Goal: Task Accomplishment & Management: Use online tool/utility

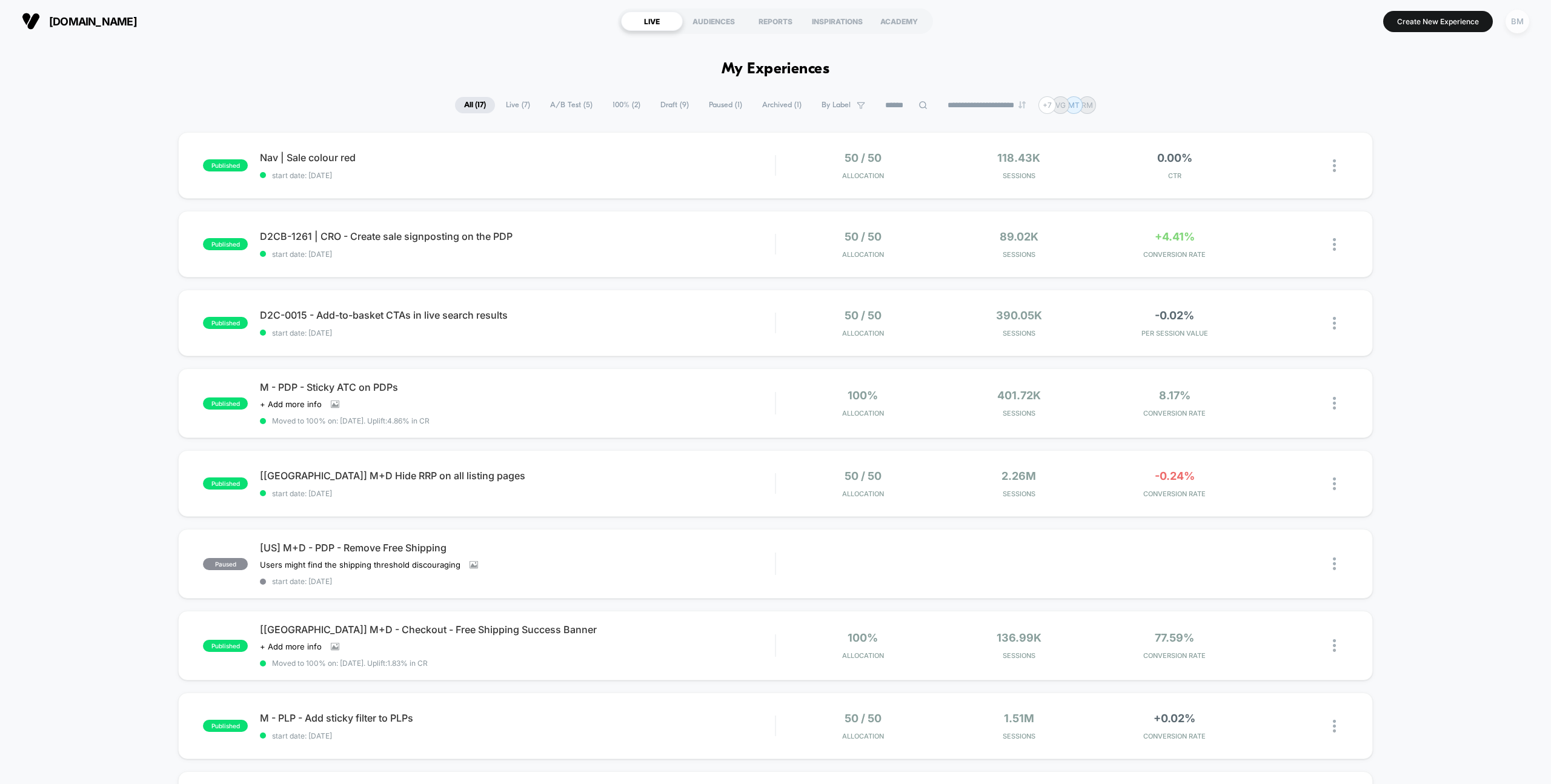
click at [1518, 32] on div "BM" at bounding box center [1518, 21] width 24 height 24
click at [1436, 105] on span "Connected Stores" at bounding box center [1445, 105] width 144 height 9
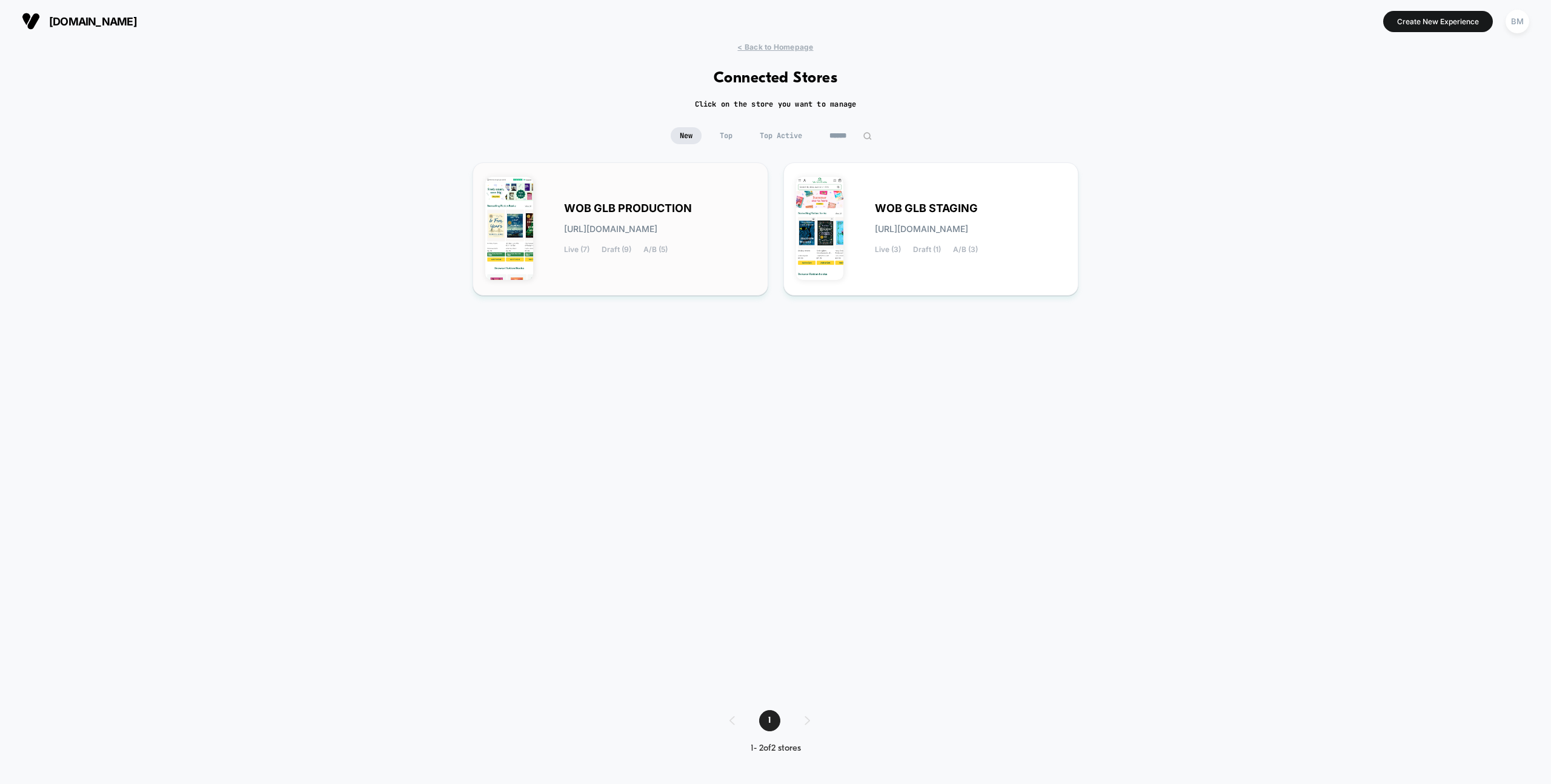
click at [655, 214] on div "WOB GLB PRODUCTION wob-glb_production.myshopify.com Live (7) Draft (9) A/B (5)" at bounding box center [660, 229] width 191 height 50
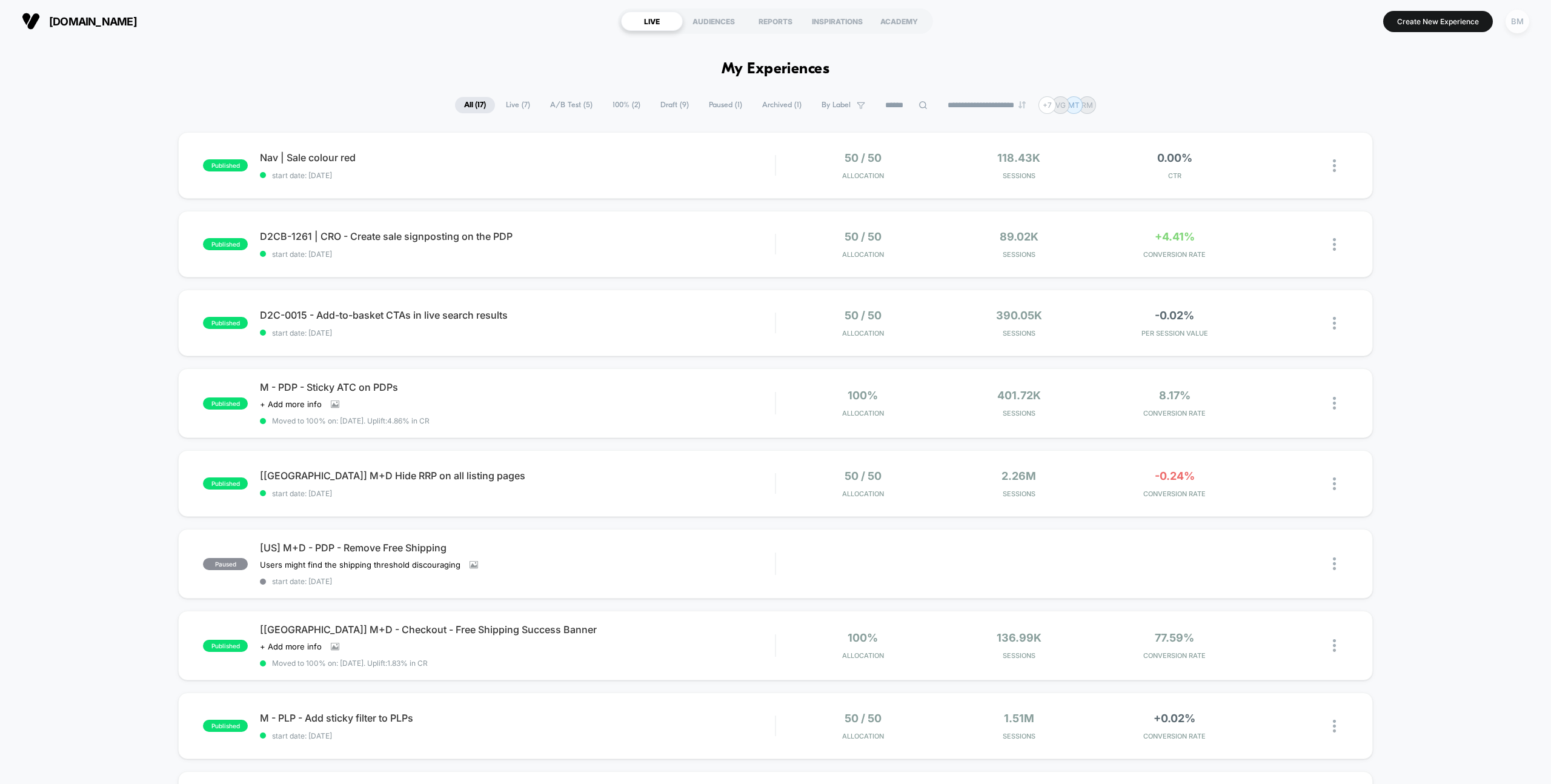
click at [1511, 25] on div "BM" at bounding box center [1518, 21] width 24 height 24
click at [1418, 97] on div "Balazs Mate balazs.mate@worldofbooks.com Connected Stores" at bounding box center [1445, 84] width 181 height 75
click at [1408, 108] on span "Connected Stores" at bounding box center [1445, 105] width 144 height 9
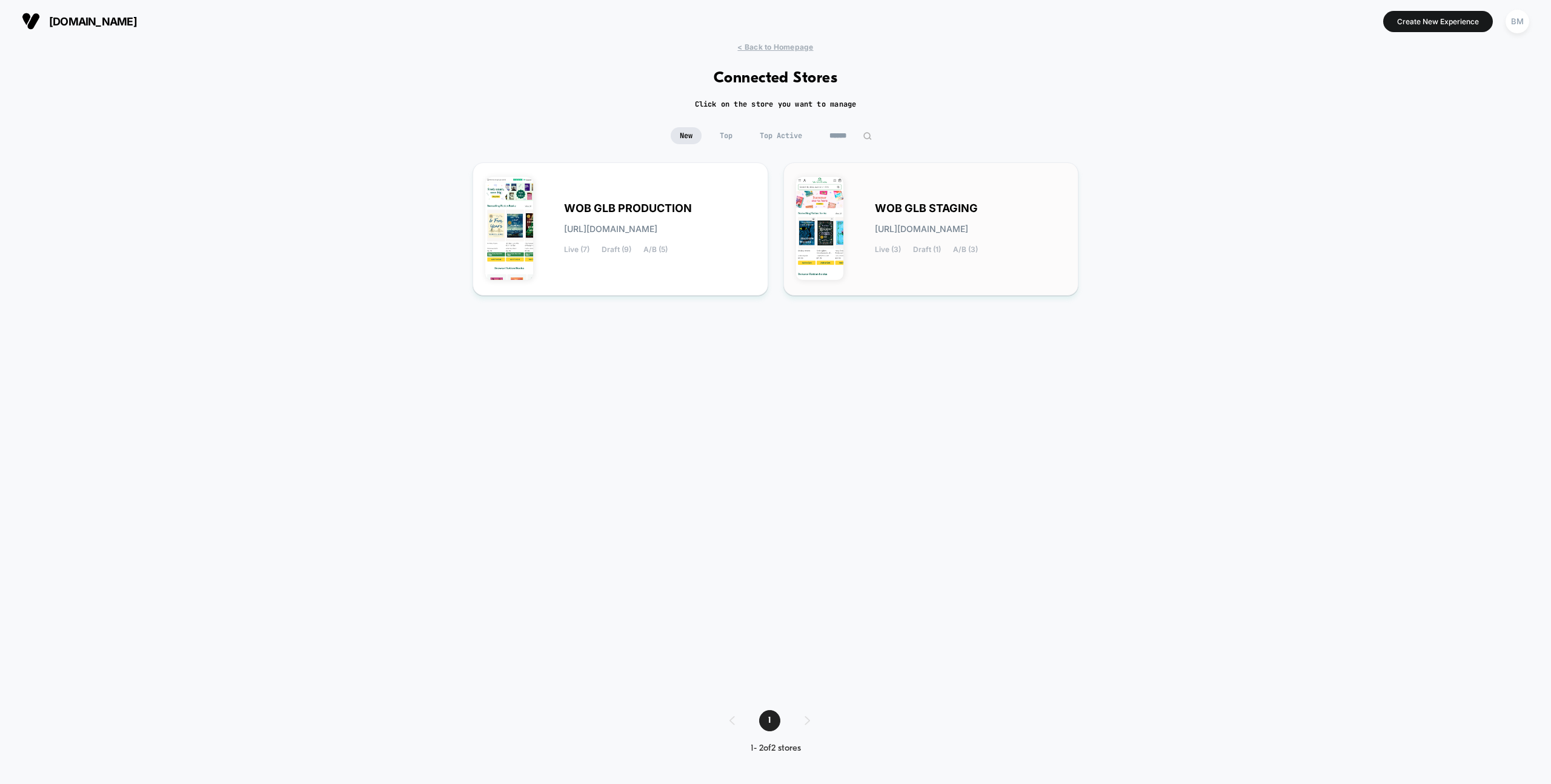
click at [827, 225] on img at bounding box center [820, 229] width 48 height 103
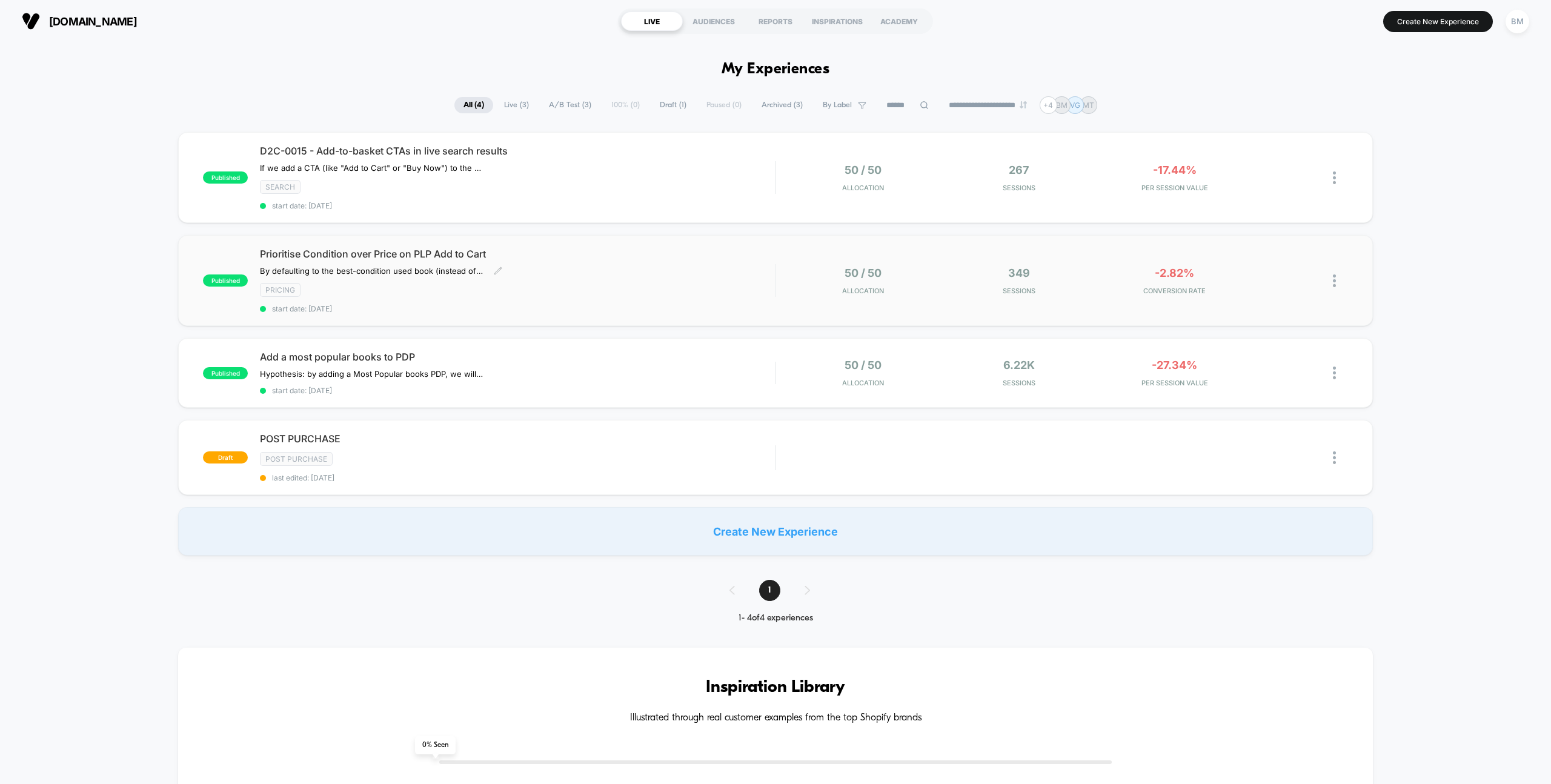
click at [376, 249] on span "Prioritise Condition over Price on PLP Add to Cart" at bounding box center [518, 254] width 515 height 12
click at [1333, 276] on img at bounding box center [1334, 281] width 3 height 13
click at [1332, 276] on div at bounding box center [1330, 278] width 6 height 12
click at [1433, 289] on div "published D2C-0015 - Add-to-basket CTAs in live search results If we add a CTA …" at bounding box center [775, 344] width 1551 height 424
click at [1334, 276] on img at bounding box center [1334, 281] width 3 height 13
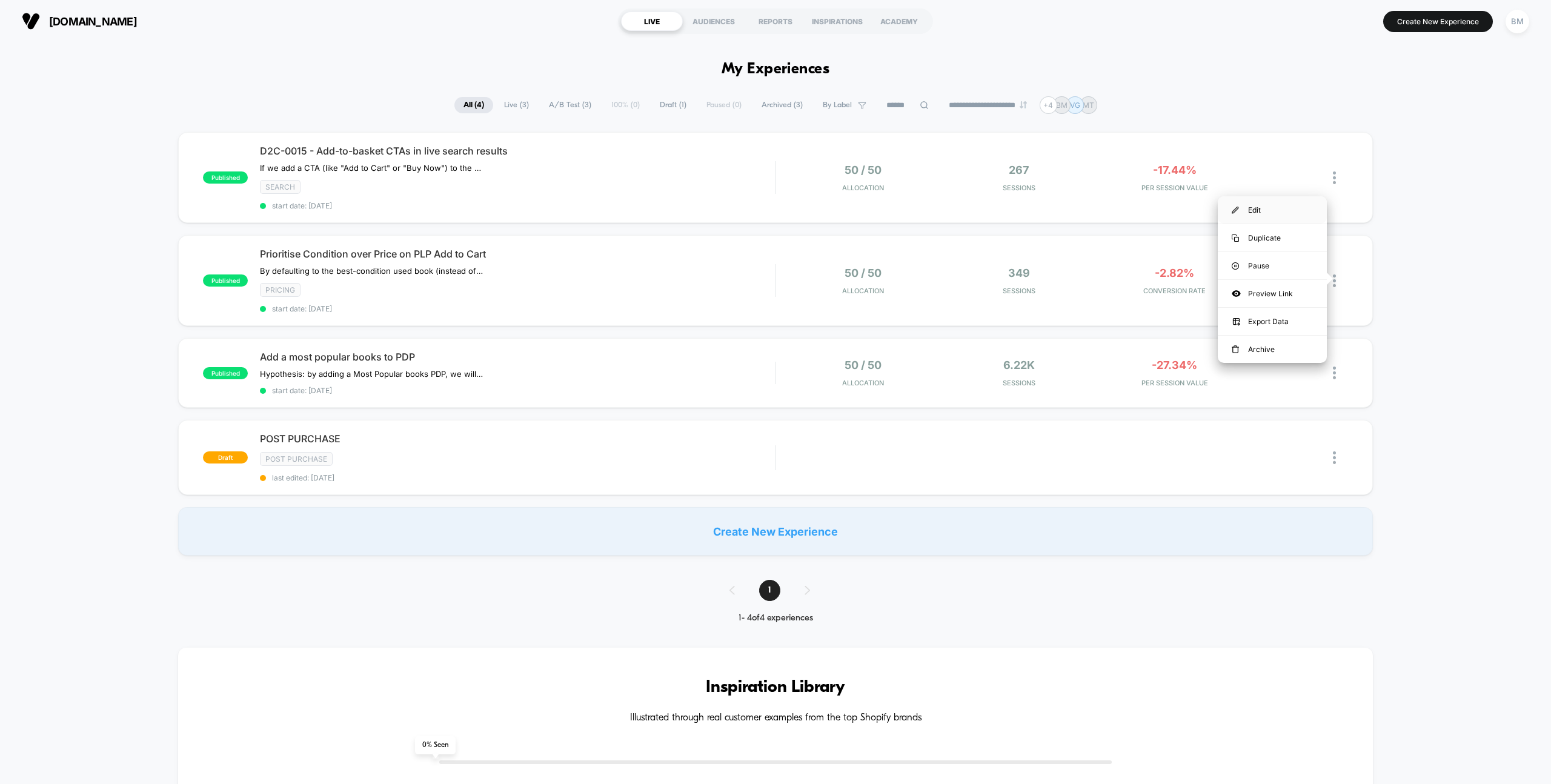
click at [1268, 213] on div "Edit" at bounding box center [1272, 210] width 109 height 27
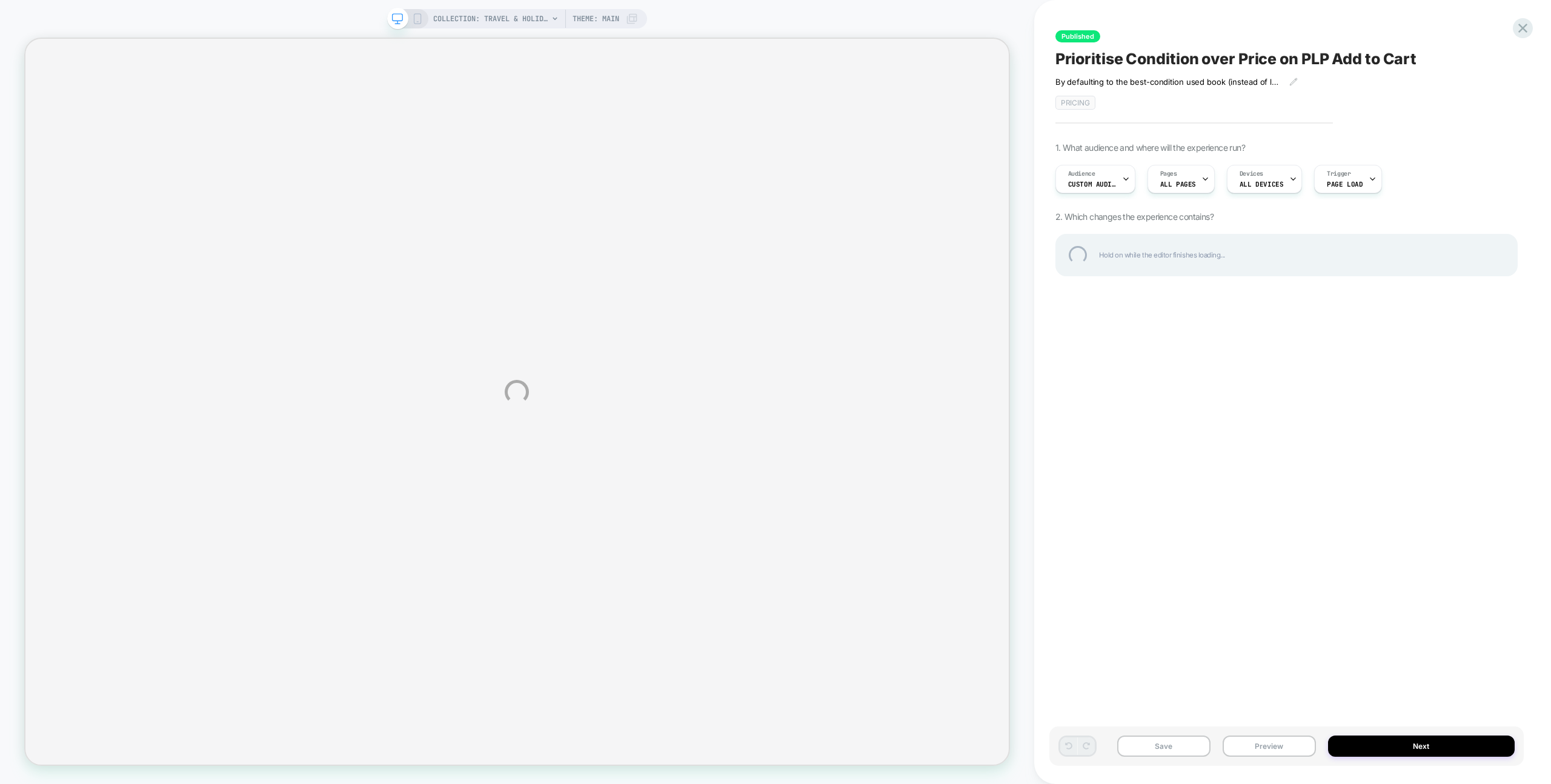
click at [1108, 184] on div "COLLECTION: Travel & holiday (Category) COLLECTION: Travel & holiday (Category)…" at bounding box center [775, 392] width 1551 height 784
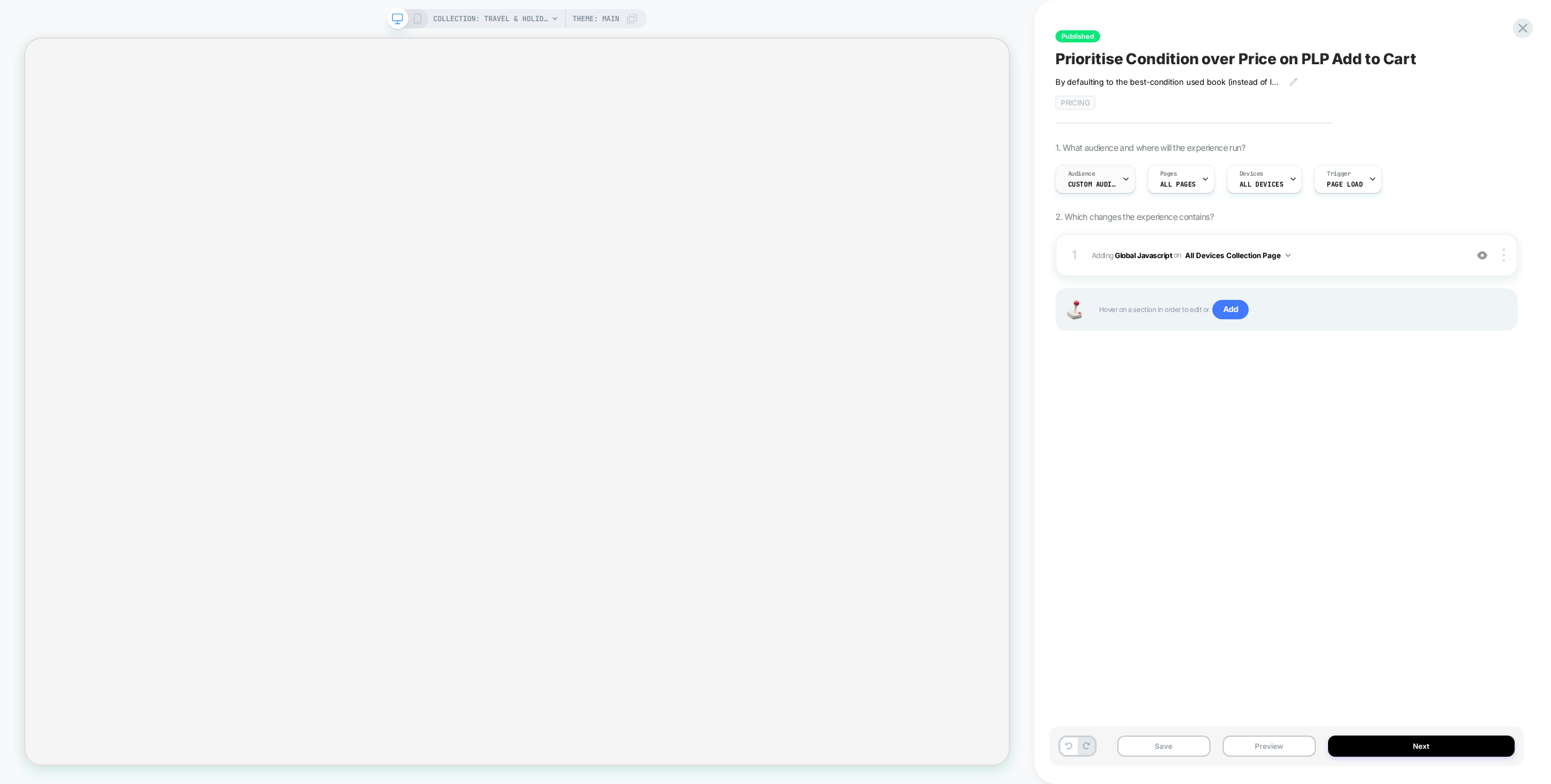
click at [1116, 178] on div "Audience Custom Audience" at bounding box center [1092, 179] width 72 height 27
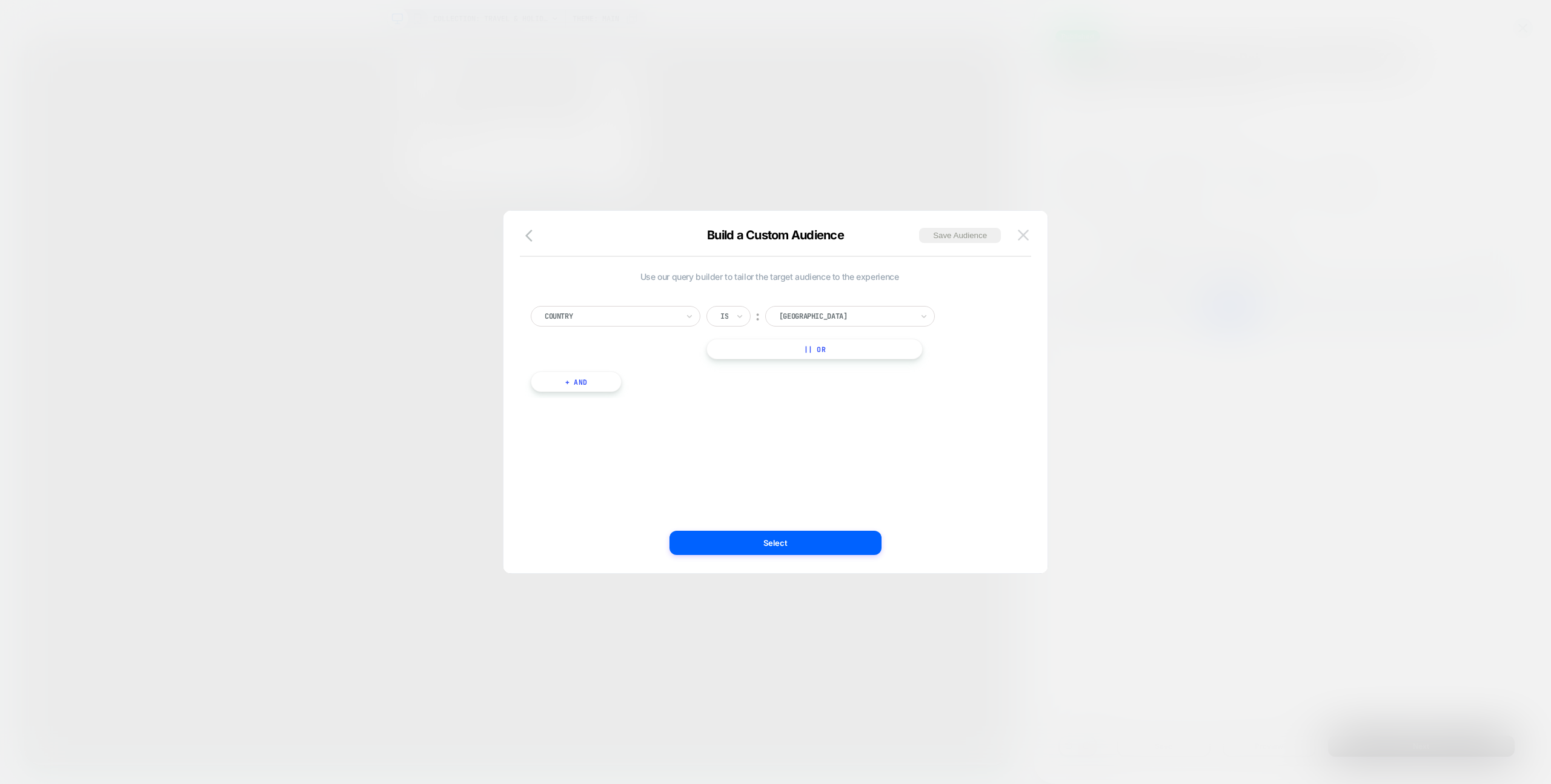
click at [1023, 232] on img at bounding box center [1023, 235] width 11 height 10
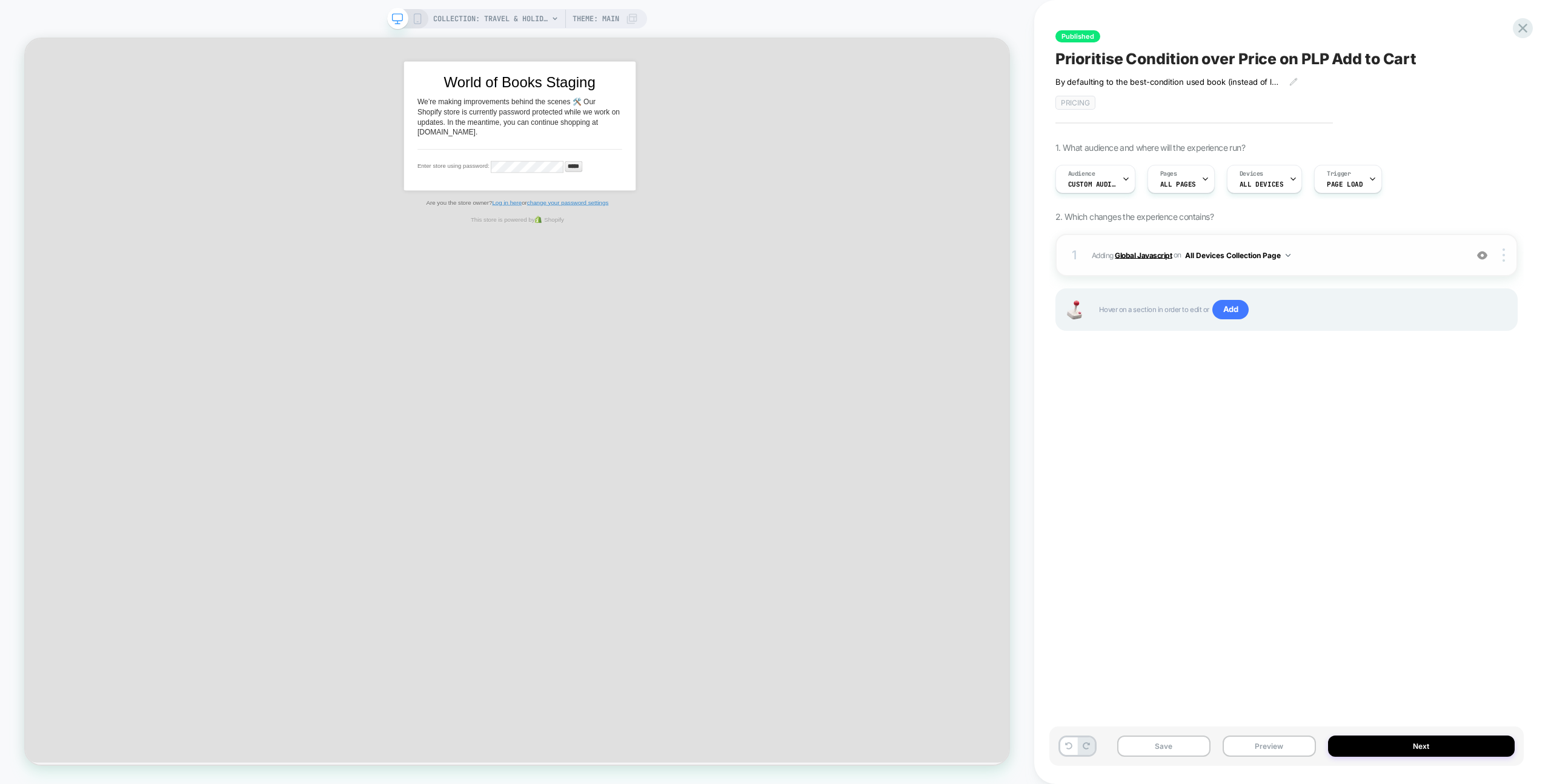
click at [1150, 254] on b "Global Javascript" at bounding box center [1144, 254] width 57 height 9
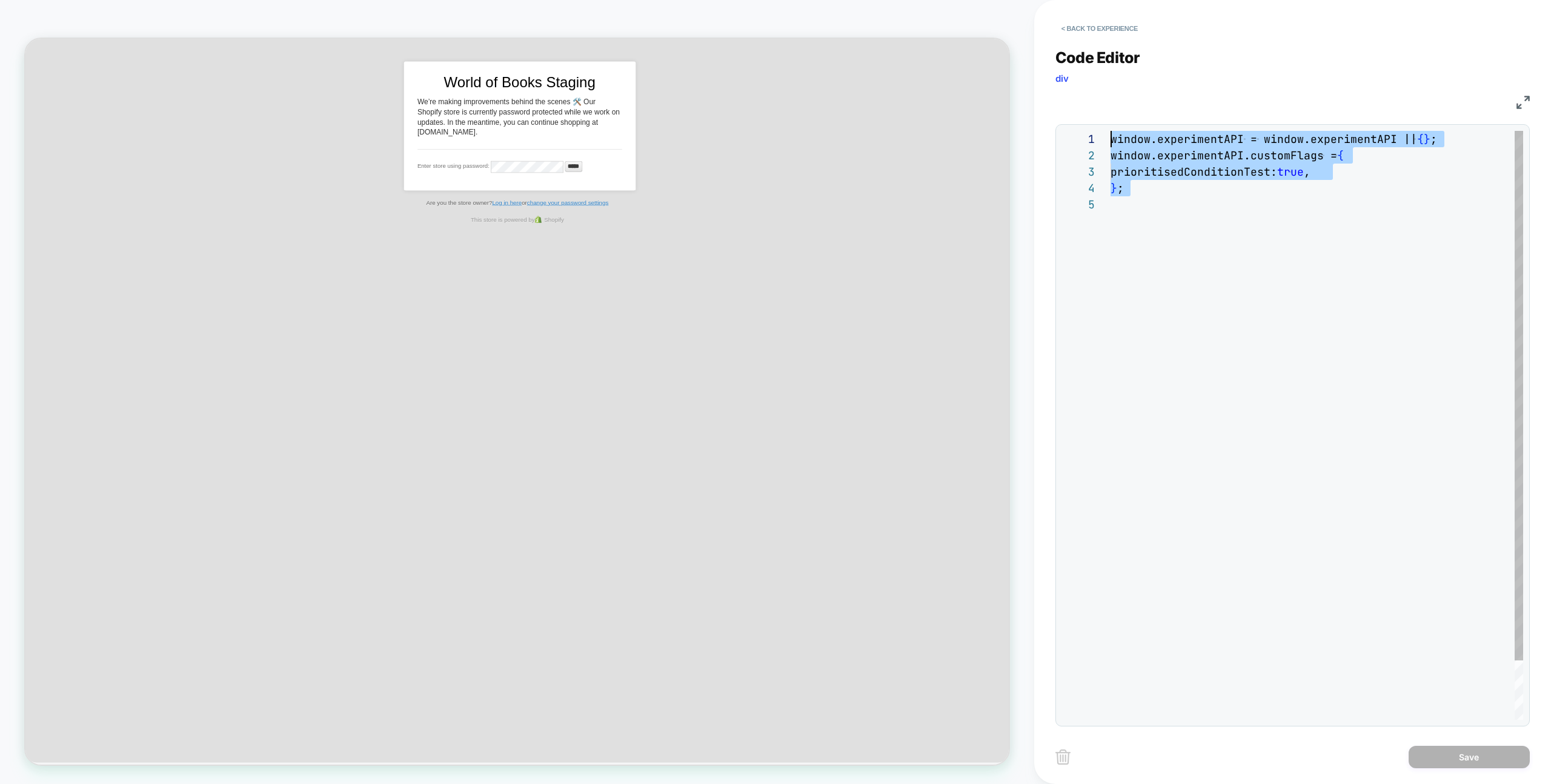
drag, startPoint x: 1161, startPoint y: 225, endPoint x: 1037, endPoint y: 127, distance: 158.1
click at [1111, 131] on div "window.experimentAPI = window.experimentAPI || { } ; window.experimentAPI.custo…" at bounding box center [1317, 458] width 412 height 654
click at [1069, 25] on button "< Back to experience" at bounding box center [1099, 28] width 88 height 20
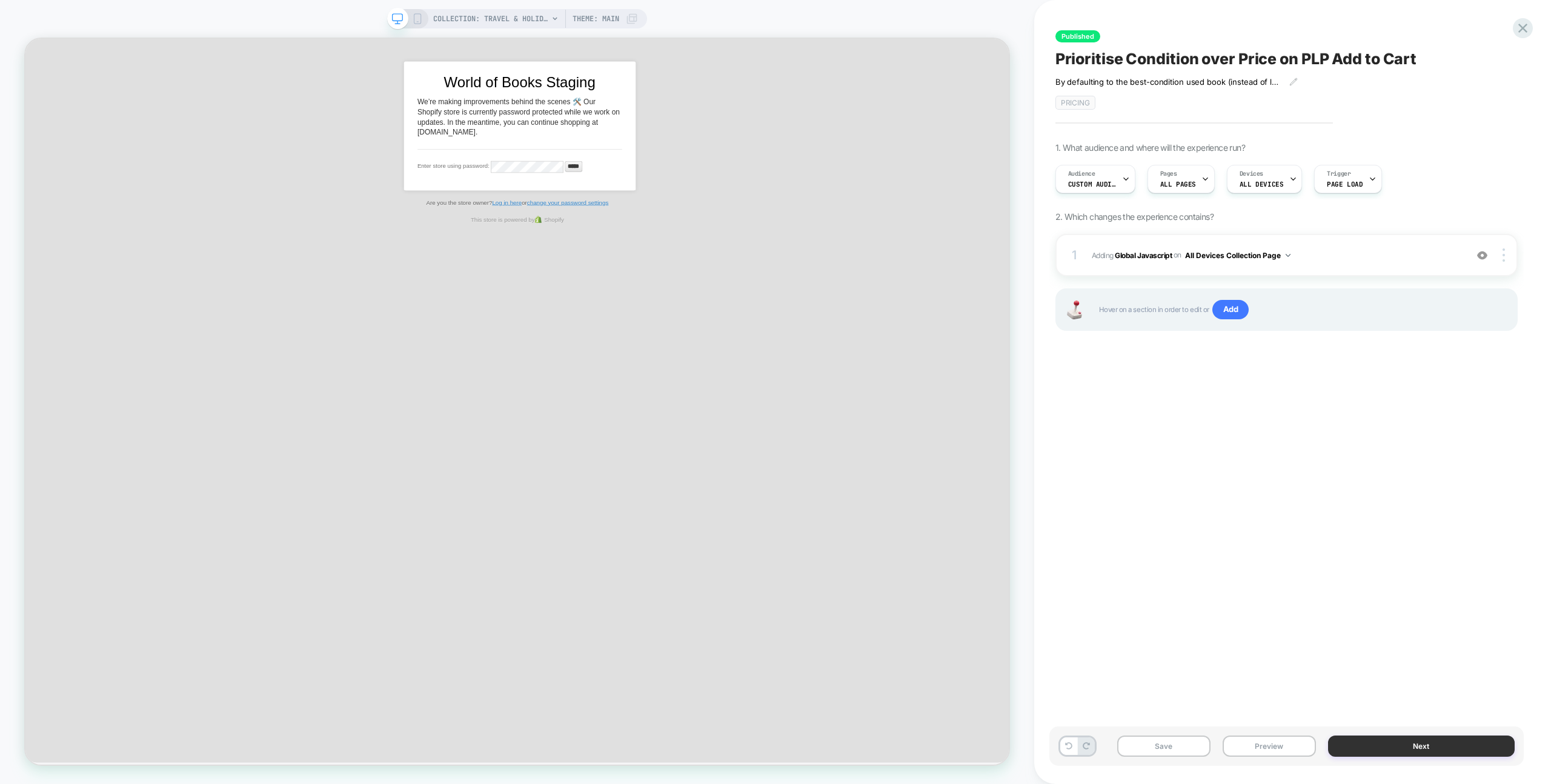
click at [1354, 750] on button "Next" at bounding box center [1421, 746] width 186 height 21
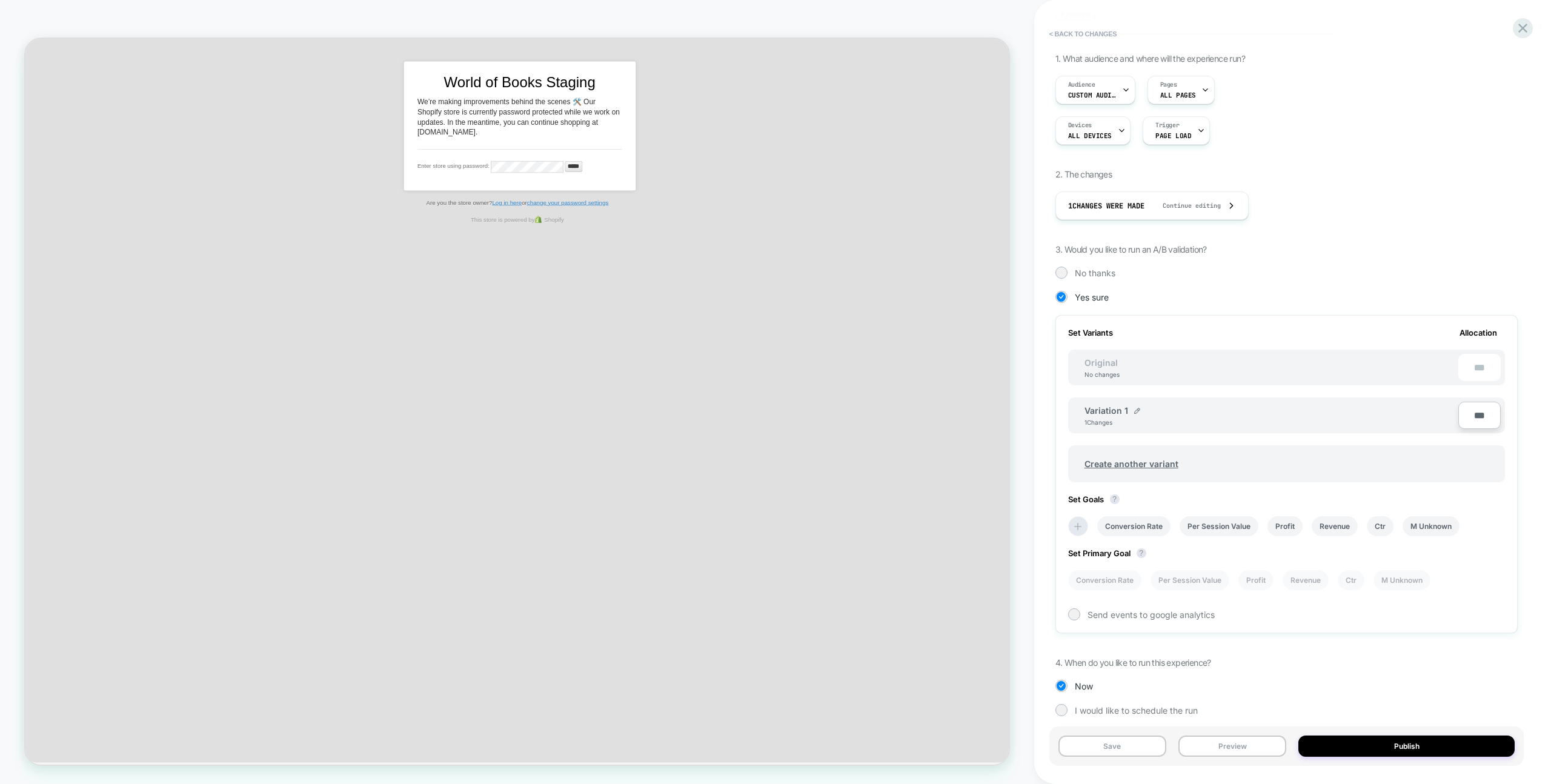
scroll to position [118, 0]
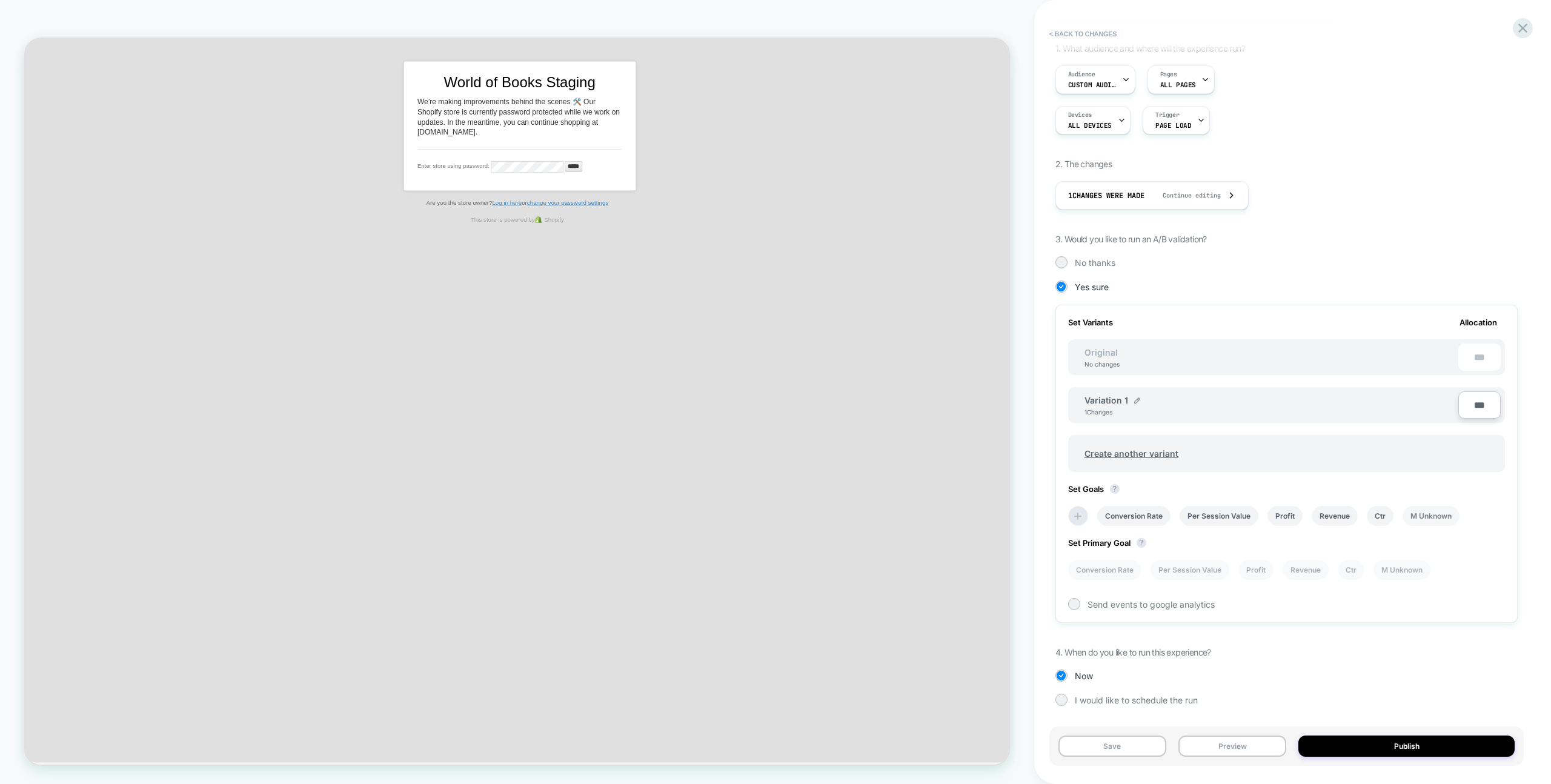
click at [1431, 520] on li "M Unknown" at bounding box center [1431, 516] width 57 height 20
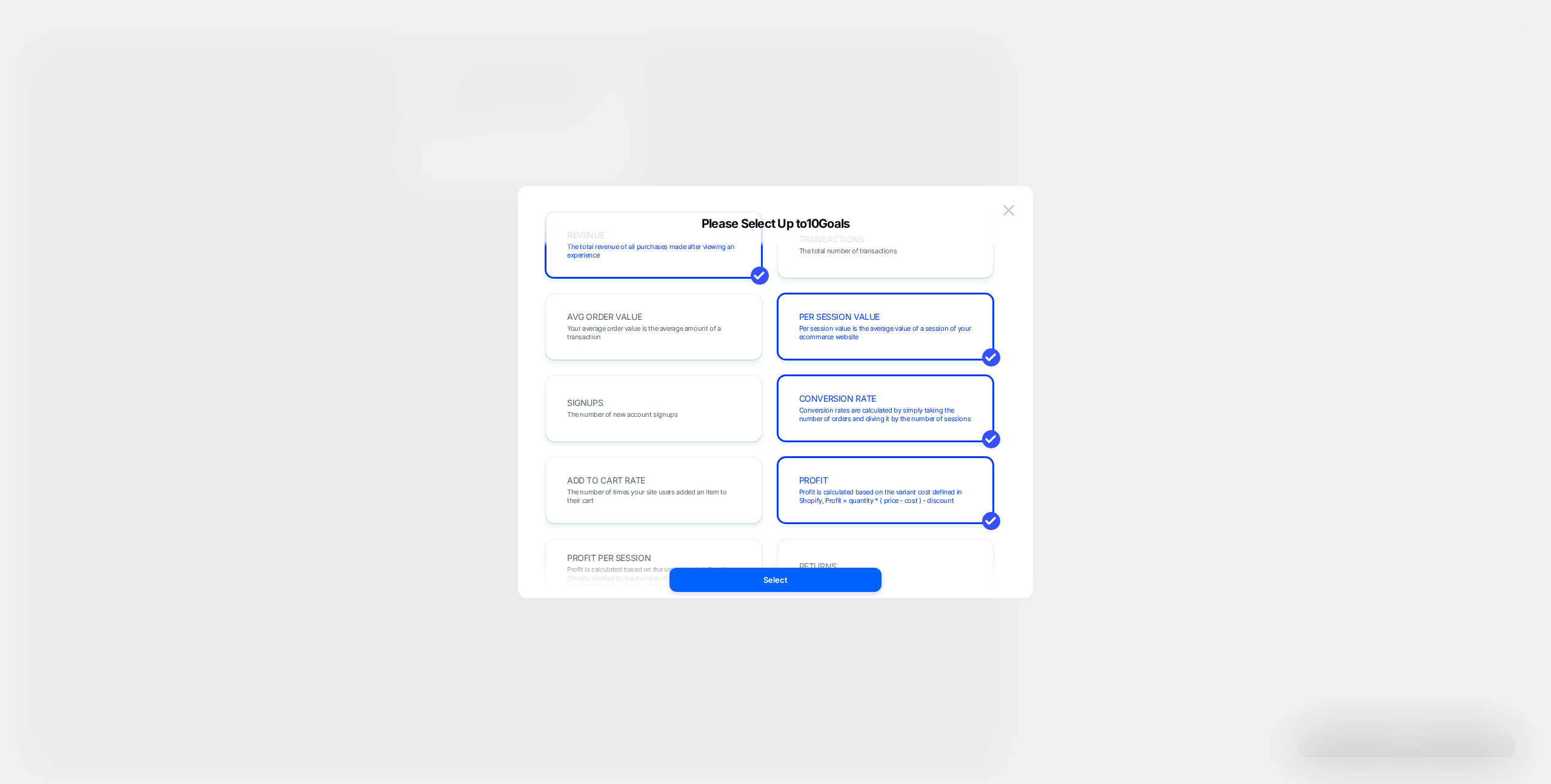
scroll to position [0, 0]
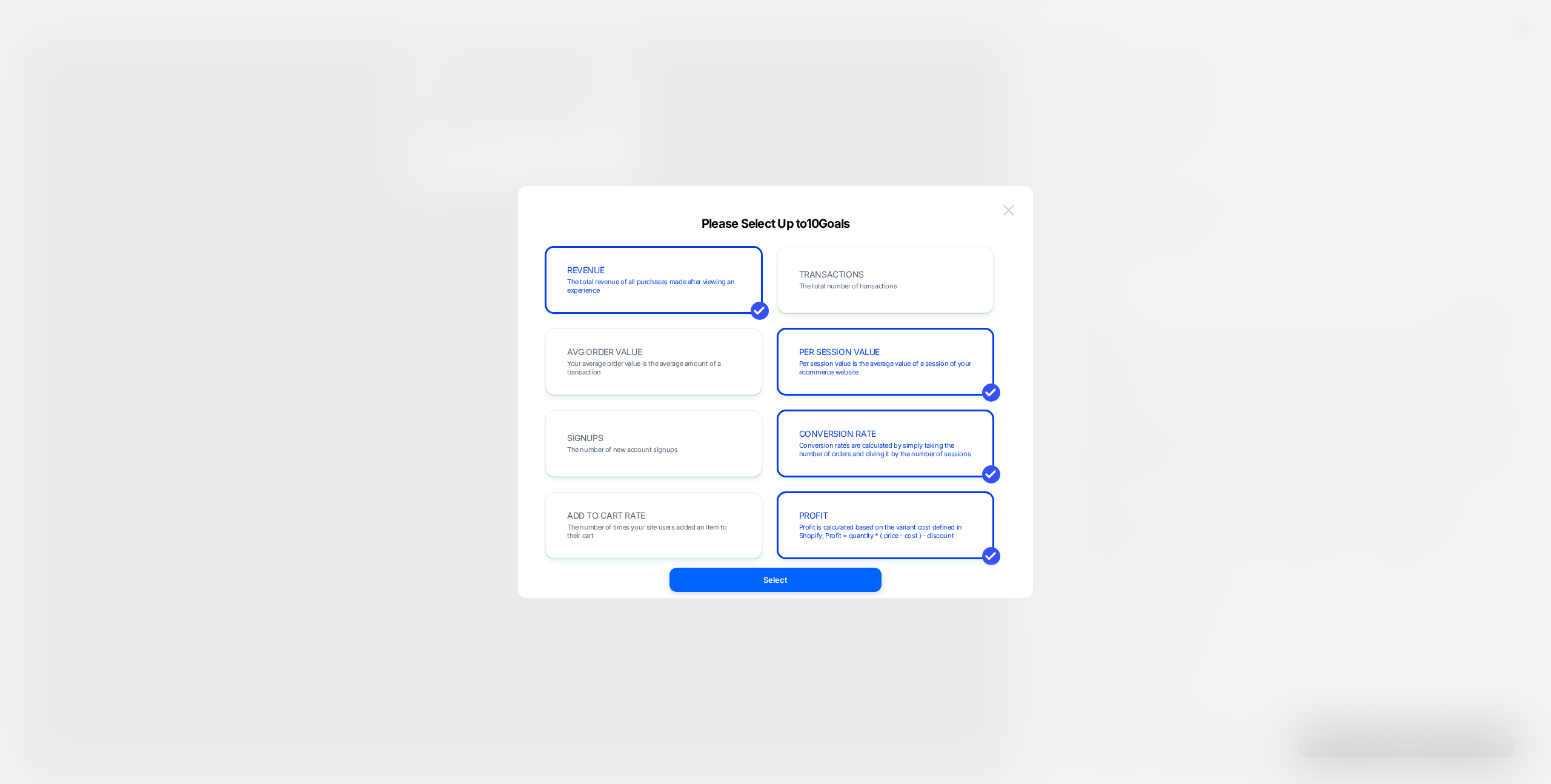
click at [1004, 210] on img at bounding box center [1009, 210] width 11 height 10
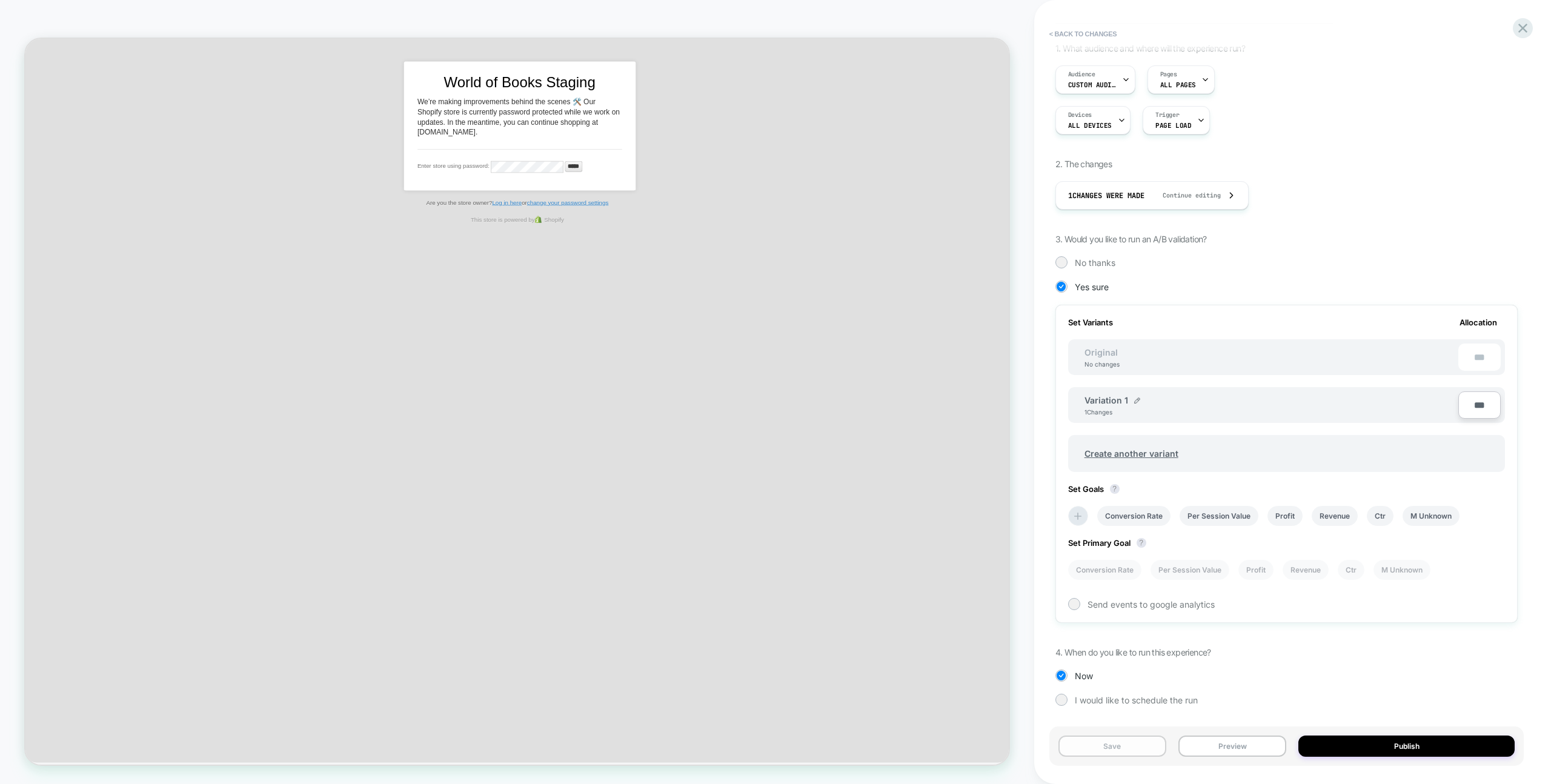
click at [1125, 746] on button "Save" at bounding box center [1112, 746] width 108 height 21
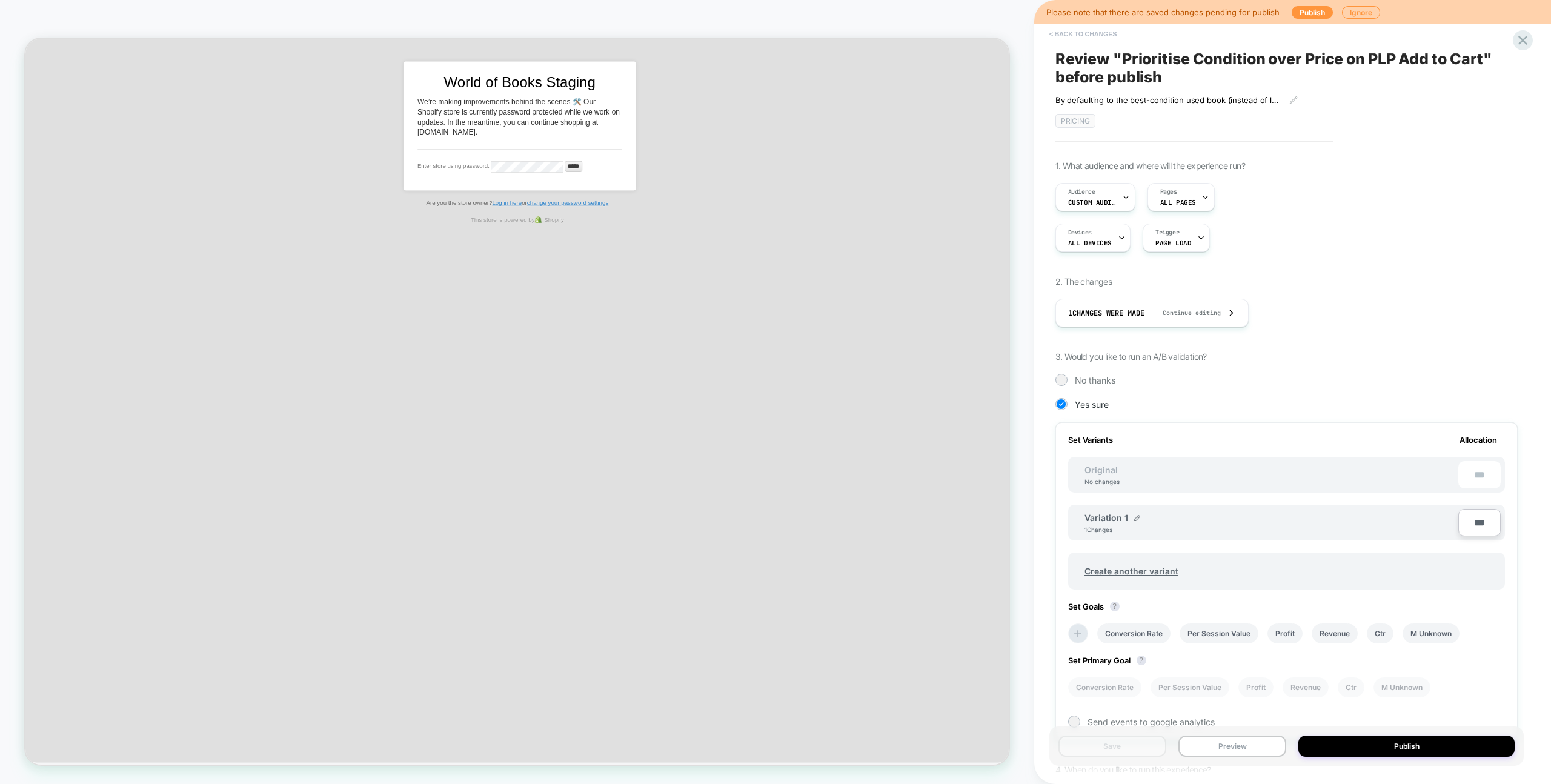
click at [1110, 37] on button "< Back to changes" at bounding box center [1083, 33] width 80 height 20
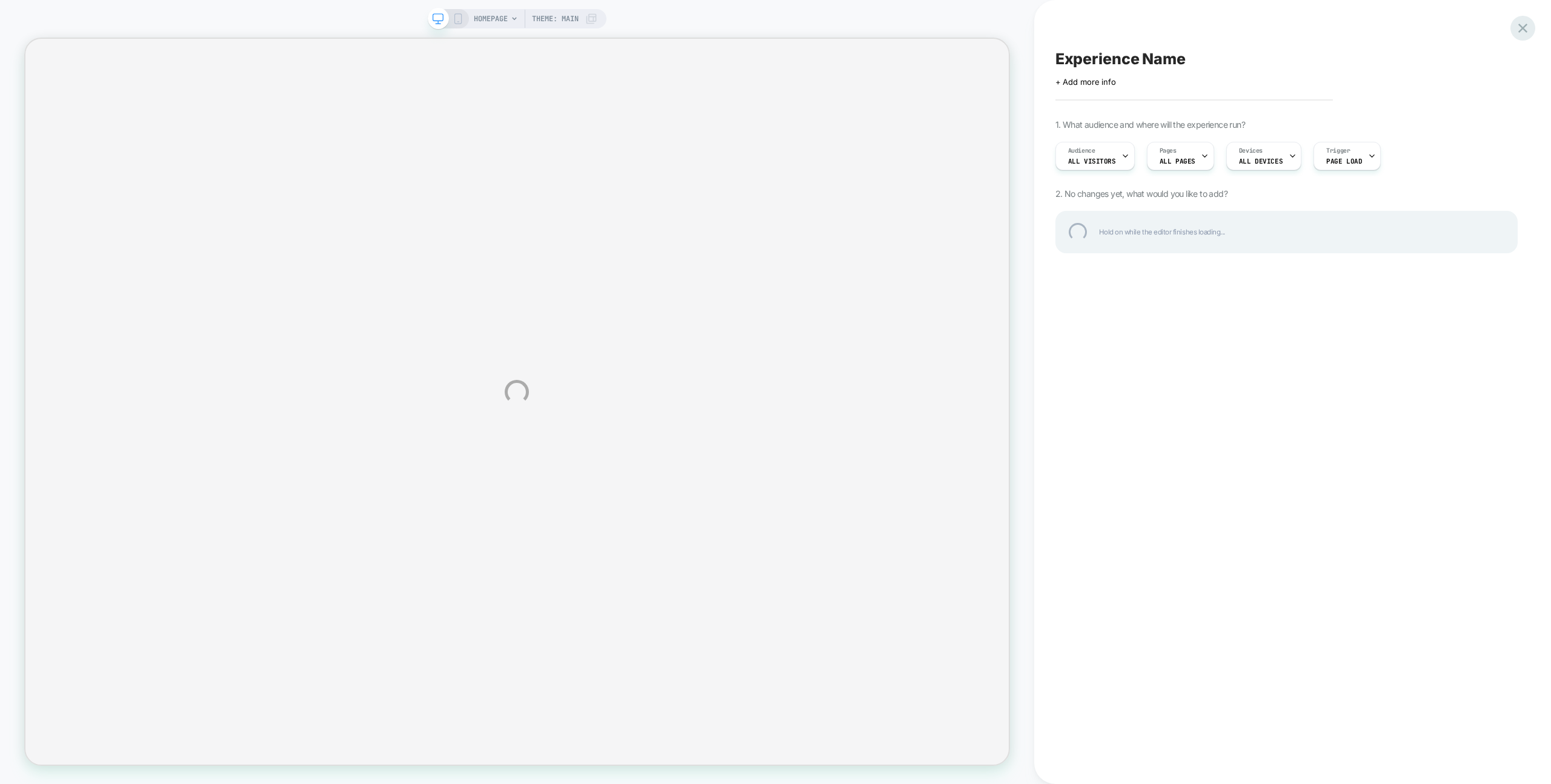
click at [1518, 34] on div at bounding box center [1523, 28] width 25 height 25
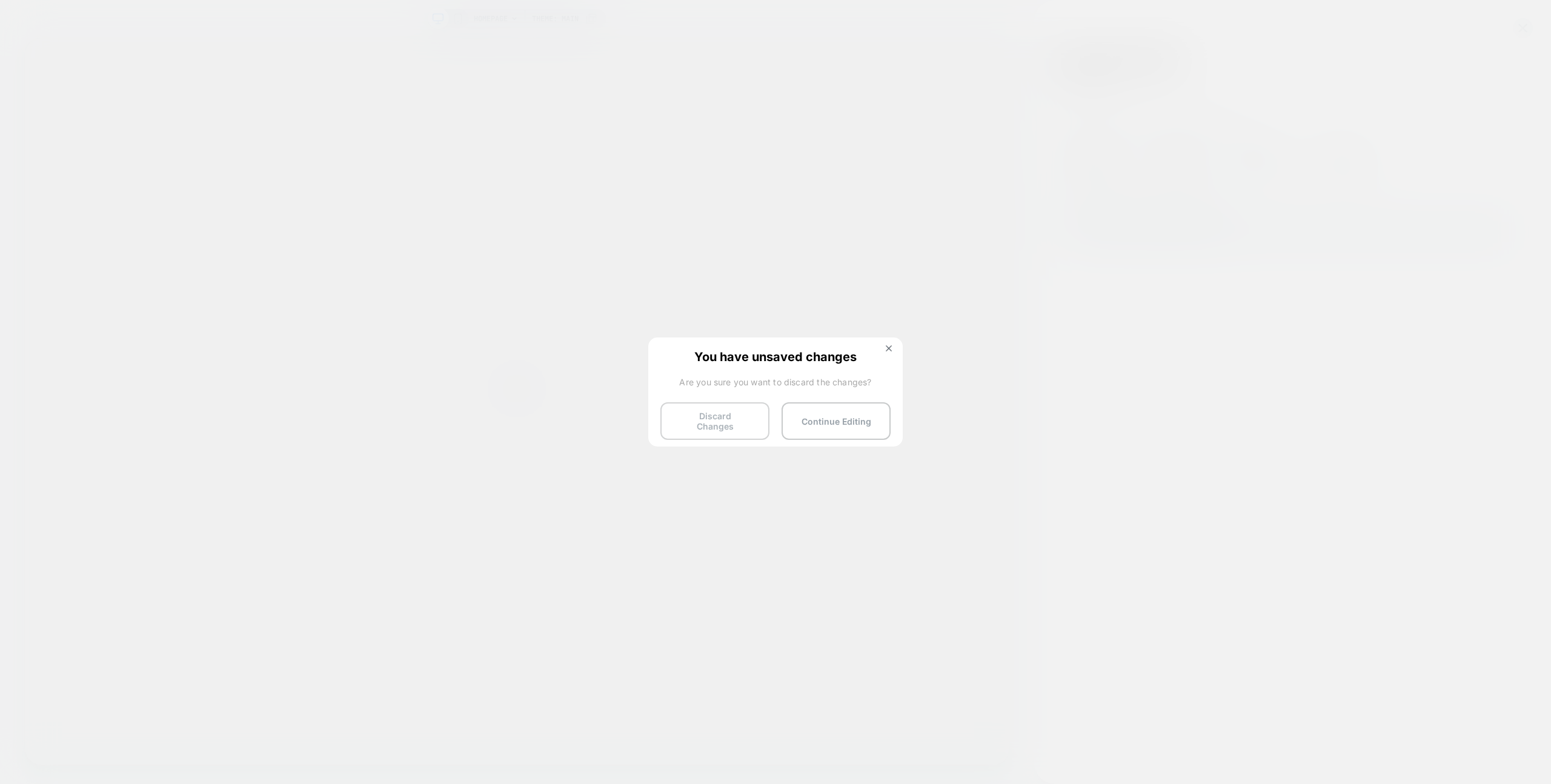
click at [734, 413] on button "Discard Changes" at bounding box center [715, 421] width 109 height 38
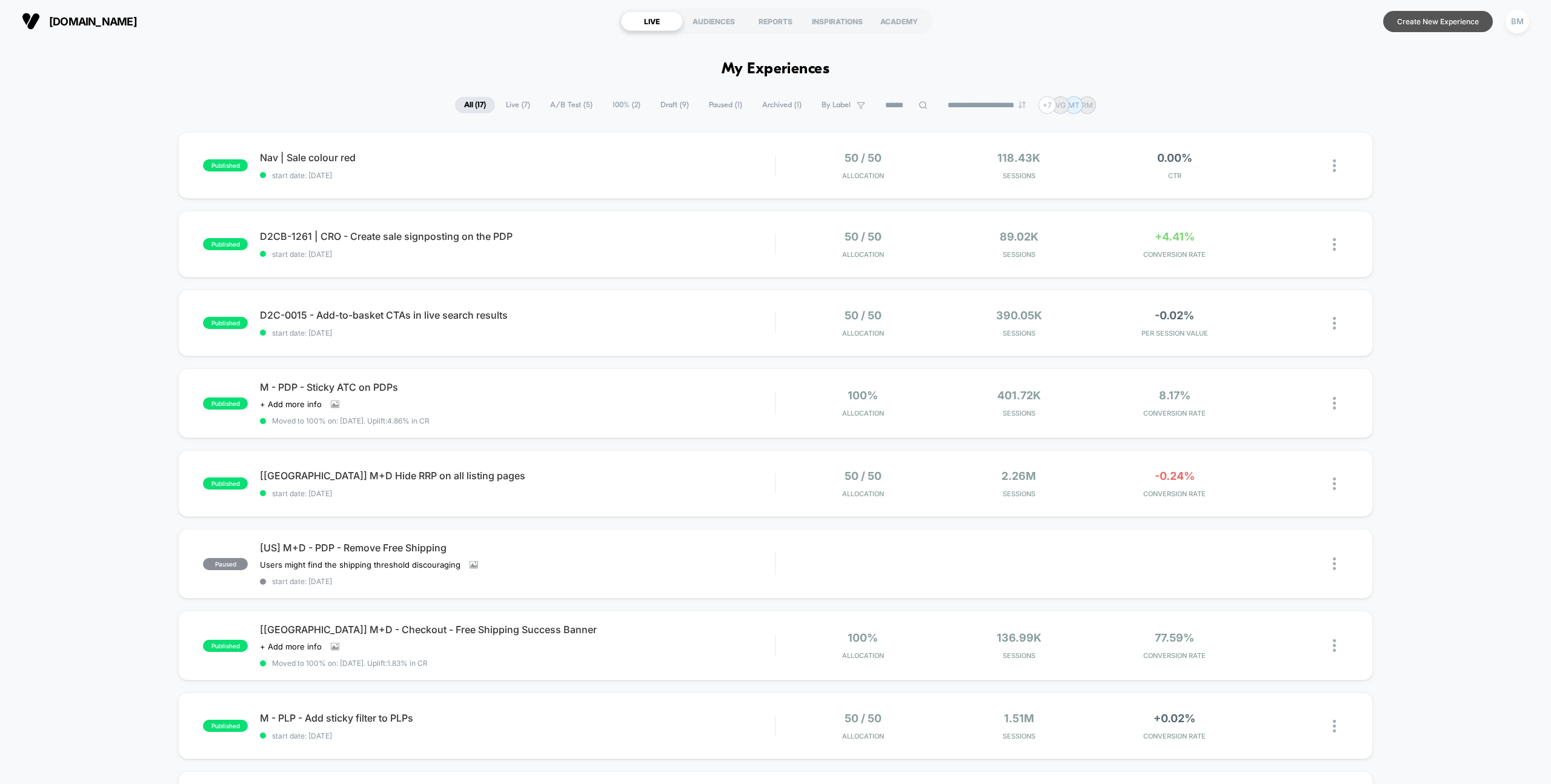
click at [1431, 28] on button "Create New Experience" at bounding box center [1438, 21] width 110 height 21
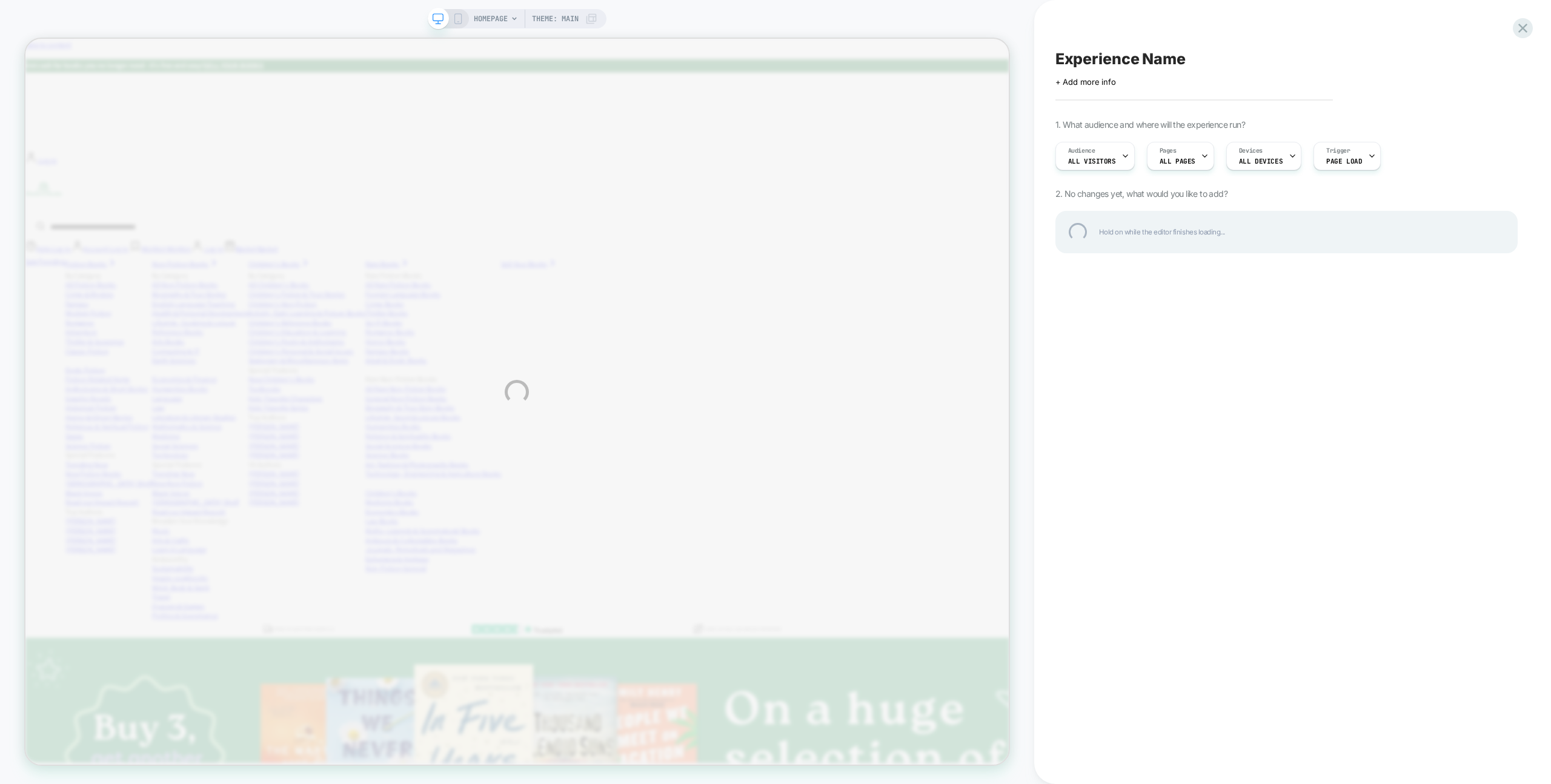
click at [1098, 53] on div "Experience Name" at bounding box center [1287, 59] width 462 height 18
click at [1130, 54] on div at bounding box center [1287, 59] width 462 height 18
click at [1103, 160] on div "HOMEPAGE Theme: MAIN Click to edit experience details + Add more info 1. What a…" at bounding box center [775, 392] width 1551 height 784
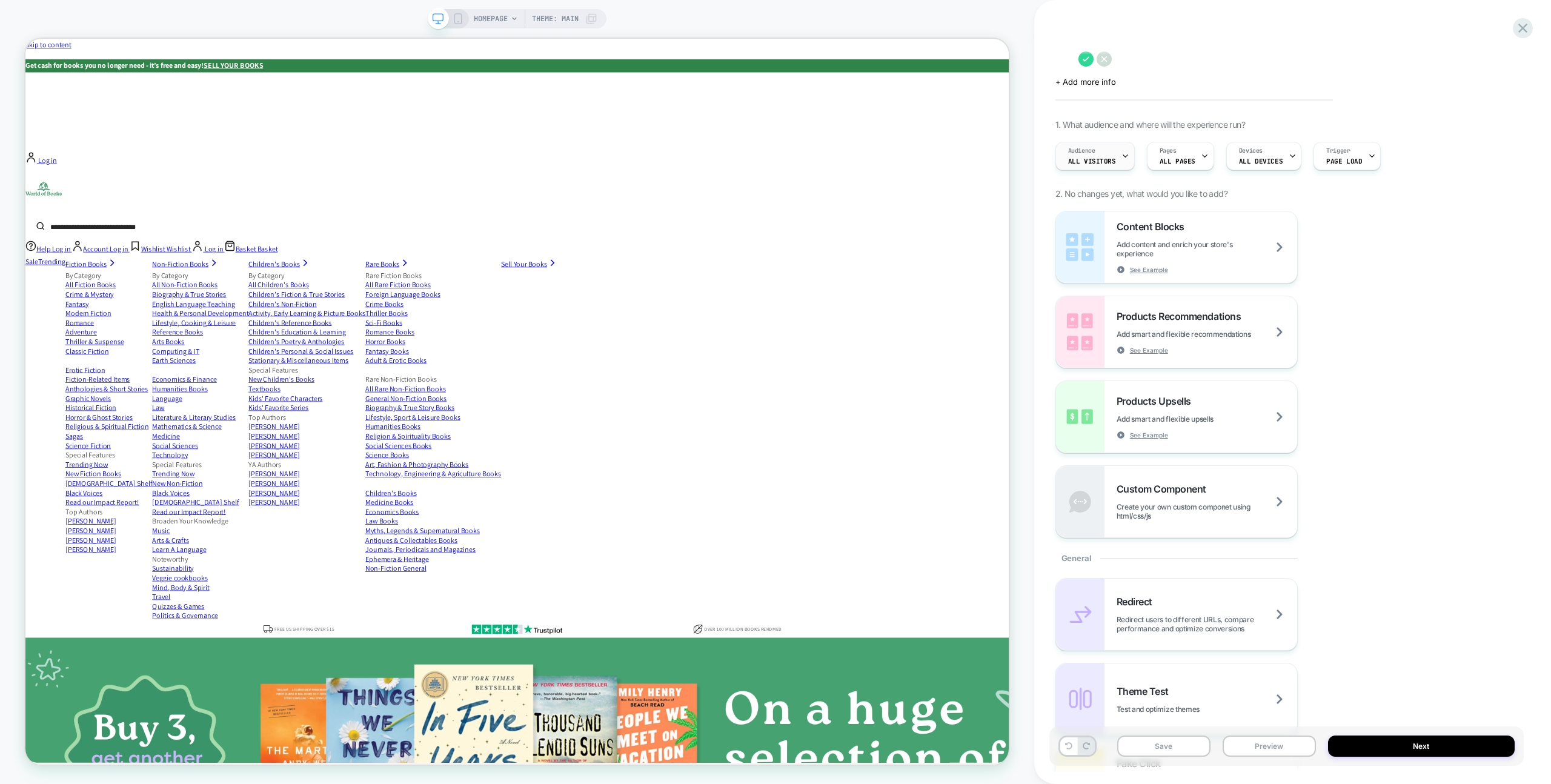
click at [1105, 161] on span "All Visitors" at bounding box center [1092, 161] width 48 height 8
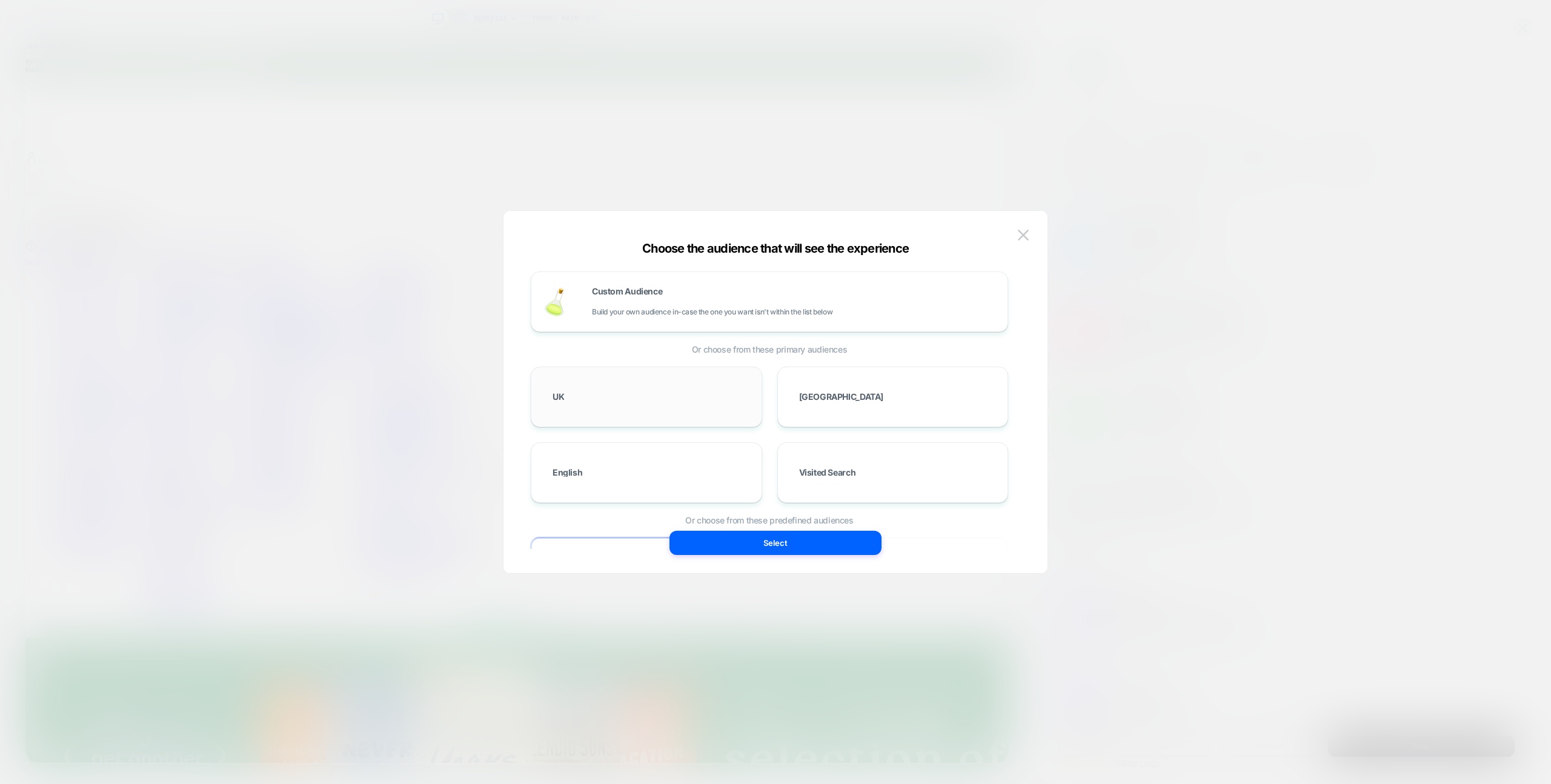
click at [647, 403] on div "UK" at bounding box center [646, 397] width 206 height 35
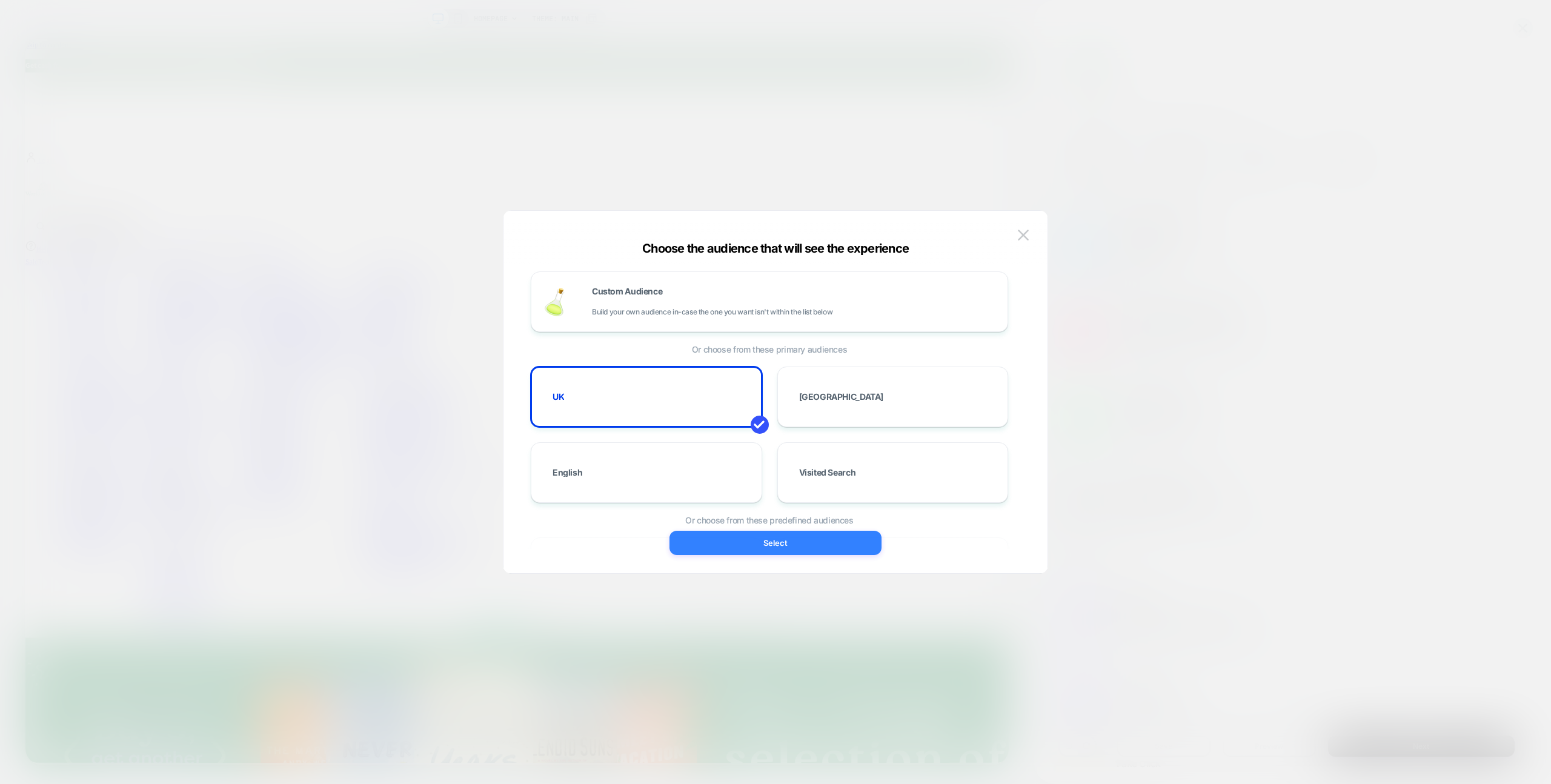
click at [737, 536] on button "Select" at bounding box center [775, 543] width 212 height 24
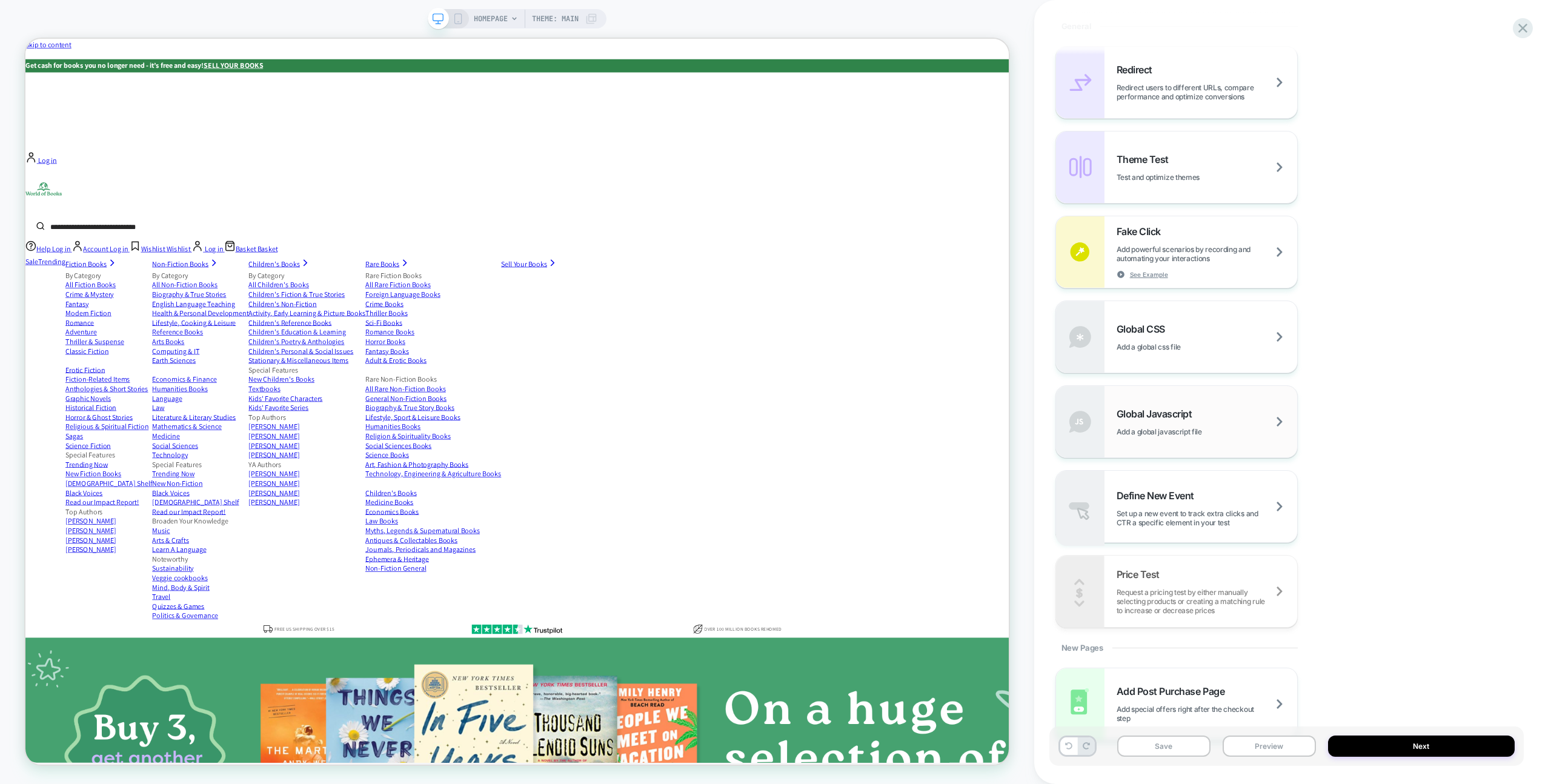
scroll to position [566, 0]
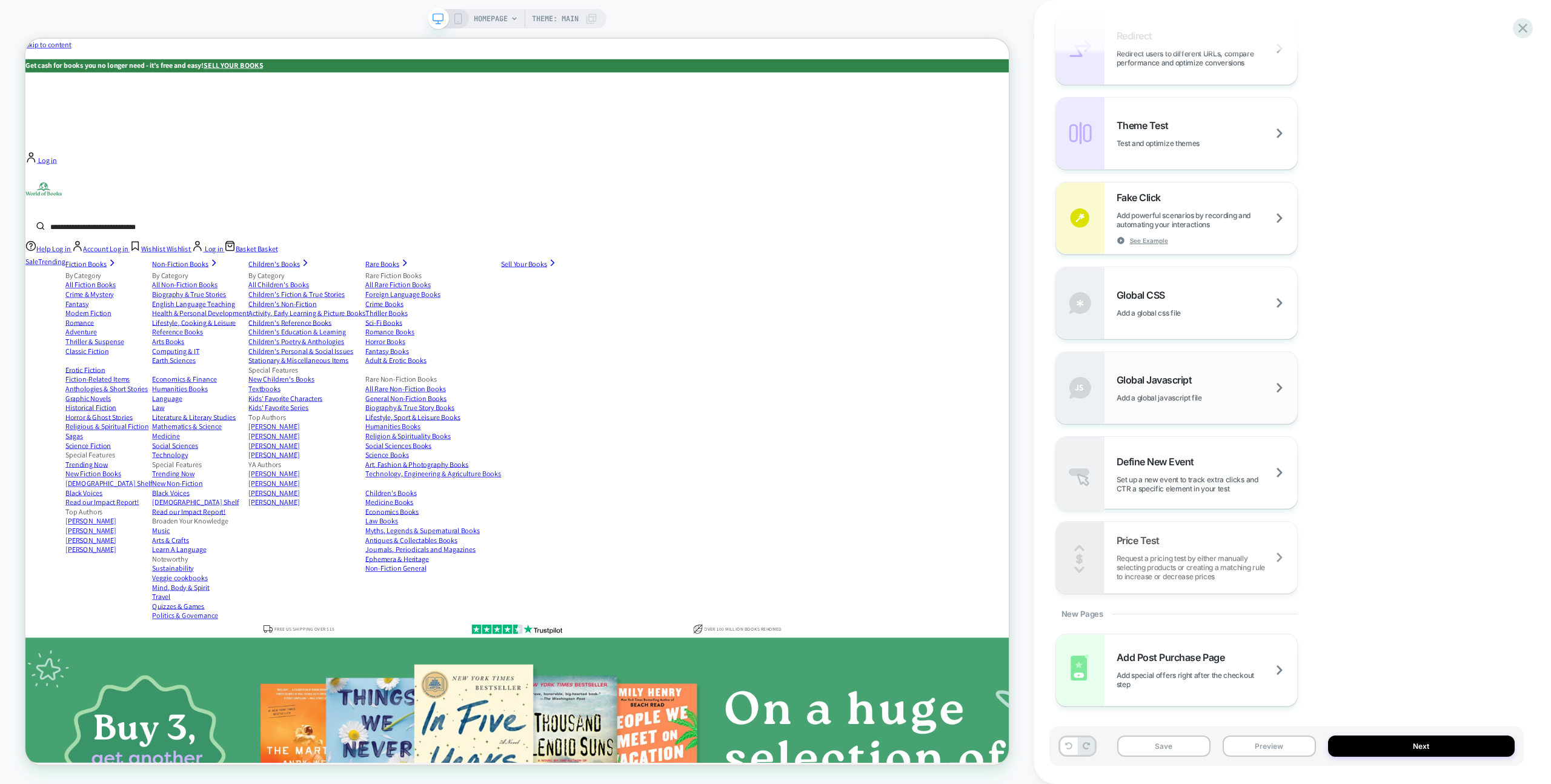
click at [1163, 399] on span "Add a global javascript file" at bounding box center [1174, 398] width 116 height 9
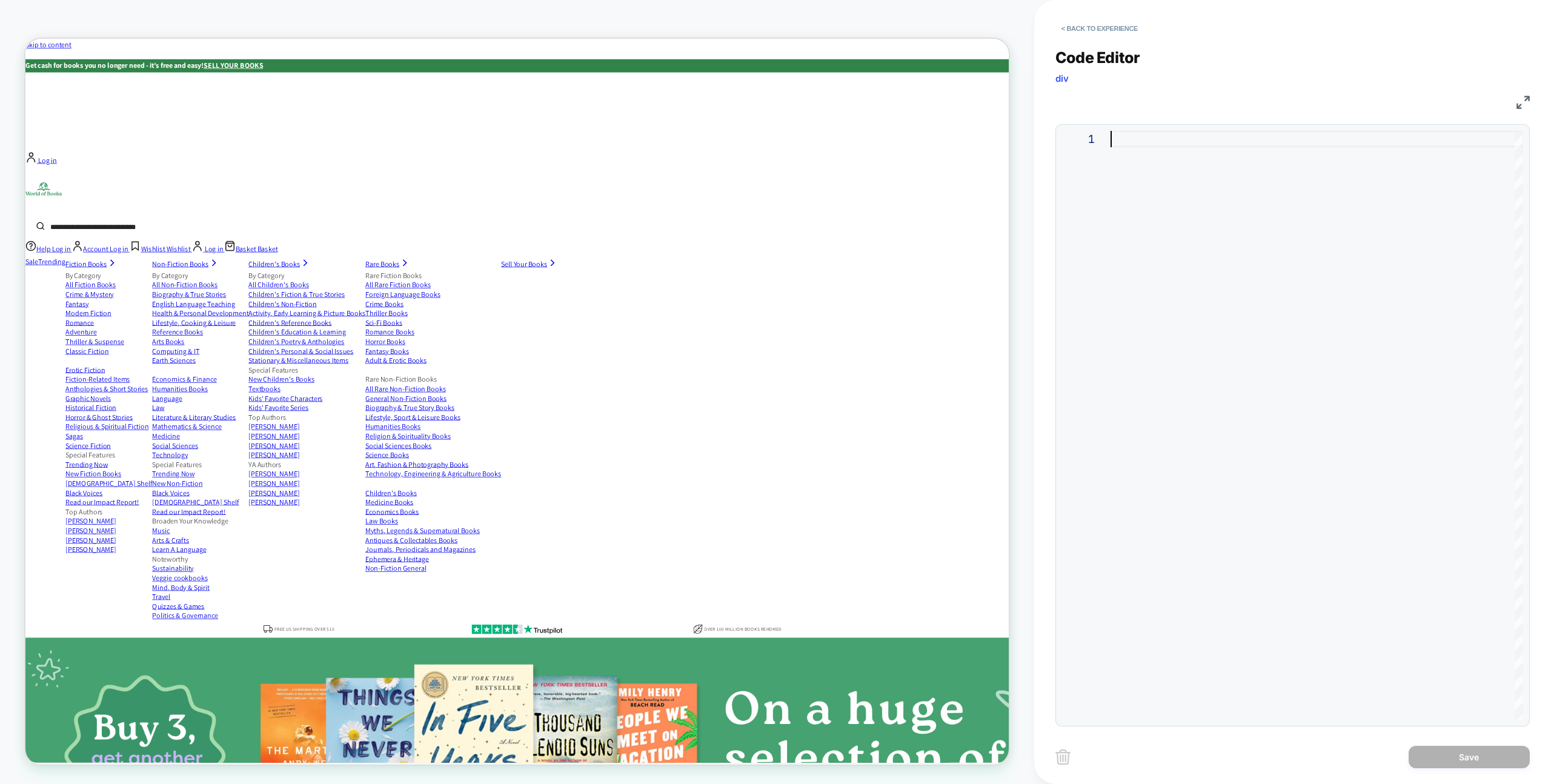
click at [1157, 275] on div at bounding box center [1317, 425] width 412 height 589
type textarea "**********"
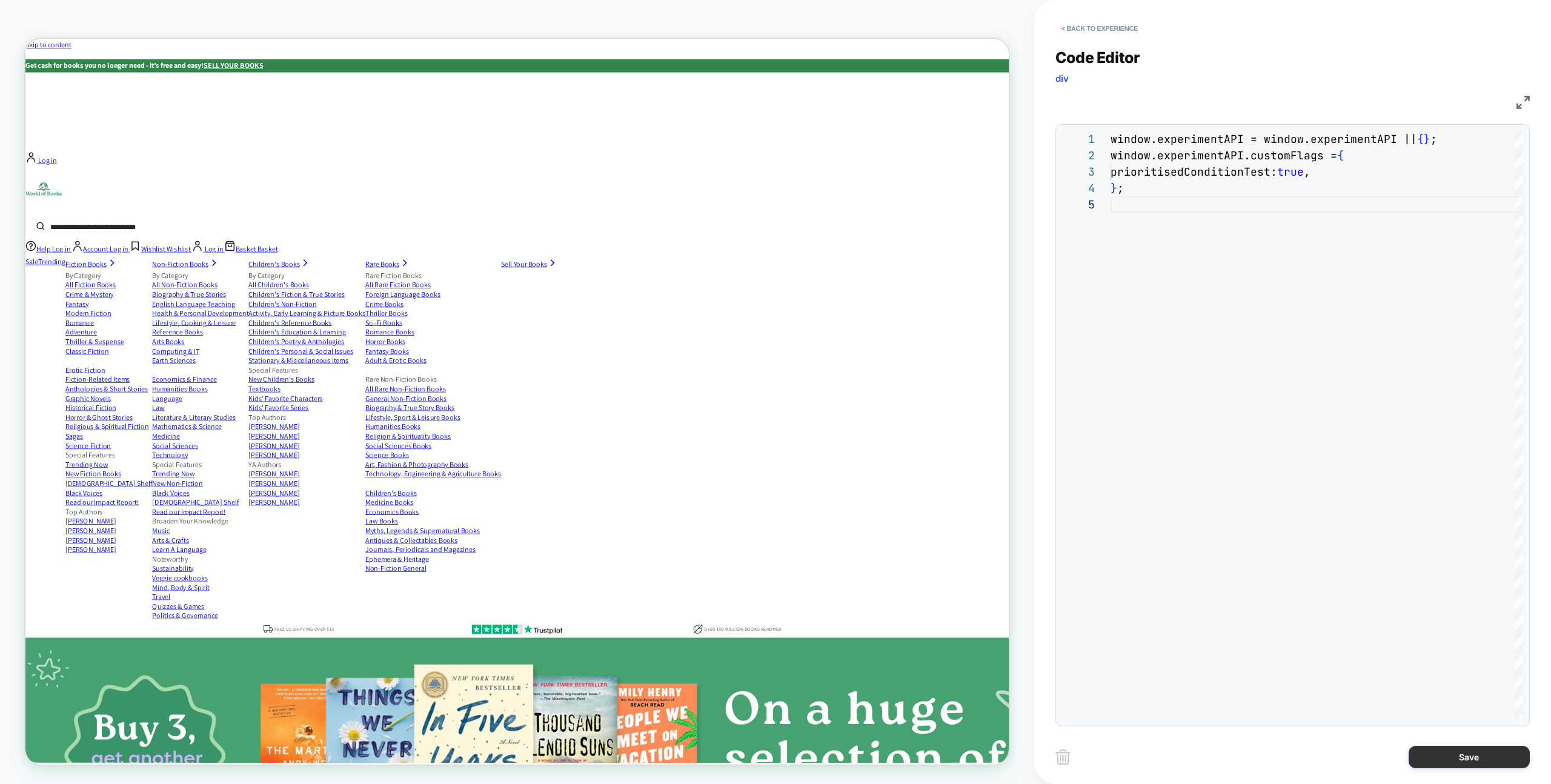
click at [1455, 769] on div "Save" at bounding box center [1292, 757] width 474 height 30
click at [1462, 748] on button "Save" at bounding box center [1469, 758] width 121 height 23
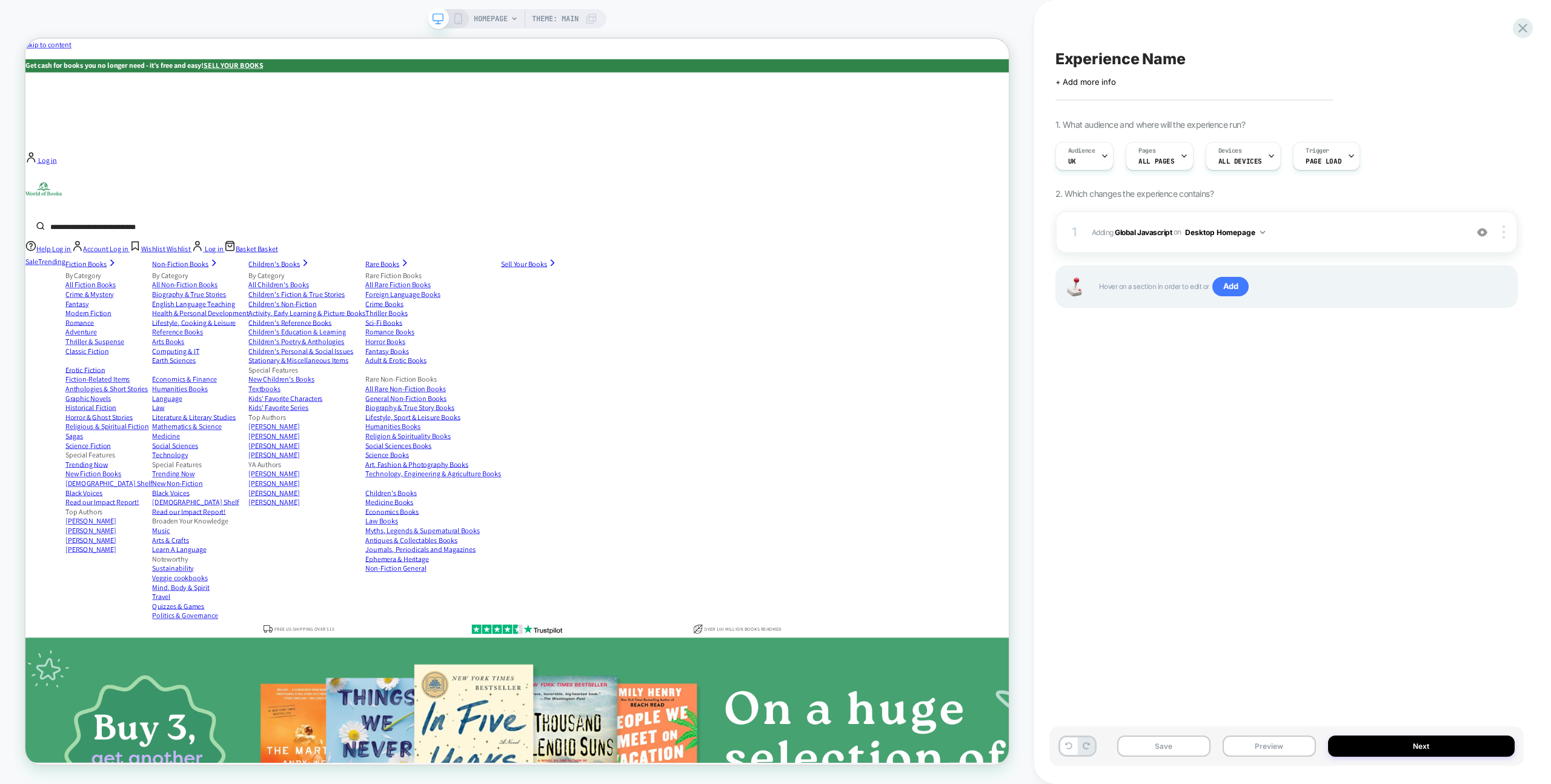
click at [1123, 86] on div "+ Add more info" at bounding box center [1176, 81] width 242 height 9
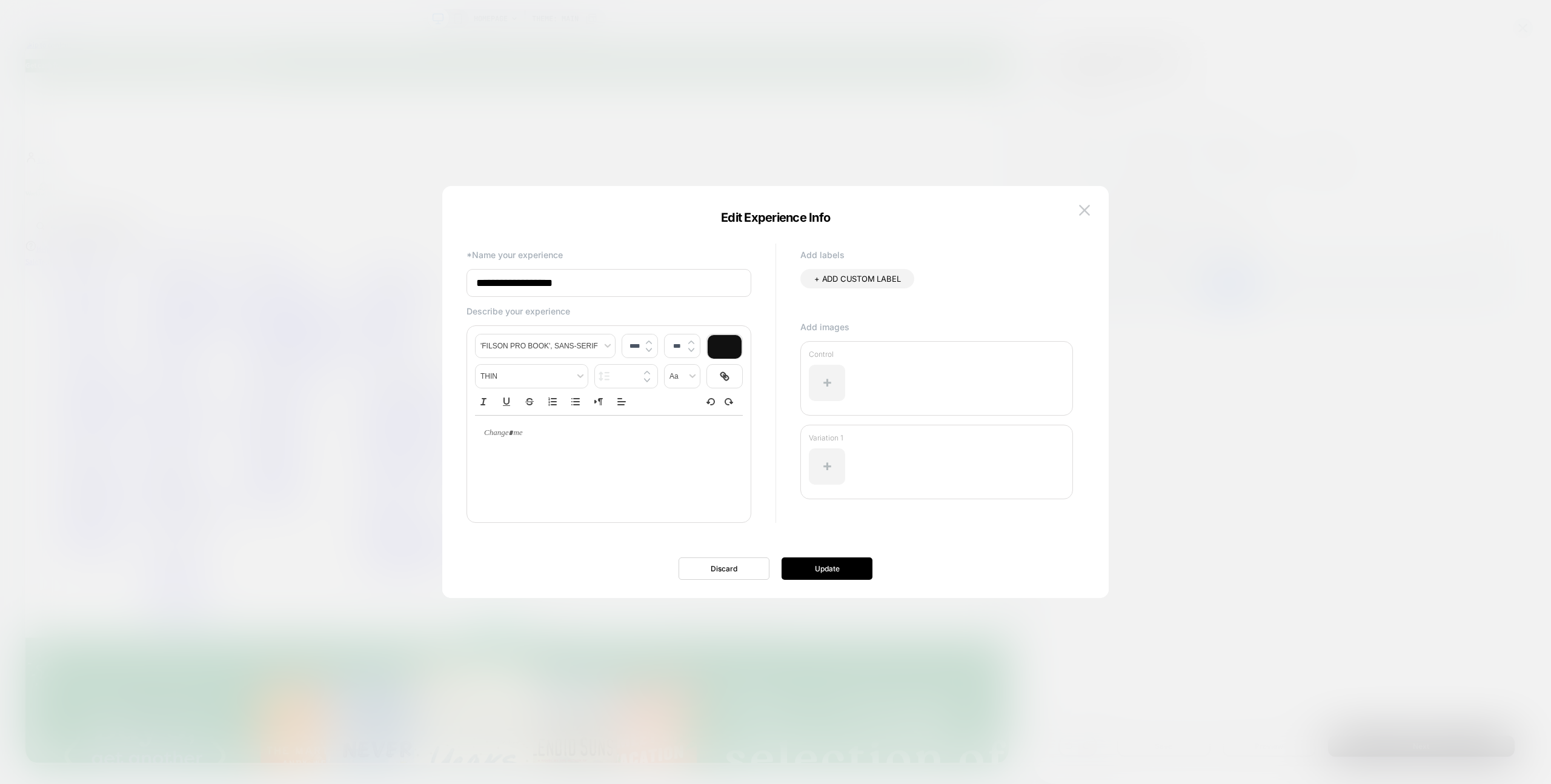
click at [841, 283] on span "+ ADD CUSTOM LABEL" at bounding box center [857, 278] width 86 height 9
click at [914, 281] on icon at bounding box center [912, 279] width 11 height 11
click at [615, 281] on input "**********" at bounding box center [609, 283] width 285 height 28
drag, startPoint x: 657, startPoint y: 281, endPoint x: 288, endPoint y: 305, distance: 369.8
click at [295, 305] on body "**********" at bounding box center [775, 392] width 1551 height 784
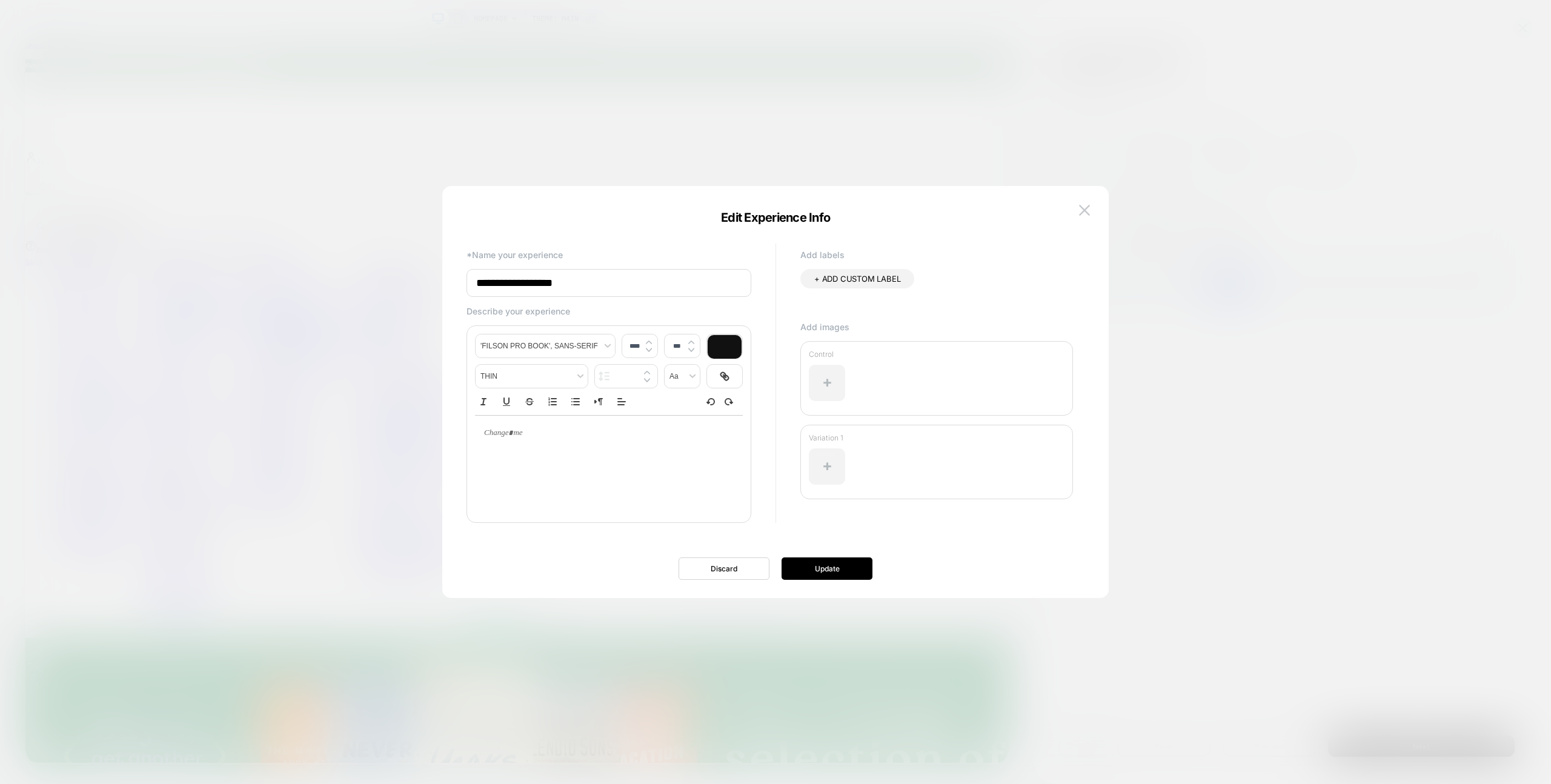
paste input "**********"
type input "**********"
click at [888, 276] on span "+ ADD CUSTOM LABEL" at bounding box center [857, 278] width 86 height 9
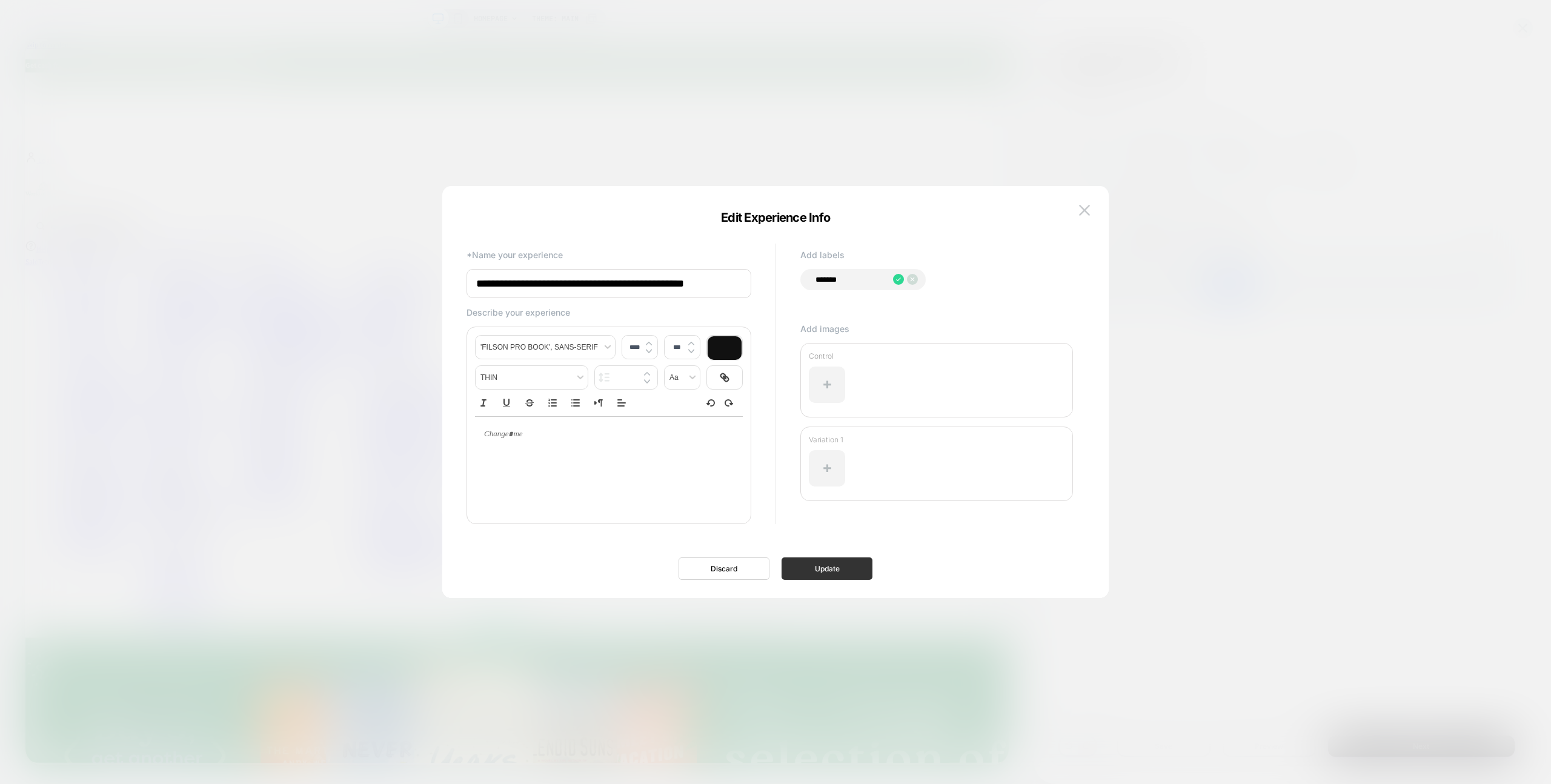
type input "*******"
click at [802, 572] on button "Update" at bounding box center [827, 569] width 91 height 23
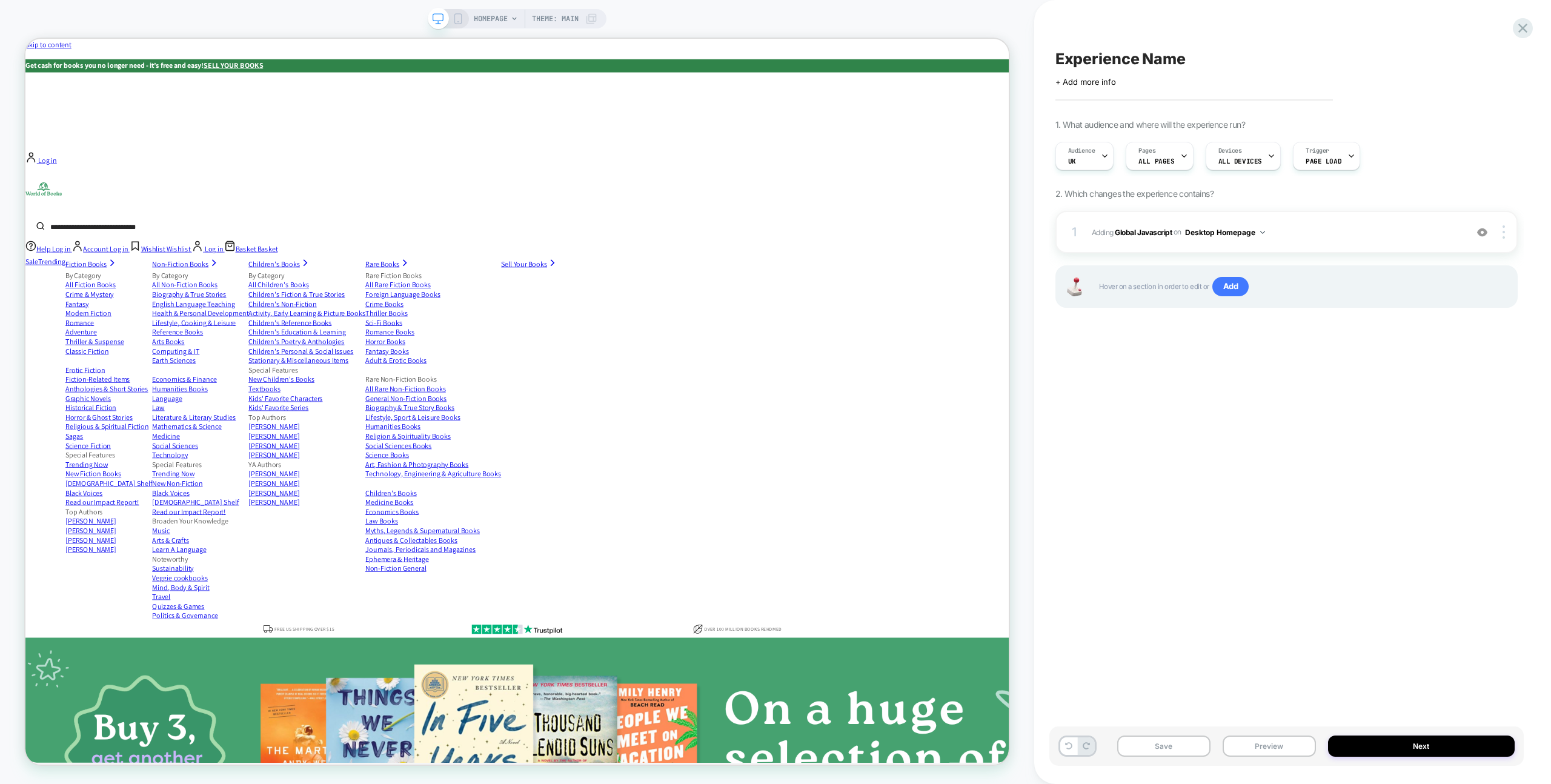
click at [1179, 59] on span "Experience Name" at bounding box center [1120, 59] width 130 height 18
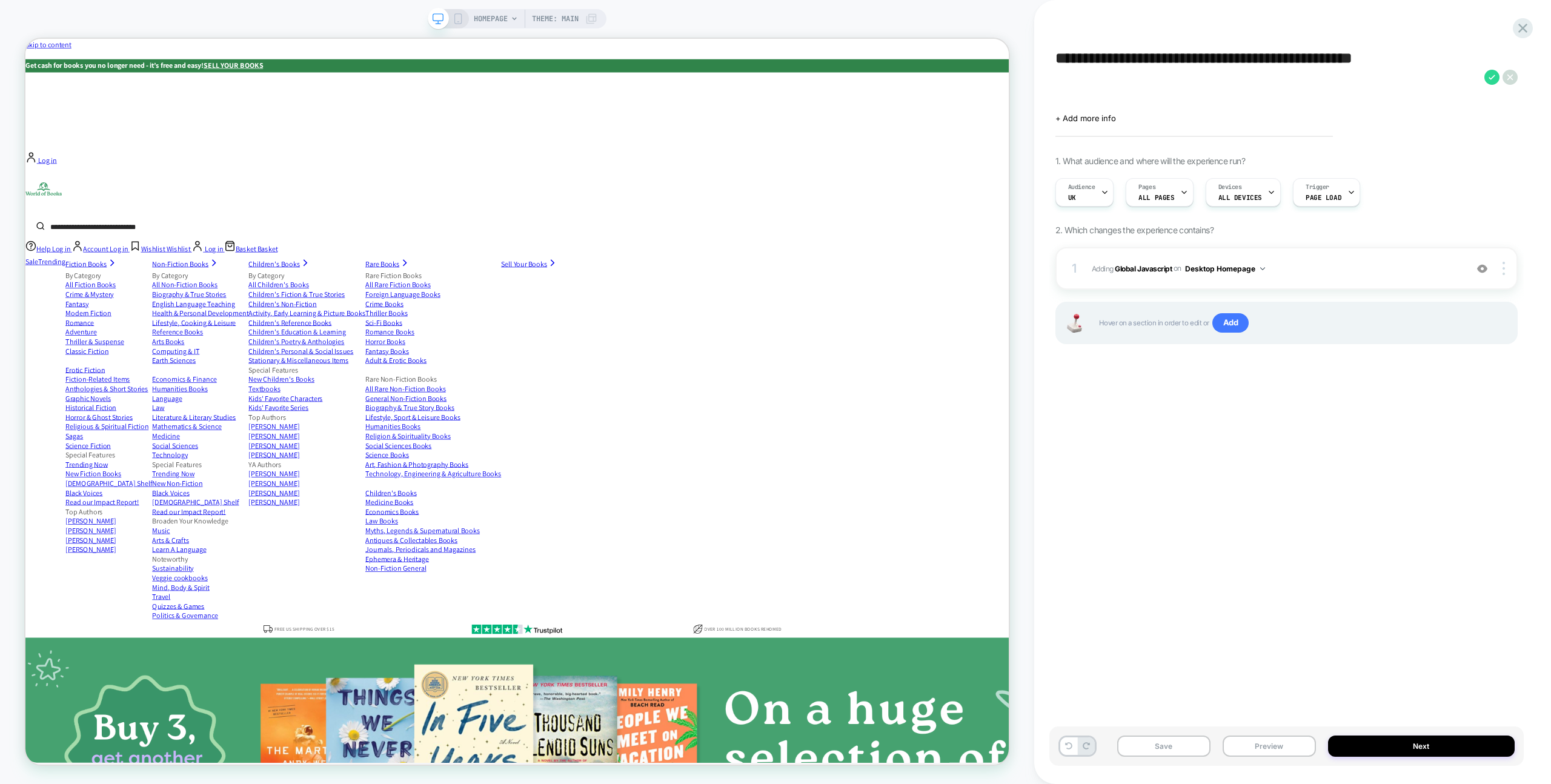
click at [1205, 79] on textarea "**********" at bounding box center [1267, 77] width 423 height 55
type textarea "**********"
click at [1462, 120] on div "Click to edit experience details + Add more info" at bounding box center [1287, 114] width 462 height 19
drag, startPoint x: 1489, startPoint y: 79, endPoint x: 1478, endPoint y: 89, distance: 14.9
click at [1491, 79] on icon at bounding box center [1492, 77] width 15 height 15
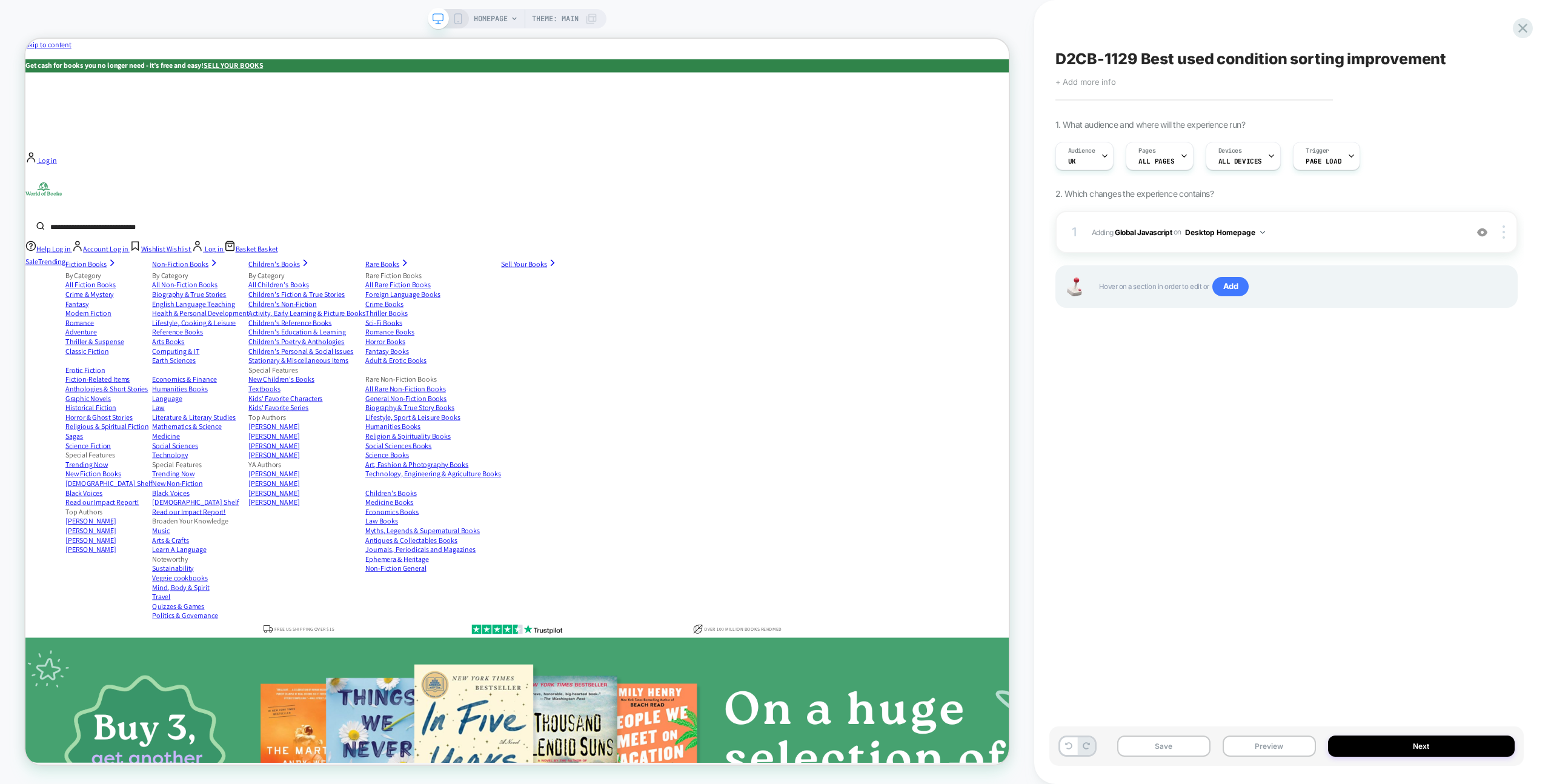
click at [1094, 79] on span "+ Add more info" at bounding box center [1086, 81] width 60 height 9
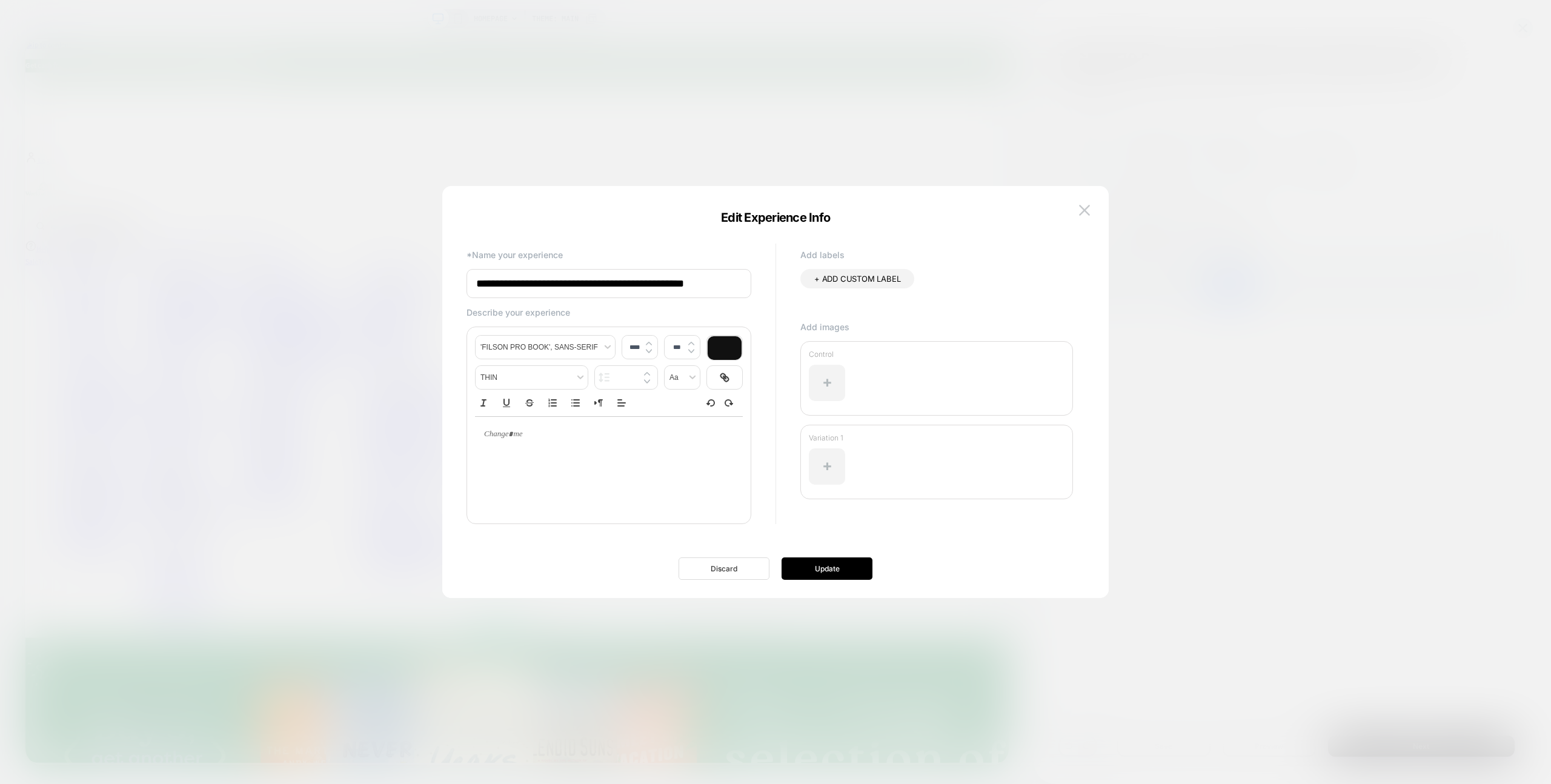
drag, startPoint x: 741, startPoint y: 571, endPoint x: 958, endPoint y: 707, distance: 256.1
click at [741, 571] on button "Discard" at bounding box center [724, 569] width 91 height 23
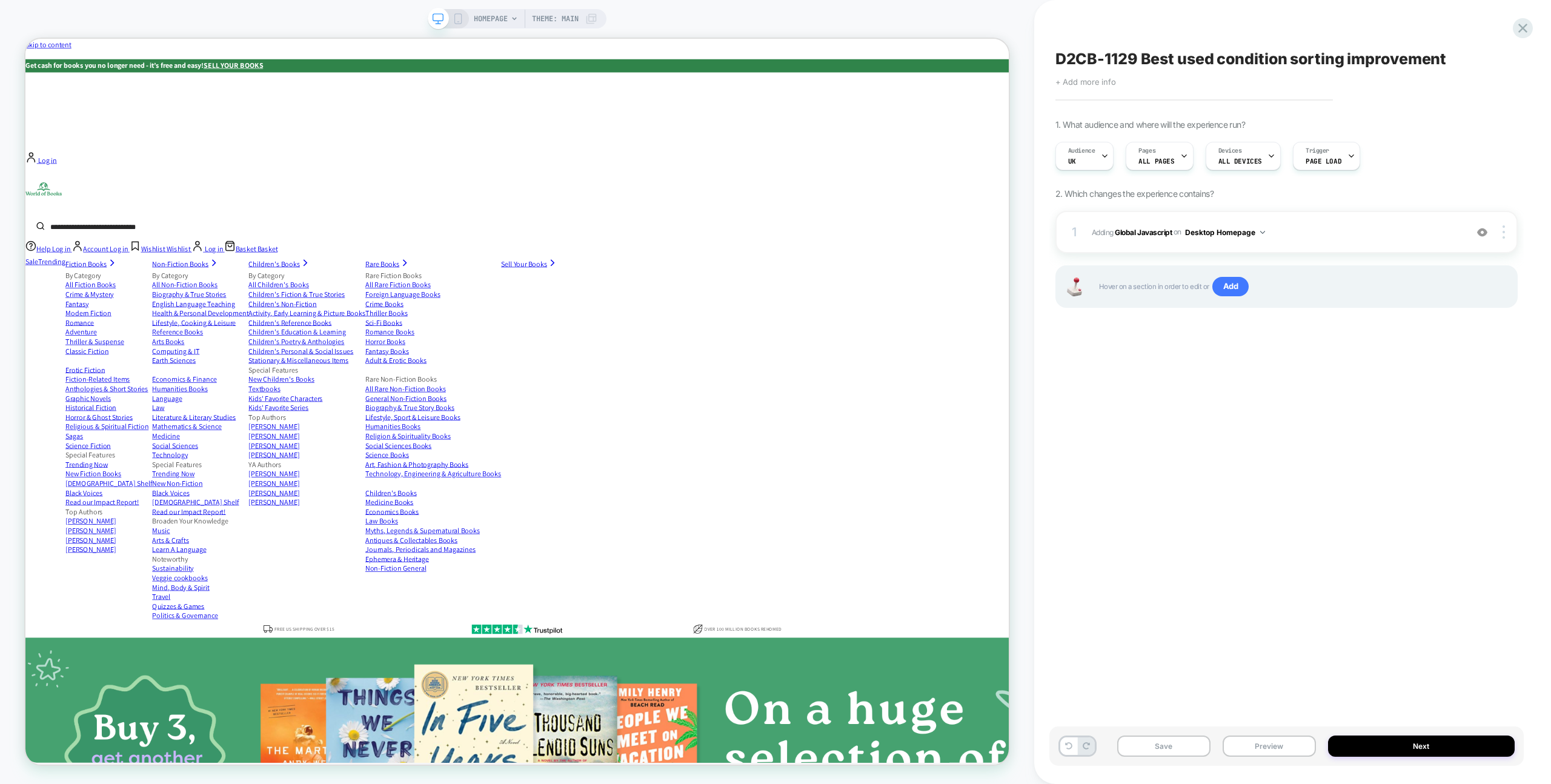
click at [1079, 84] on span "+ Add more info" at bounding box center [1086, 81] width 60 height 9
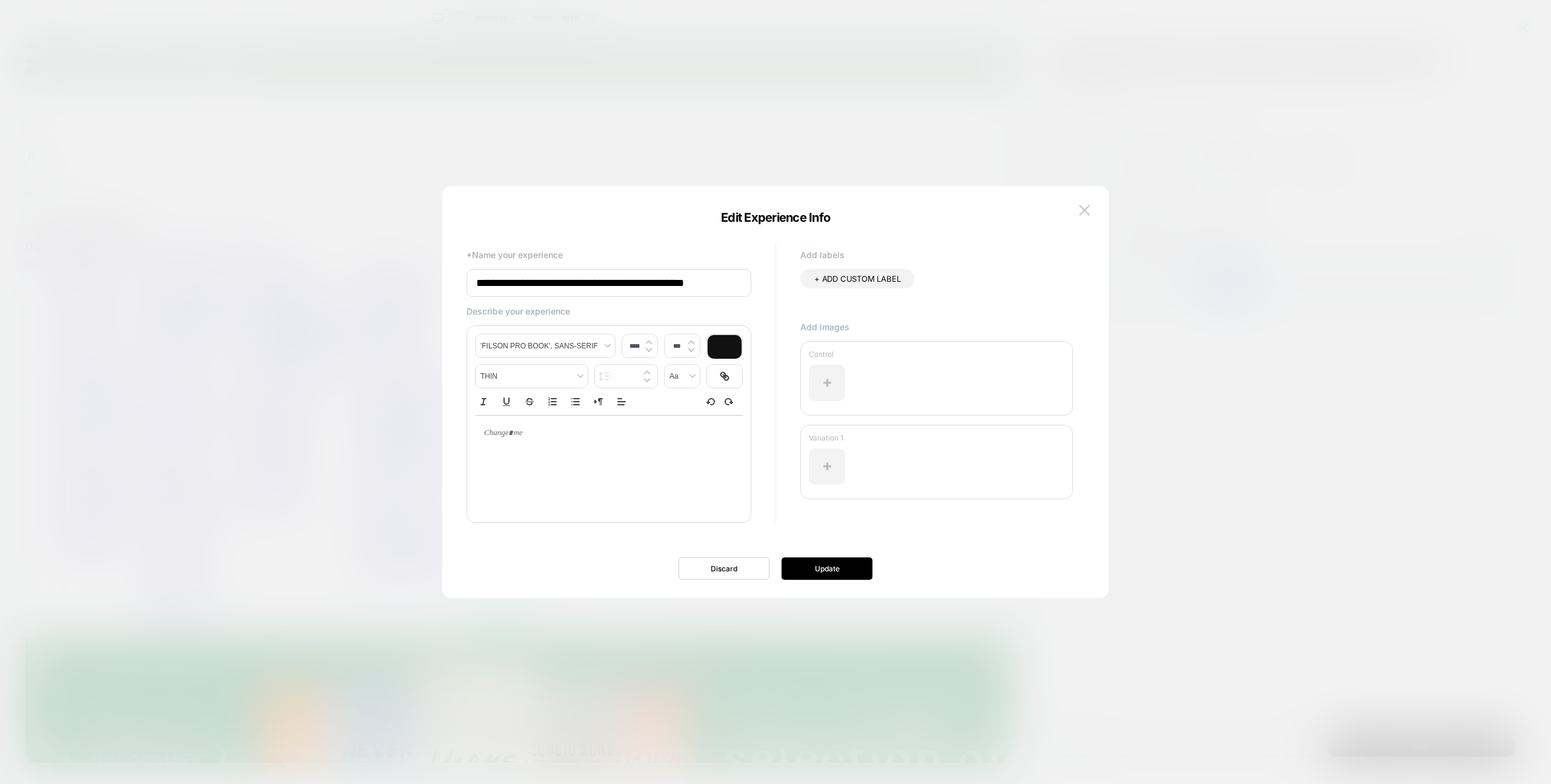
drag, startPoint x: 610, startPoint y: 281, endPoint x: 598, endPoint y: 291, distance: 15.6
click at [609, 282] on input "**********" at bounding box center [609, 283] width 285 height 28
click at [827, 574] on button "Update" at bounding box center [827, 569] width 91 height 23
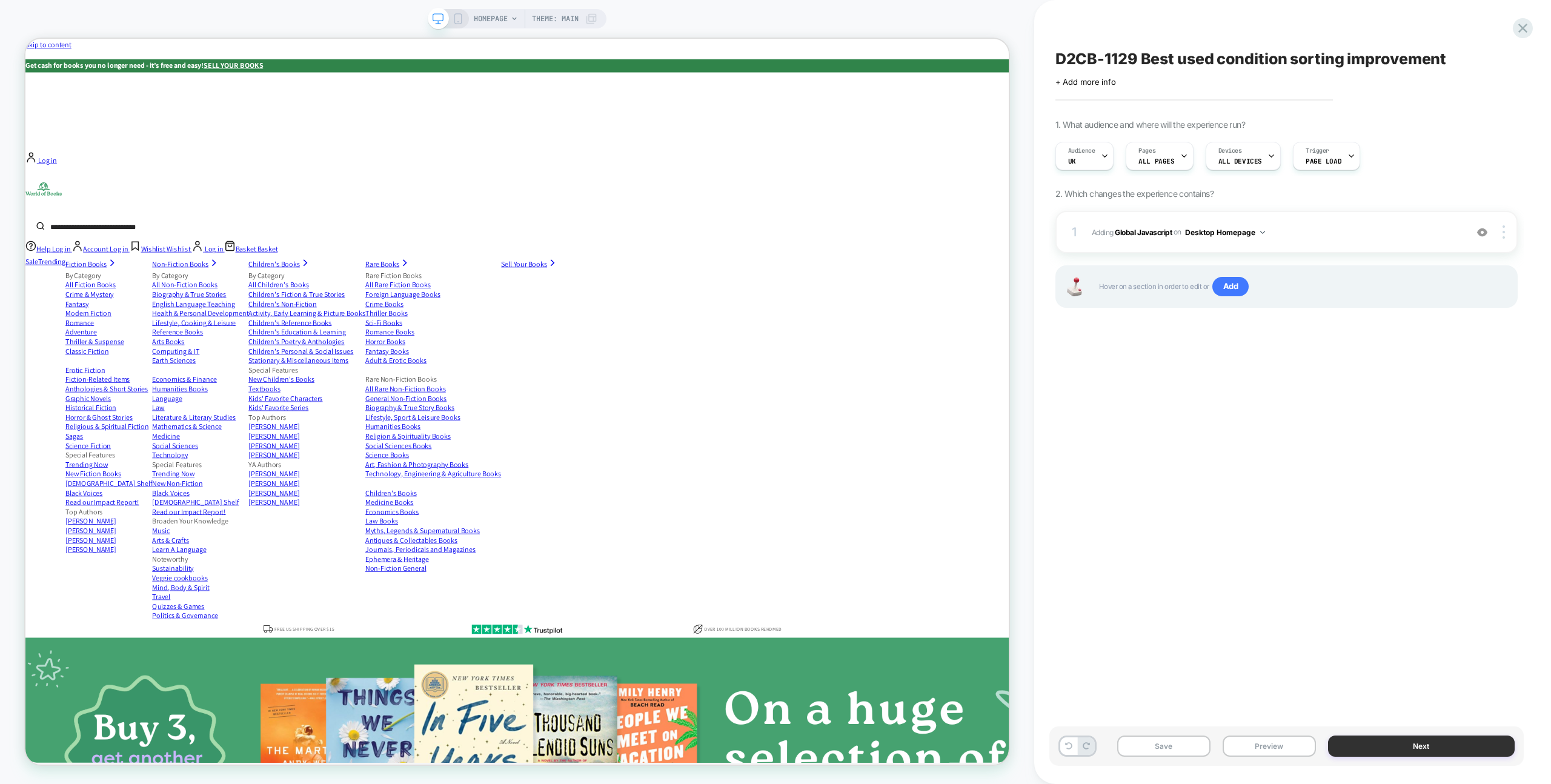
click at [1348, 751] on button "Next" at bounding box center [1421, 746] width 186 height 21
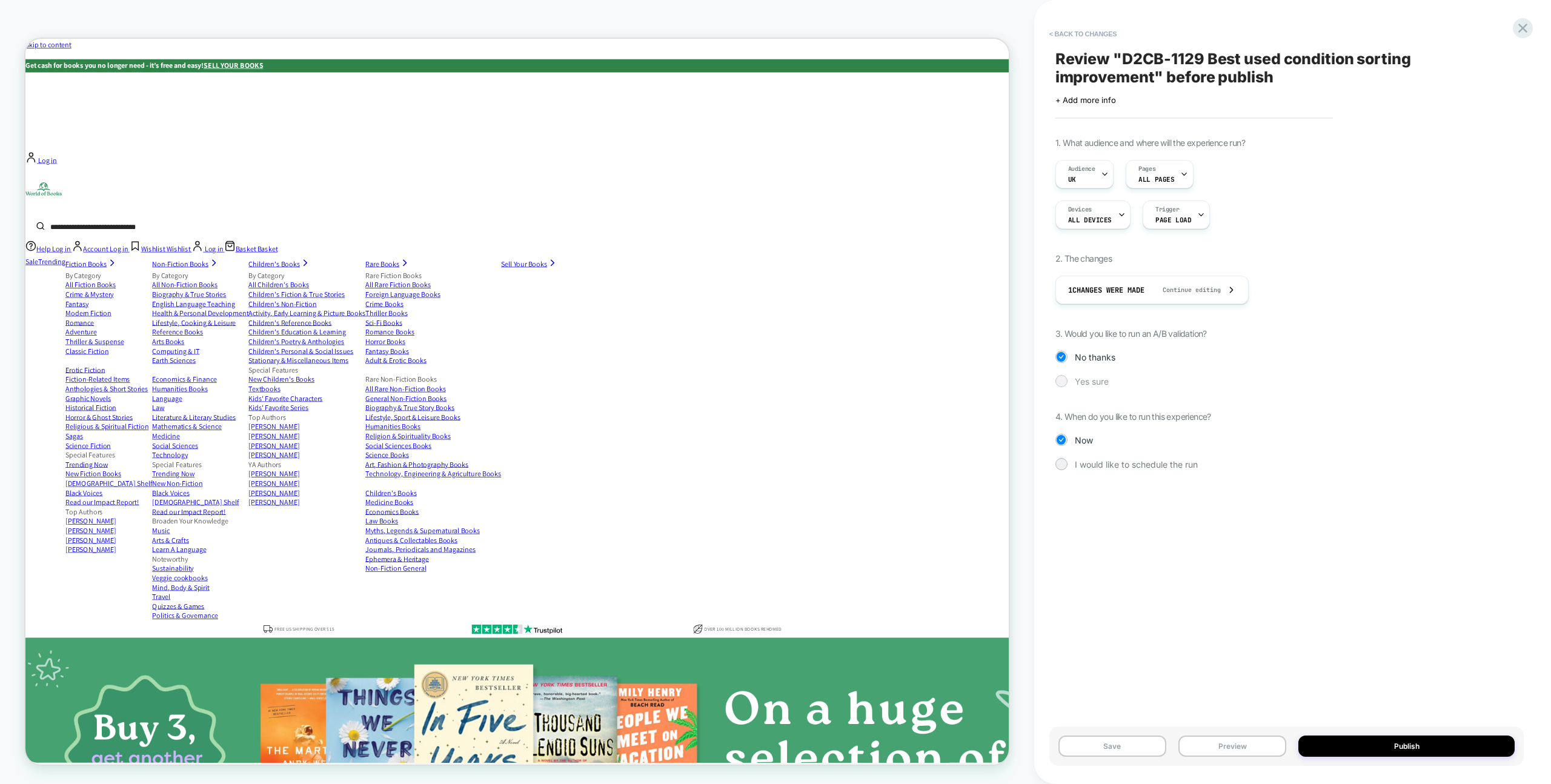
click at [1084, 380] on span "Yes sure" at bounding box center [1092, 382] width 34 height 10
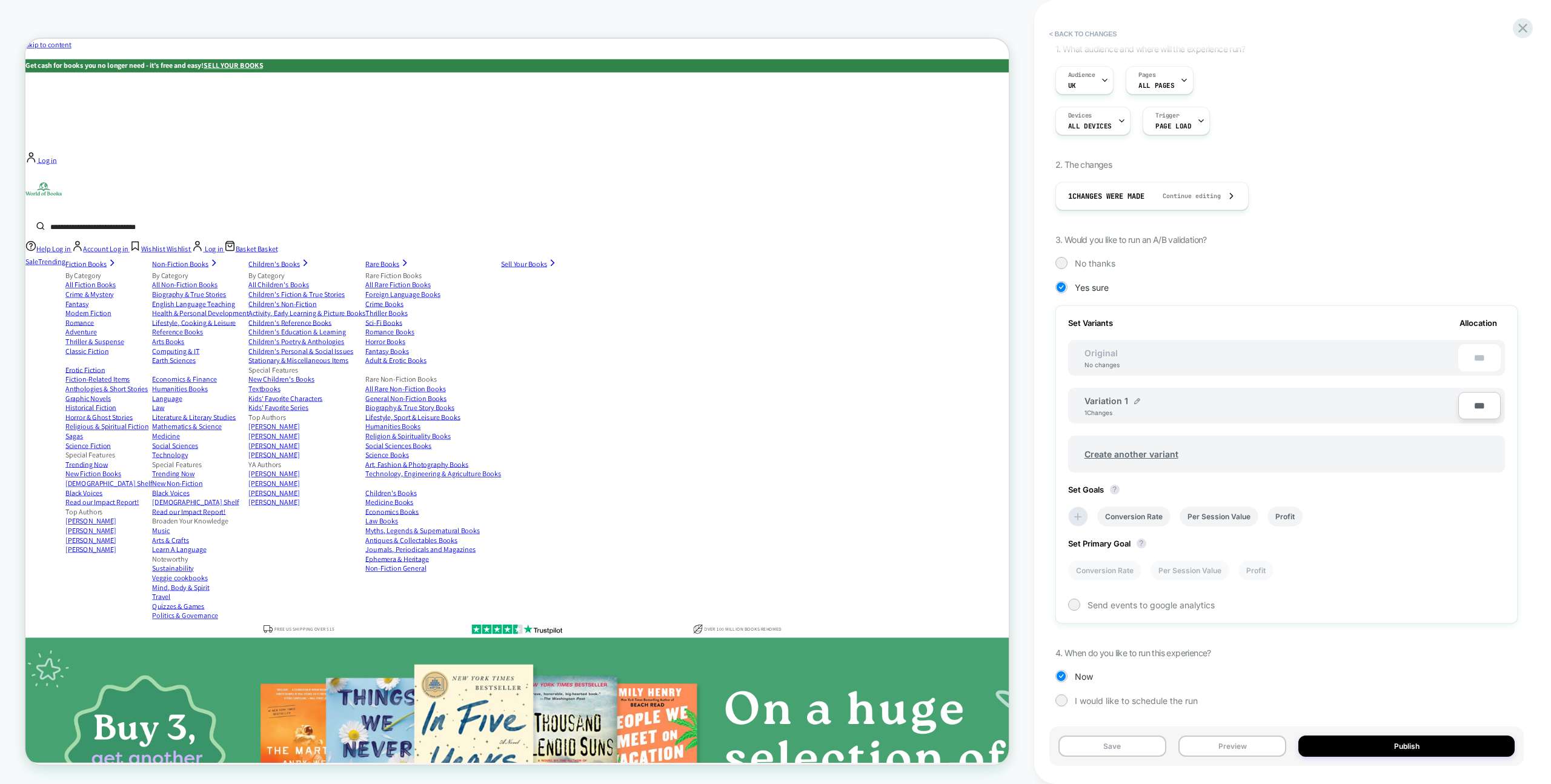
scroll to position [95, 0]
click at [1074, 519] on icon at bounding box center [1077, 515] width 12 height 12
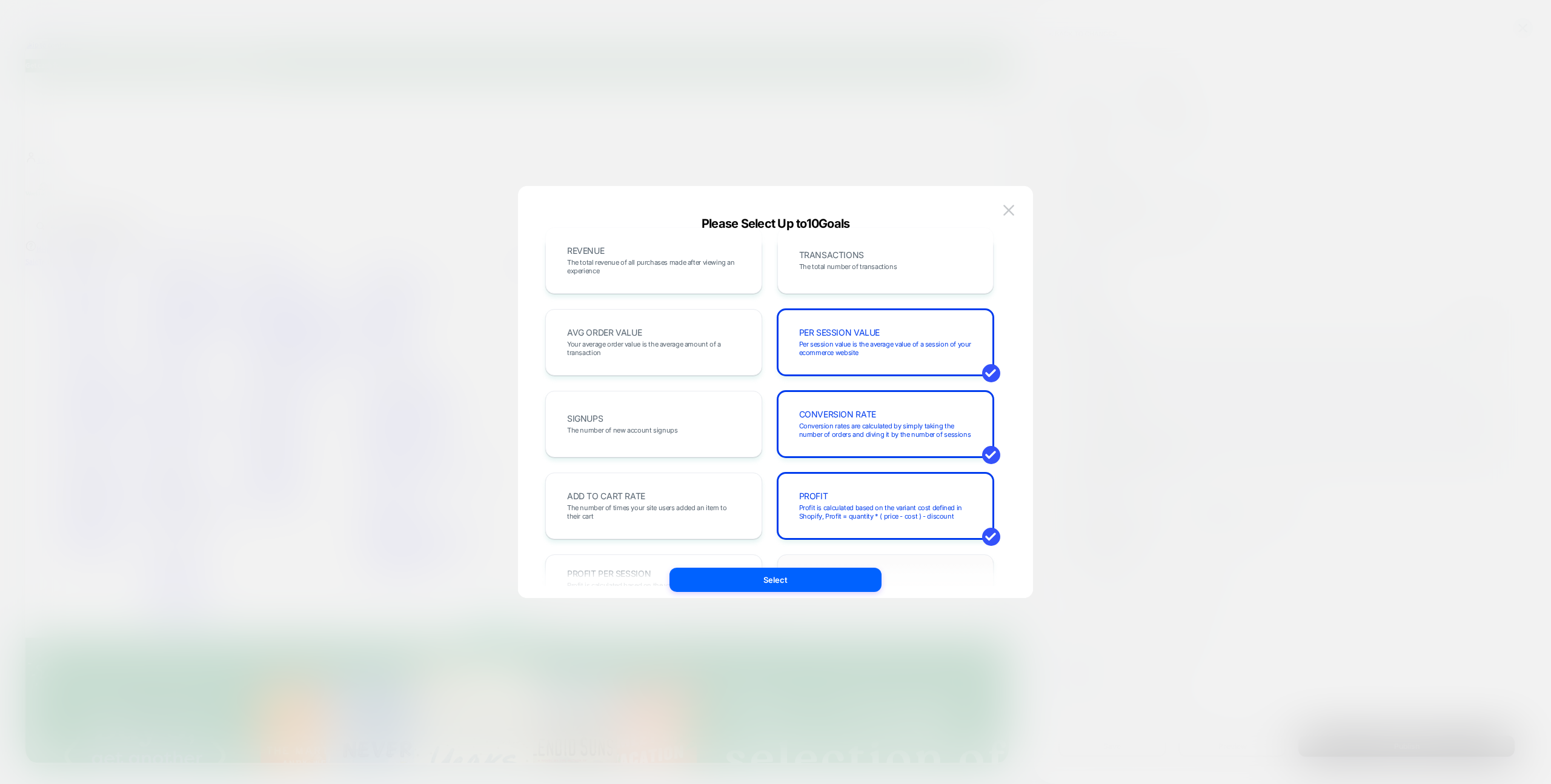
scroll to position [0, 0]
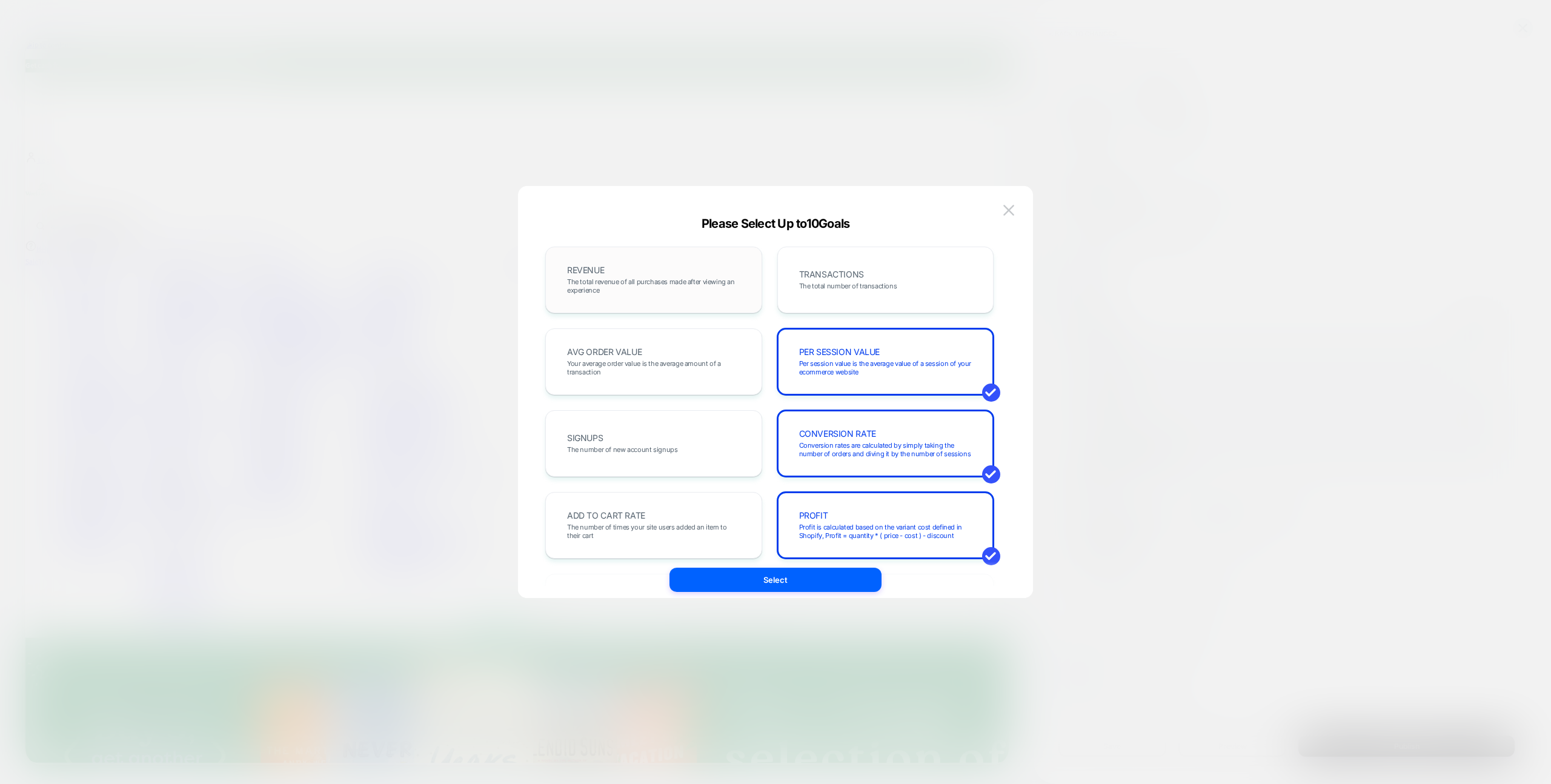
click at [666, 281] on span "The total revenue of all purchases made after viewing an experience" at bounding box center [654, 286] width 173 height 17
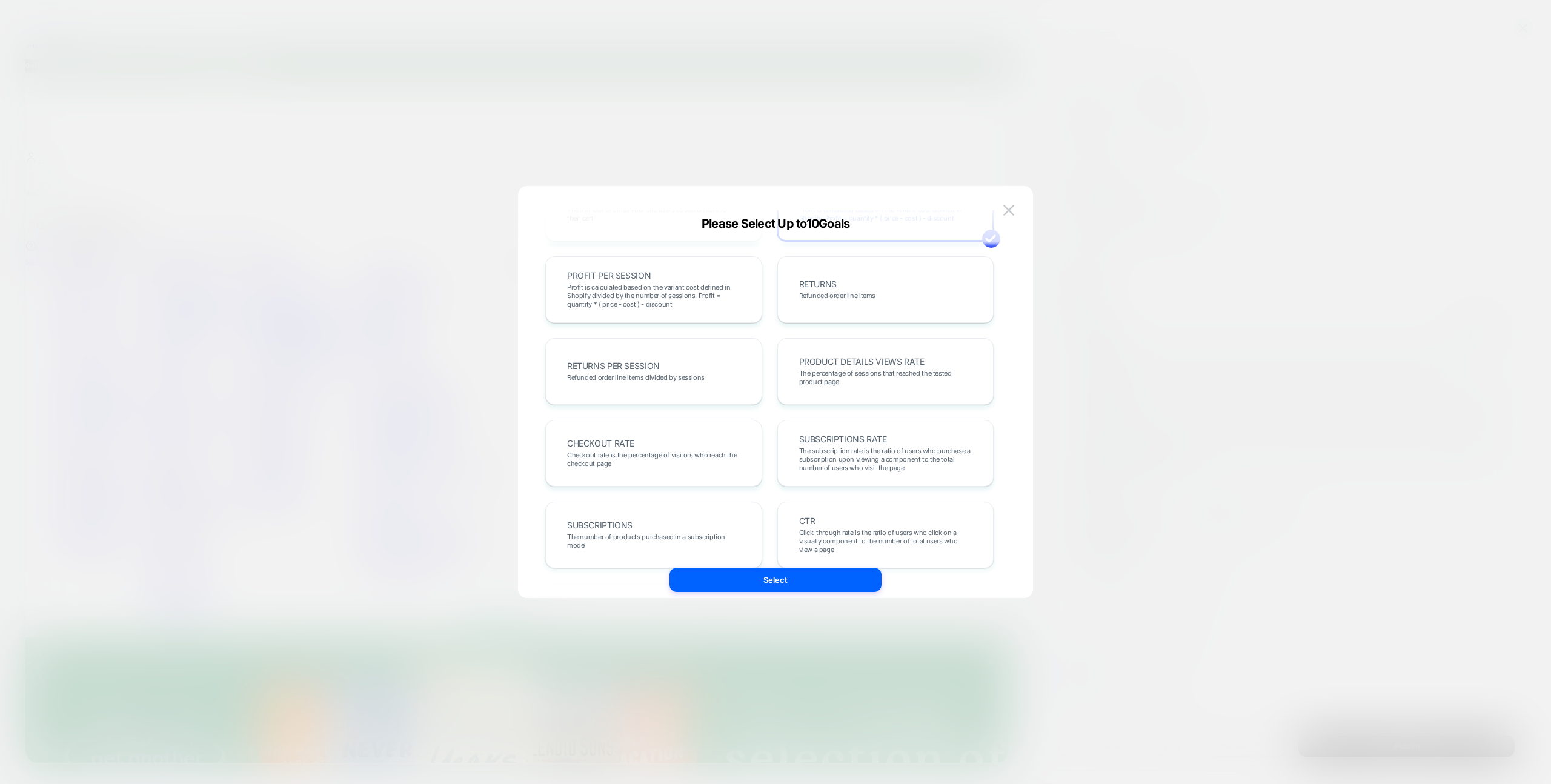
scroll to position [324, 0]
click at [875, 508] on div "CTR Click-through rate is the ratio of users who click on a visually component …" at bounding box center [886, 528] width 191 height 41
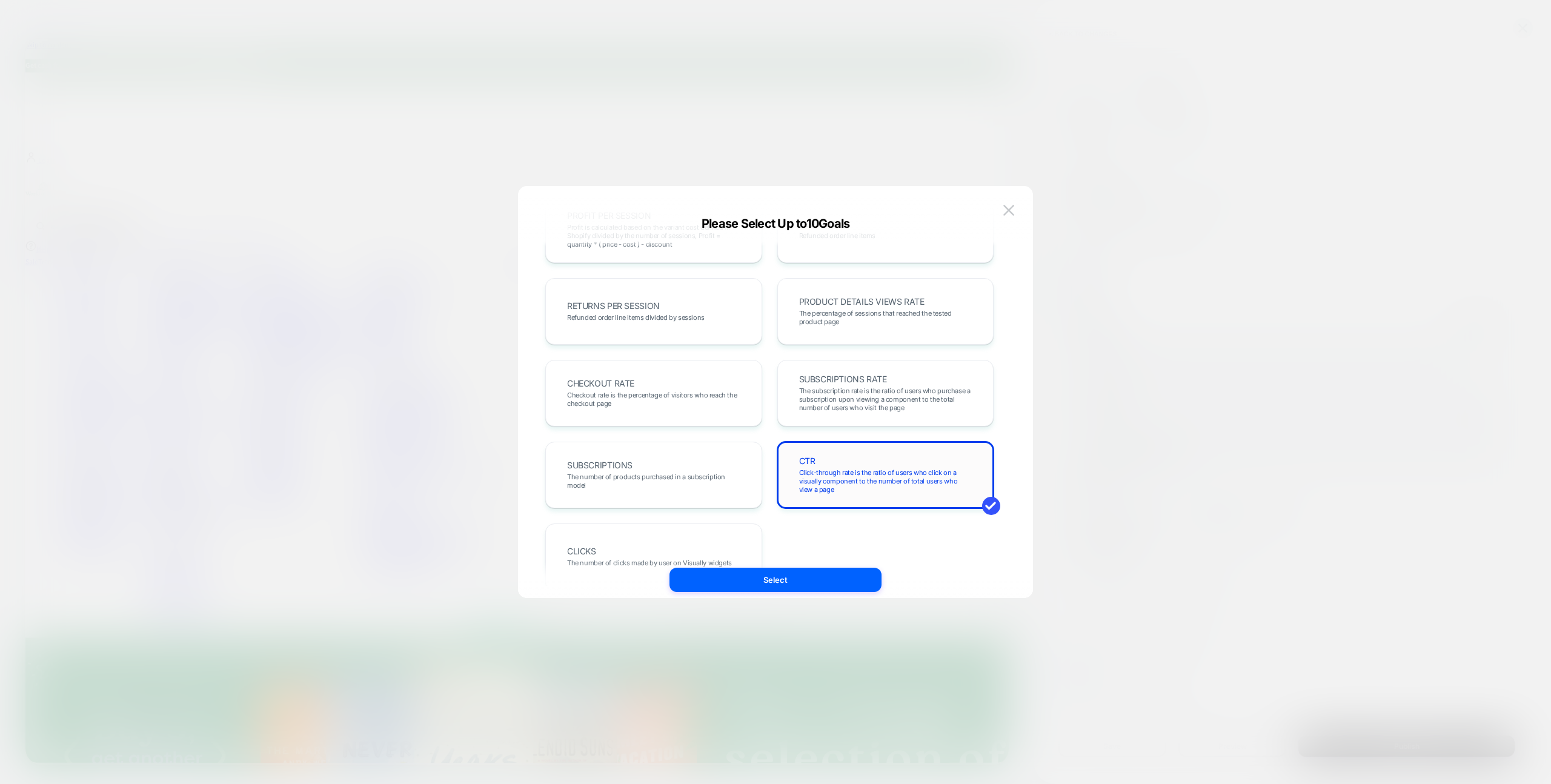
scroll to position [418, 0]
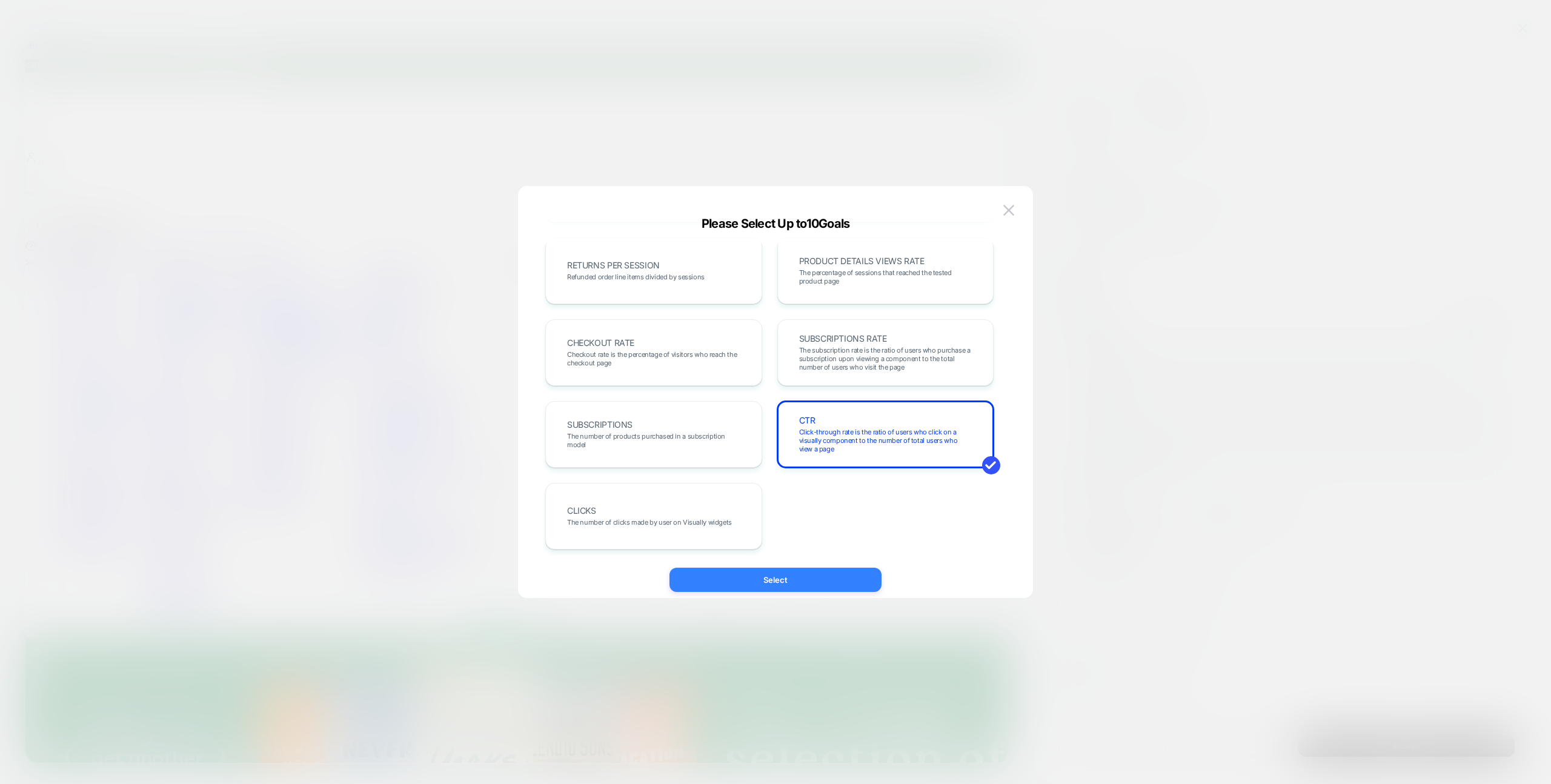
click at [802, 579] on button "Select" at bounding box center [775, 580] width 212 height 24
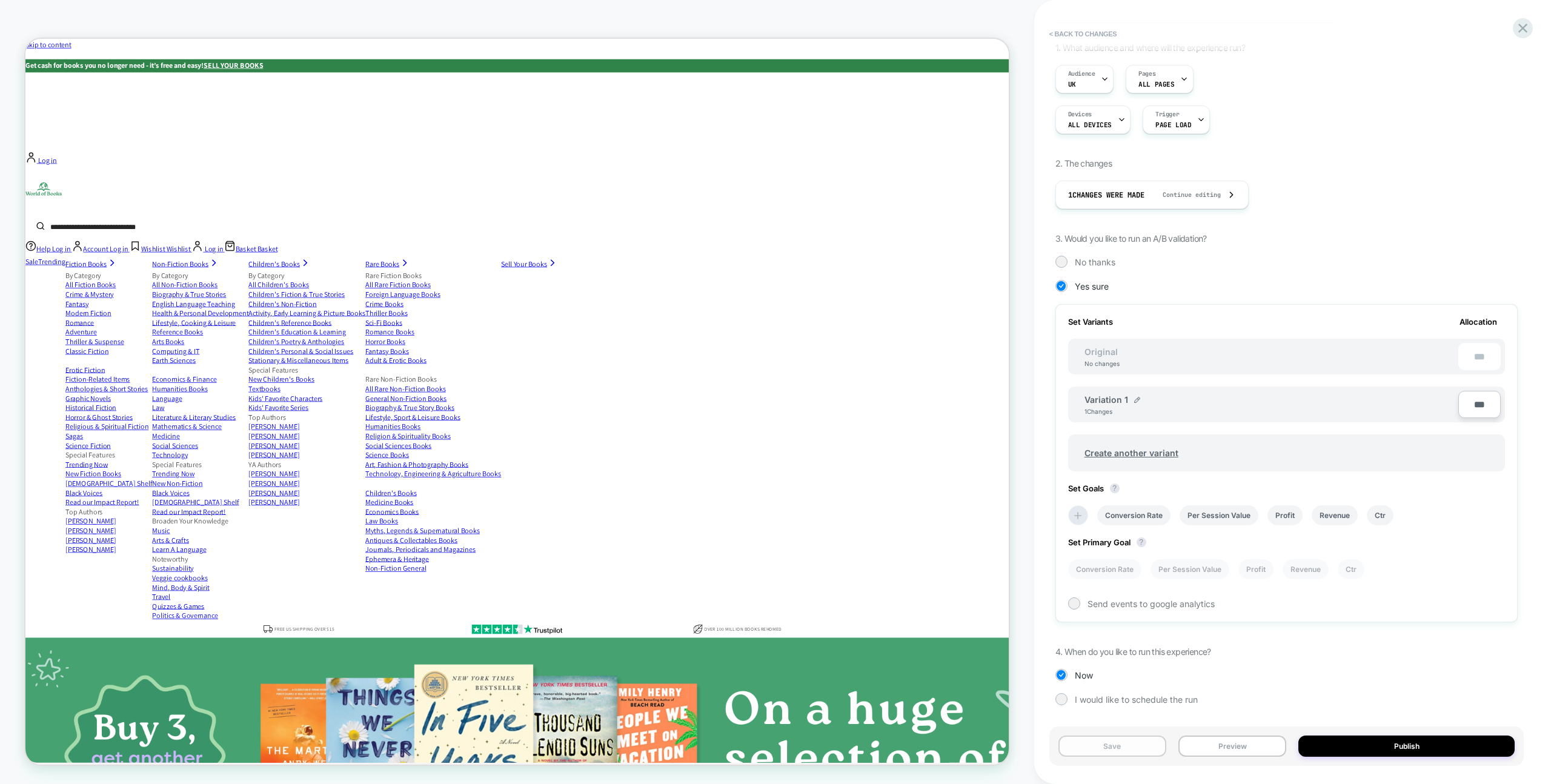
click at [1107, 754] on button "Save" at bounding box center [1112, 746] width 108 height 21
click at [1080, 28] on button "< Back to changes" at bounding box center [1083, 33] width 80 height 20
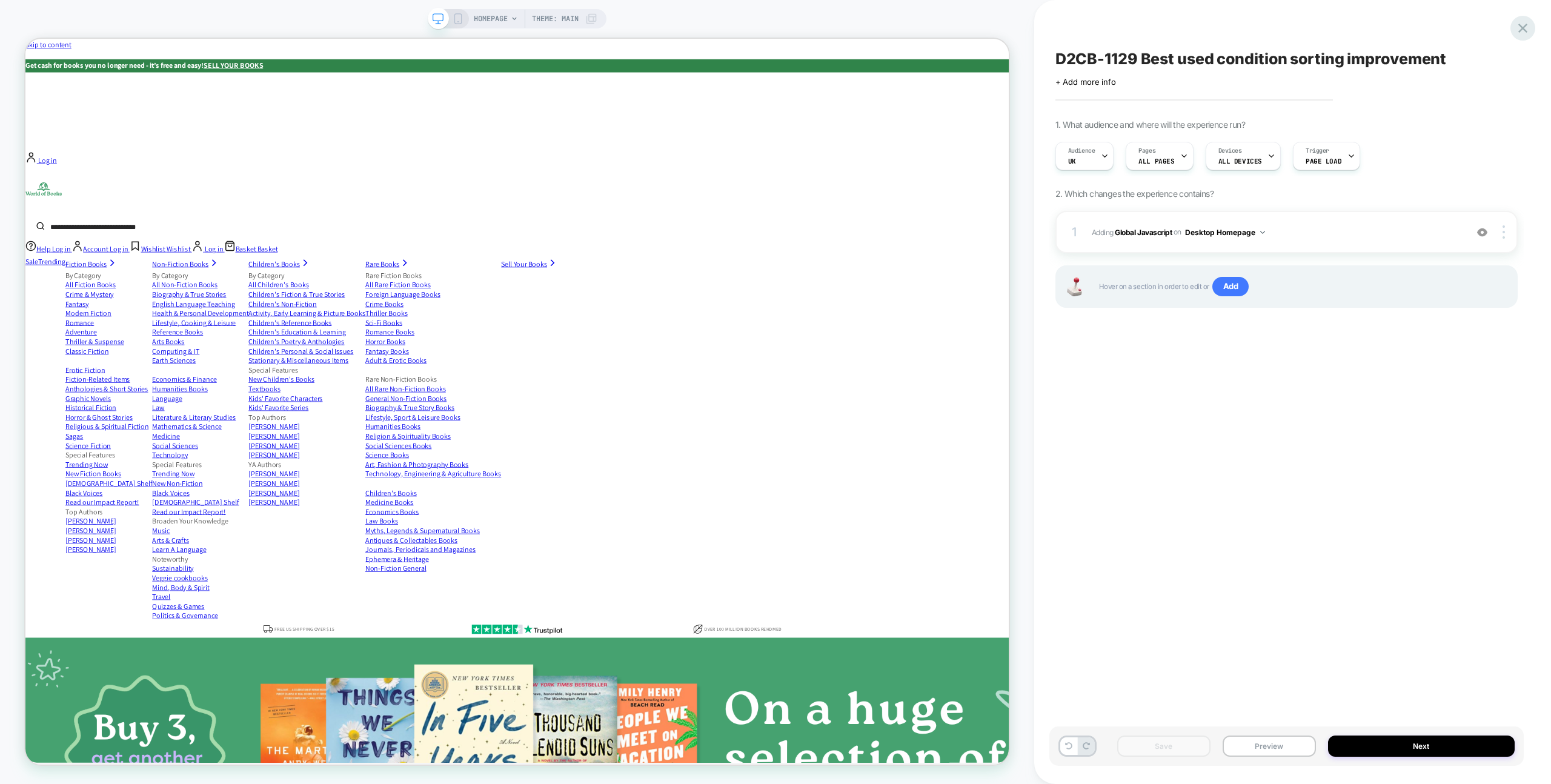
click at [1524, 25] on icon at bounding box center [1523, 28] width 16 height 16
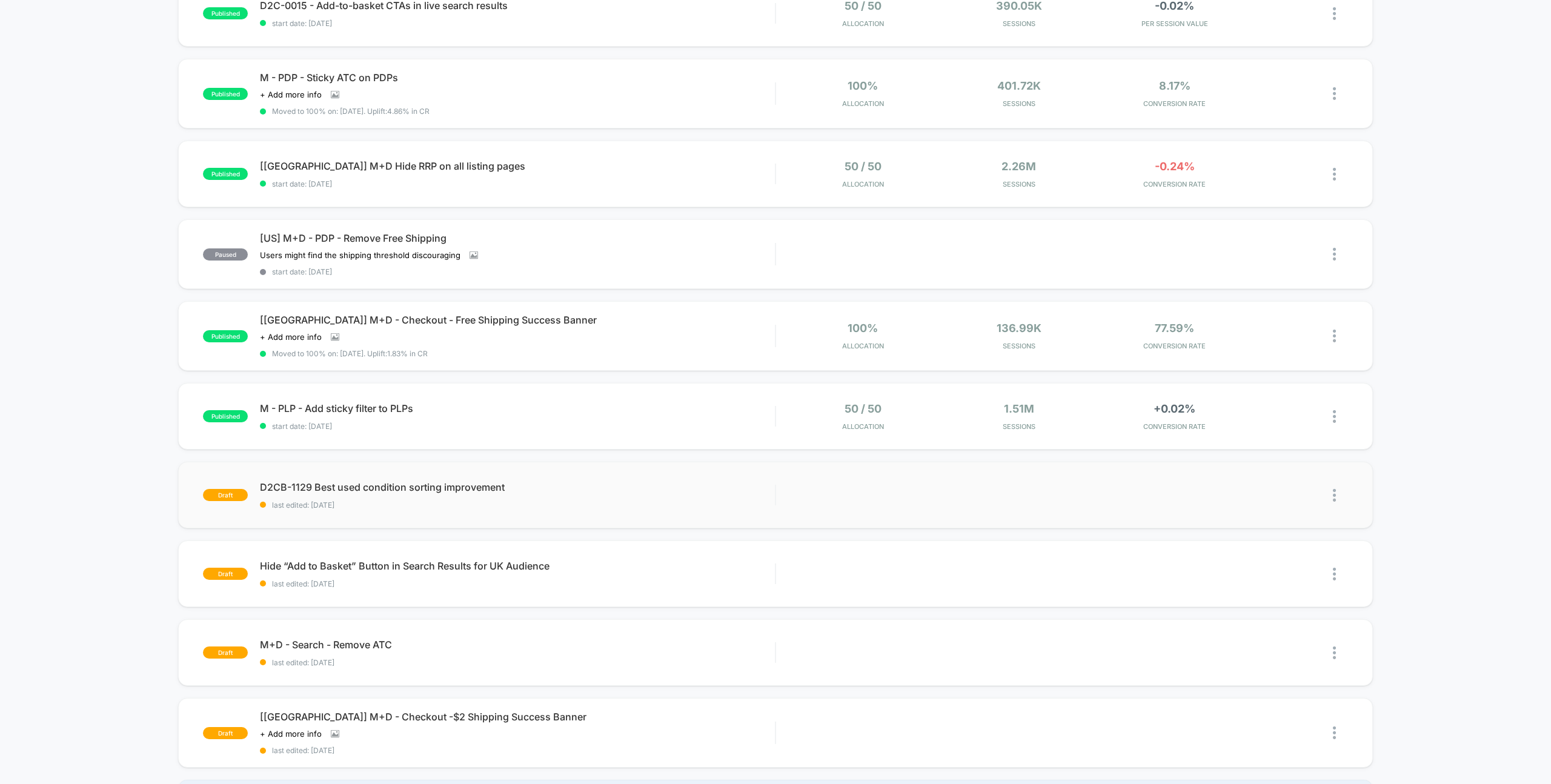
scroll to position [395, 0]
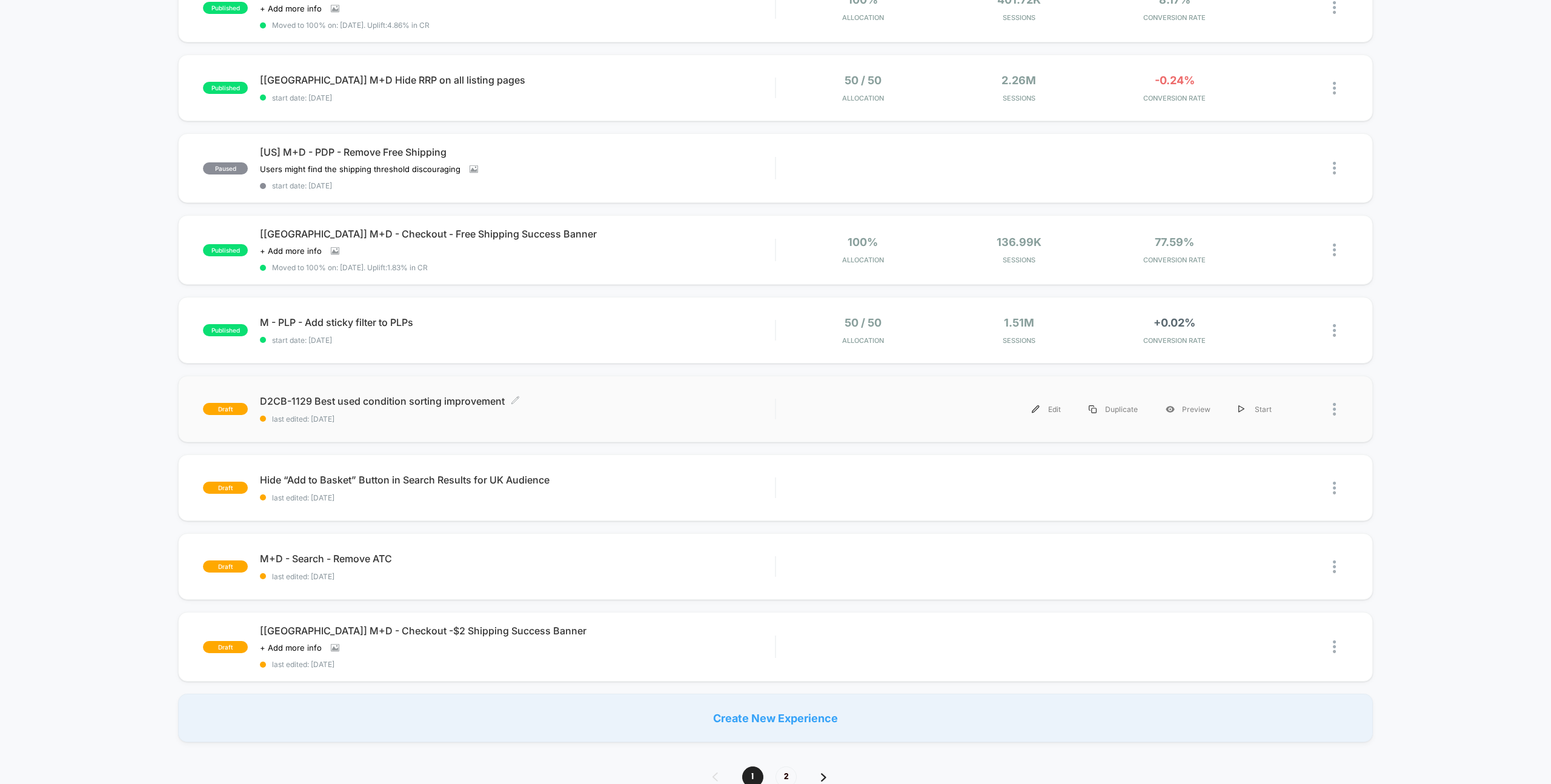
click at [390, 396] on span "D2CB-1129 Best used condition sorting improvement Click to edit experience deta…" at bounding box center [518, 401] width 515 height 12
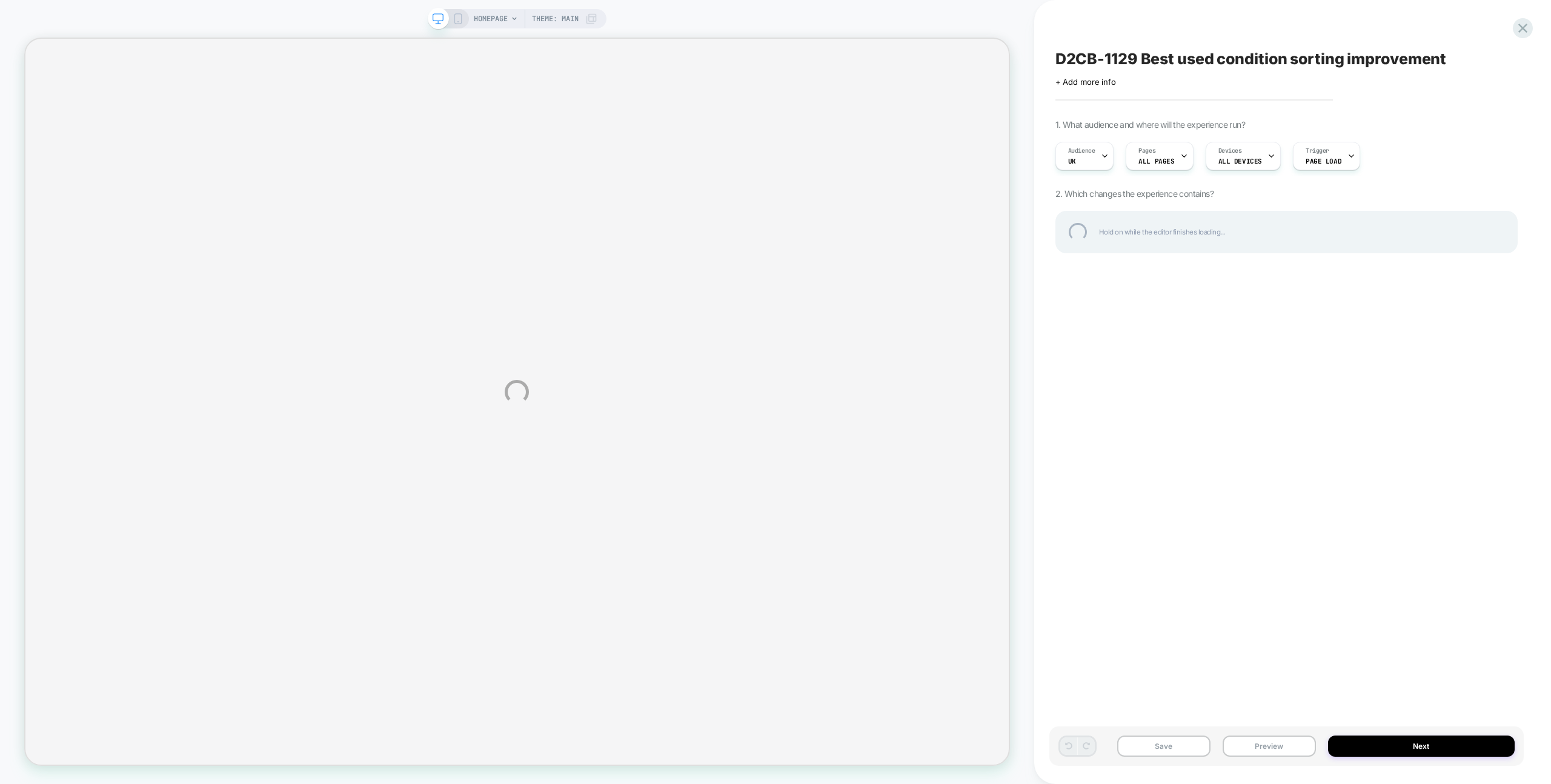
click at [1139, 58] on div "D2CB-1129 Best used condition sorting improvement" at bounding box center [1287, 59] width 462 height 18
click at [1139, 58] on textarea "**********" at bounding box center [1267, 59] width 423 height 18
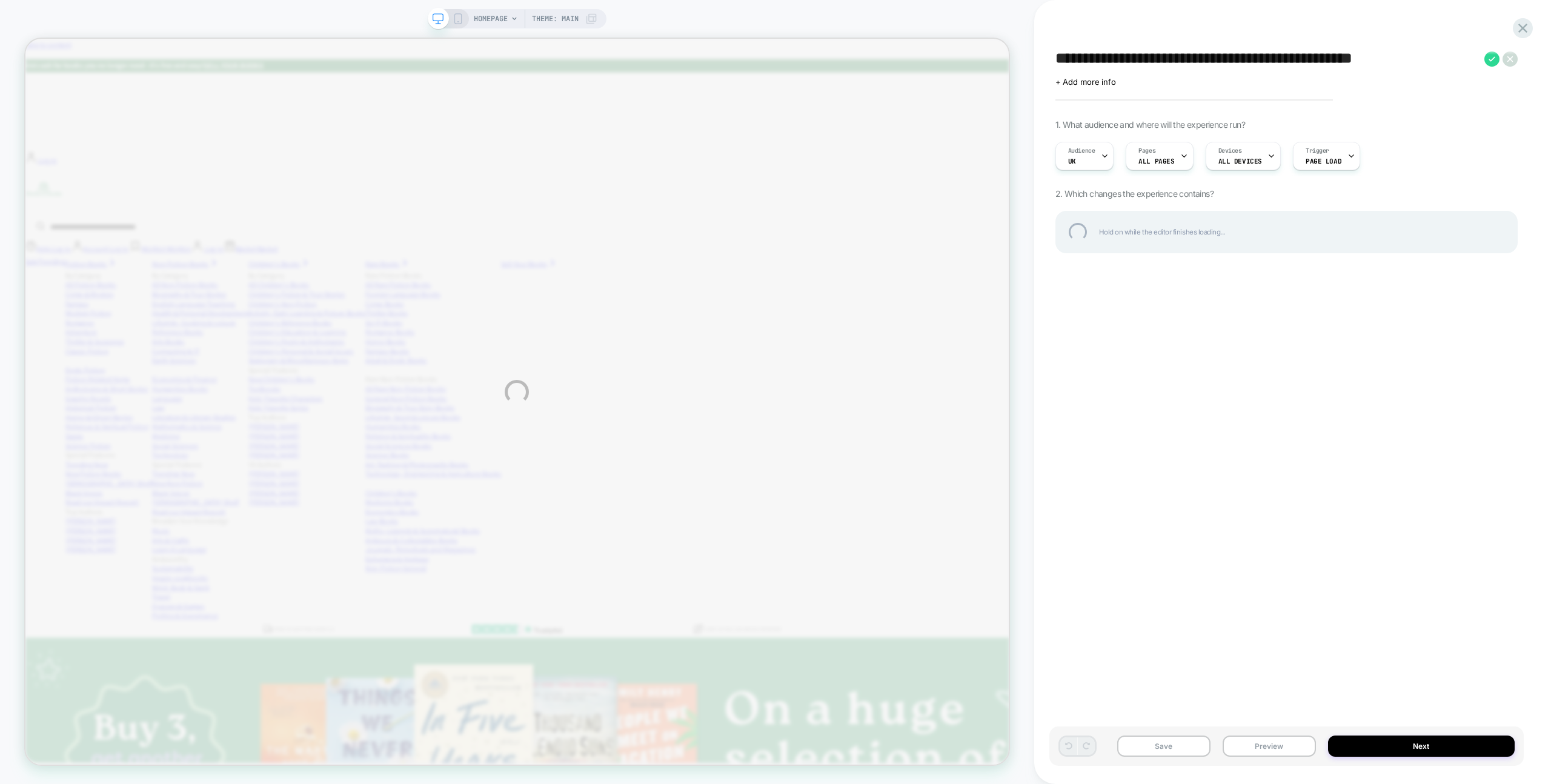
click at [1137, 59] on textarea "**********" at bounding box center [1267, 59] width 423 height 18
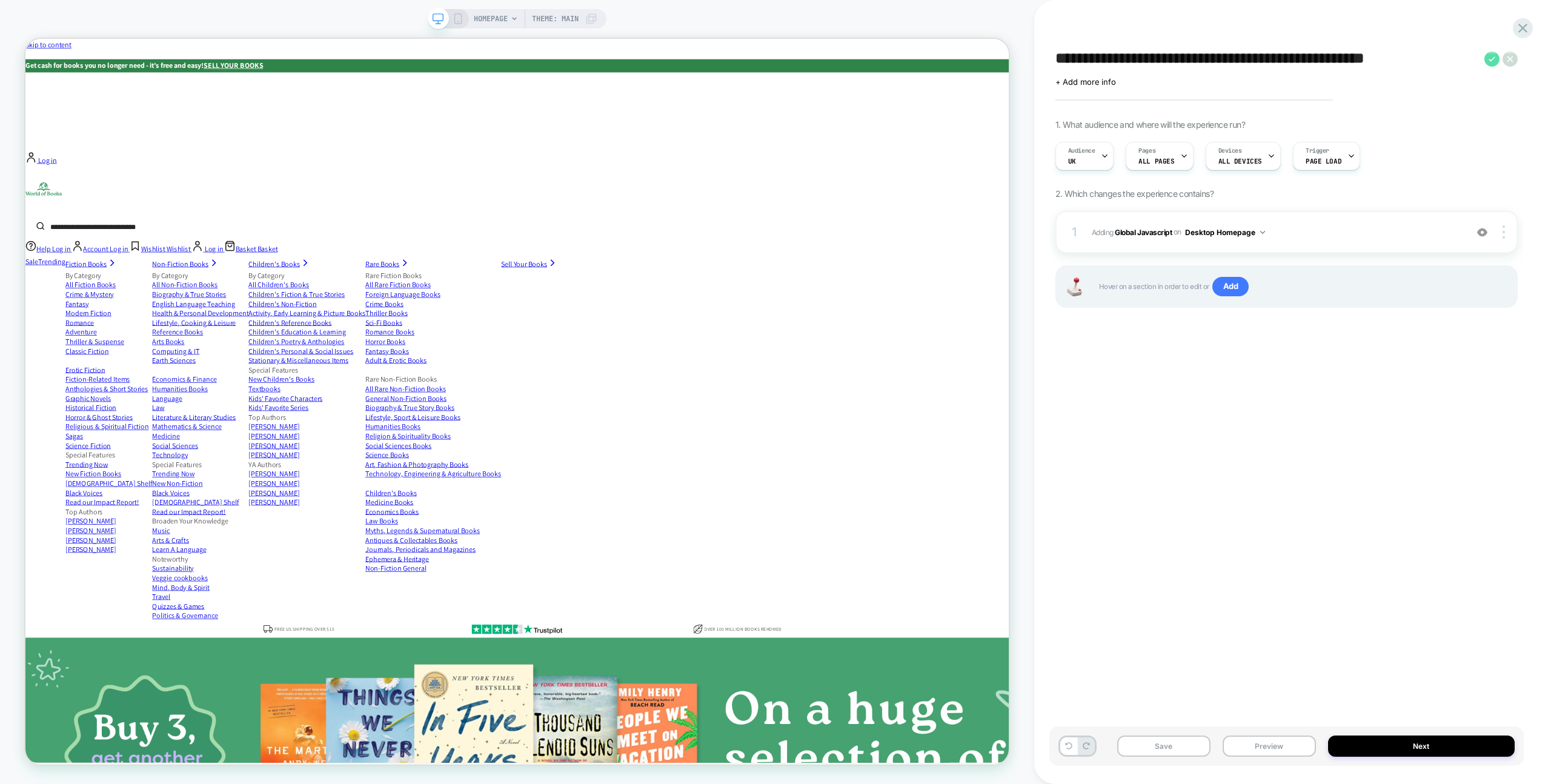
type textarea "**********"
click at [1492, 58] on icon at bounding box center [1492, 59] width 15 height 15
click at [1187, 752] on button "Save" at bounding box center [1164, 746] width 93 height 21
click at [1521, 28] on icon at bounding box center [1523, 28] width 16 height 16
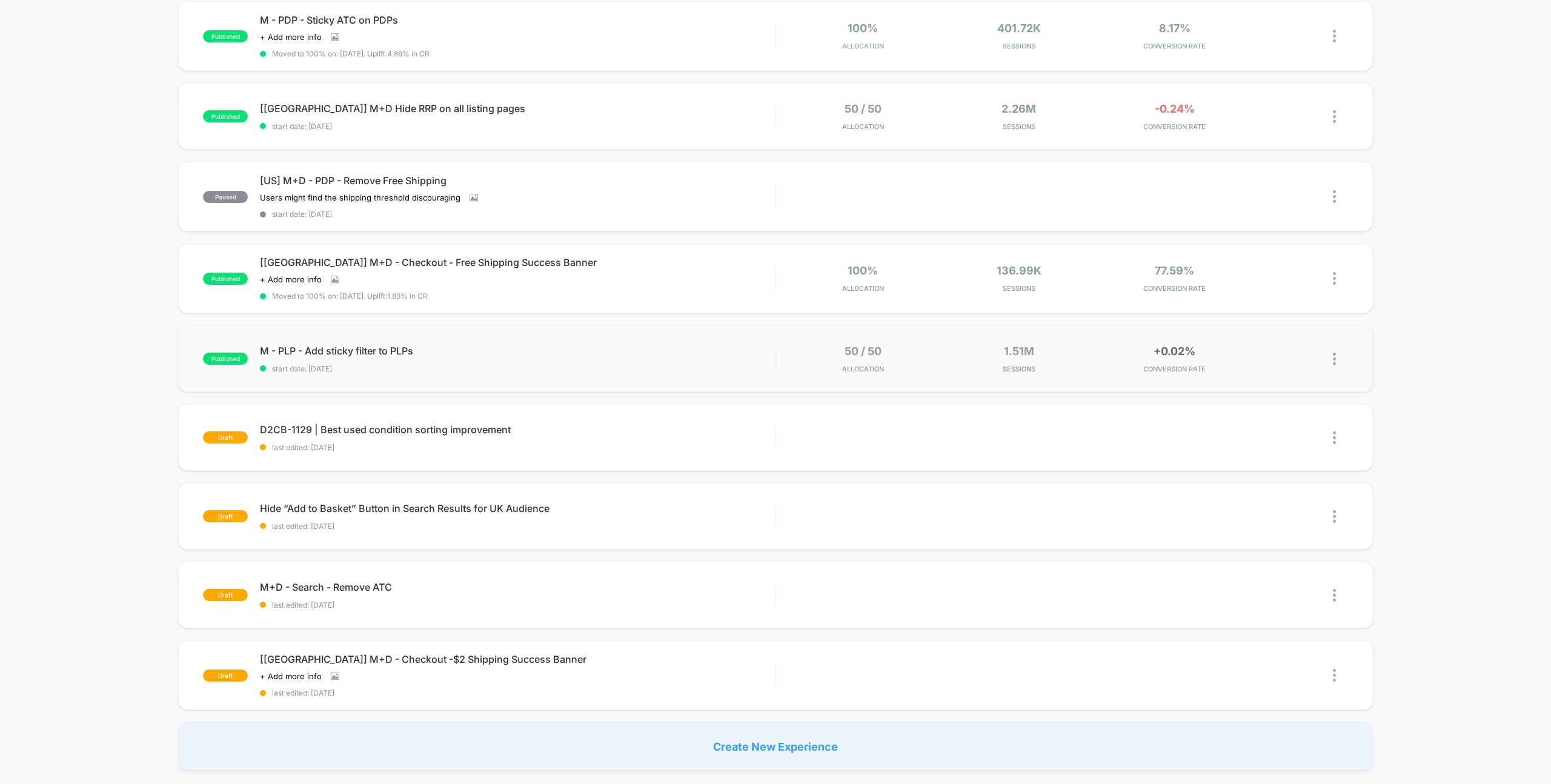
scroll to position [324, 0]
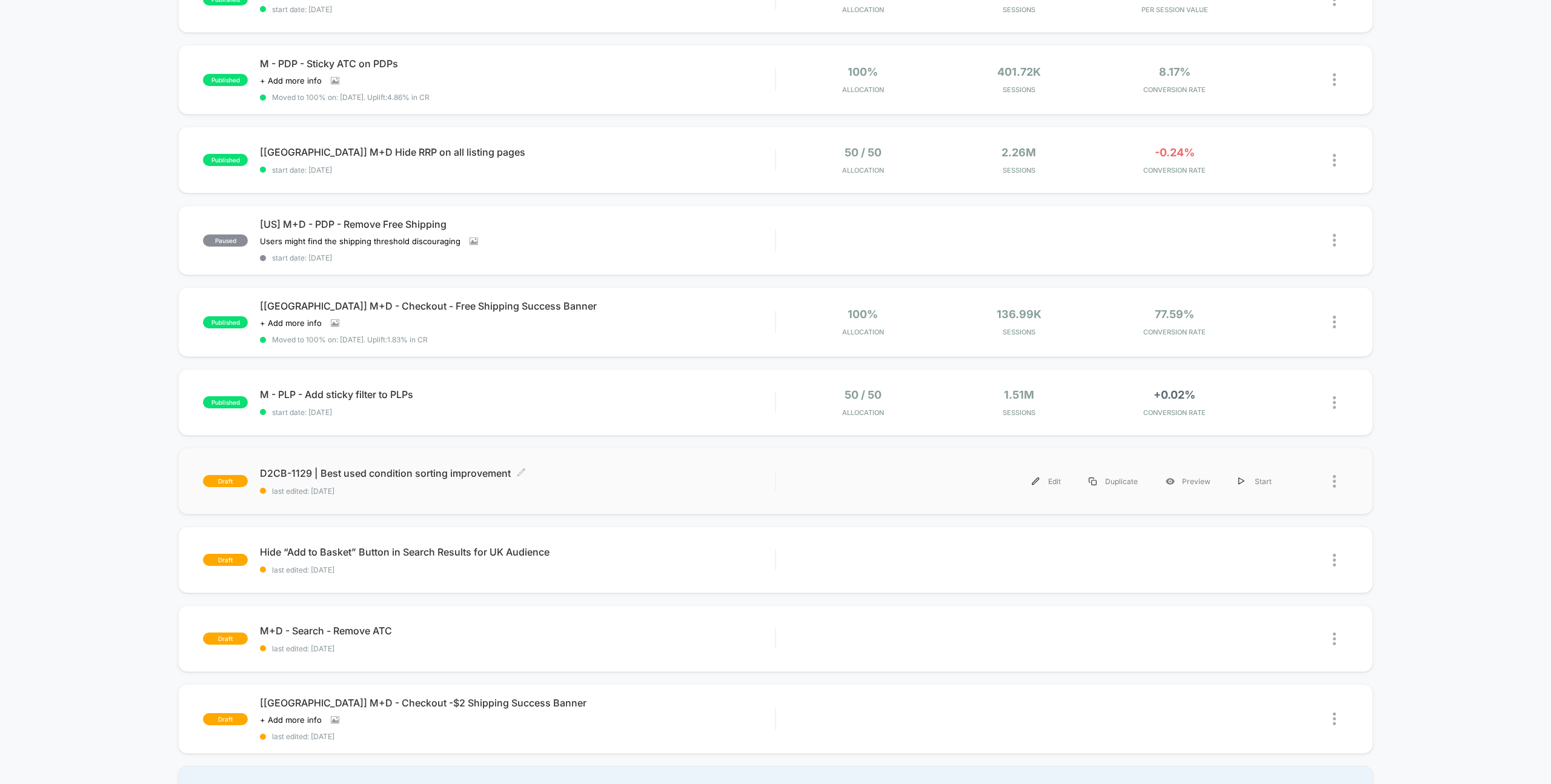
click at [389, 477] on div "D2CB-1129 | Best used condition sorting improvement Click to edit experience de…" at bounding box center [518, 481] width 515 height 28
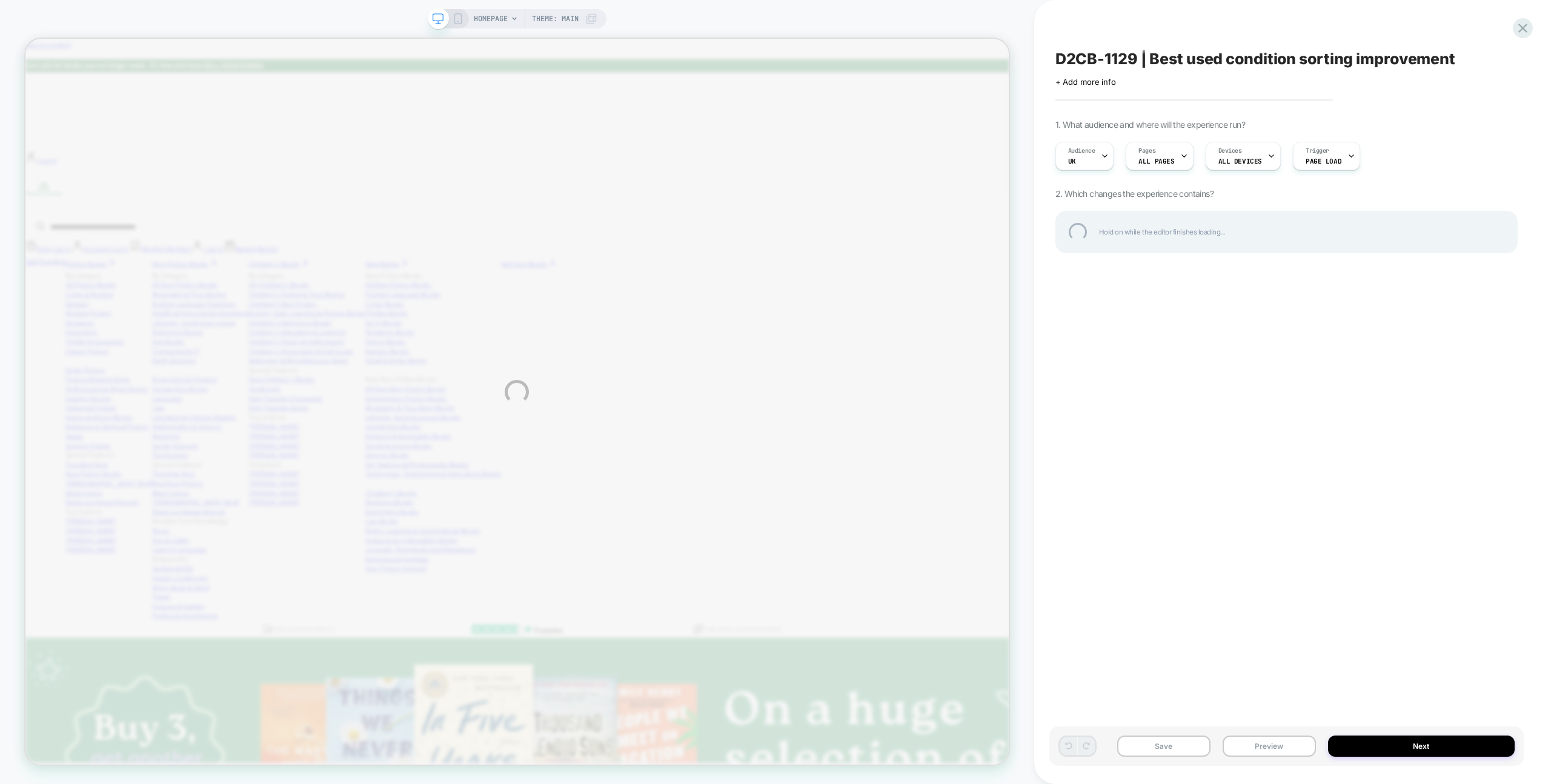
click at [1327, 56] on div "D2CB-1129 | Best used condition sorting improvement" at bounding box center [1287, 59] width 462 height 18
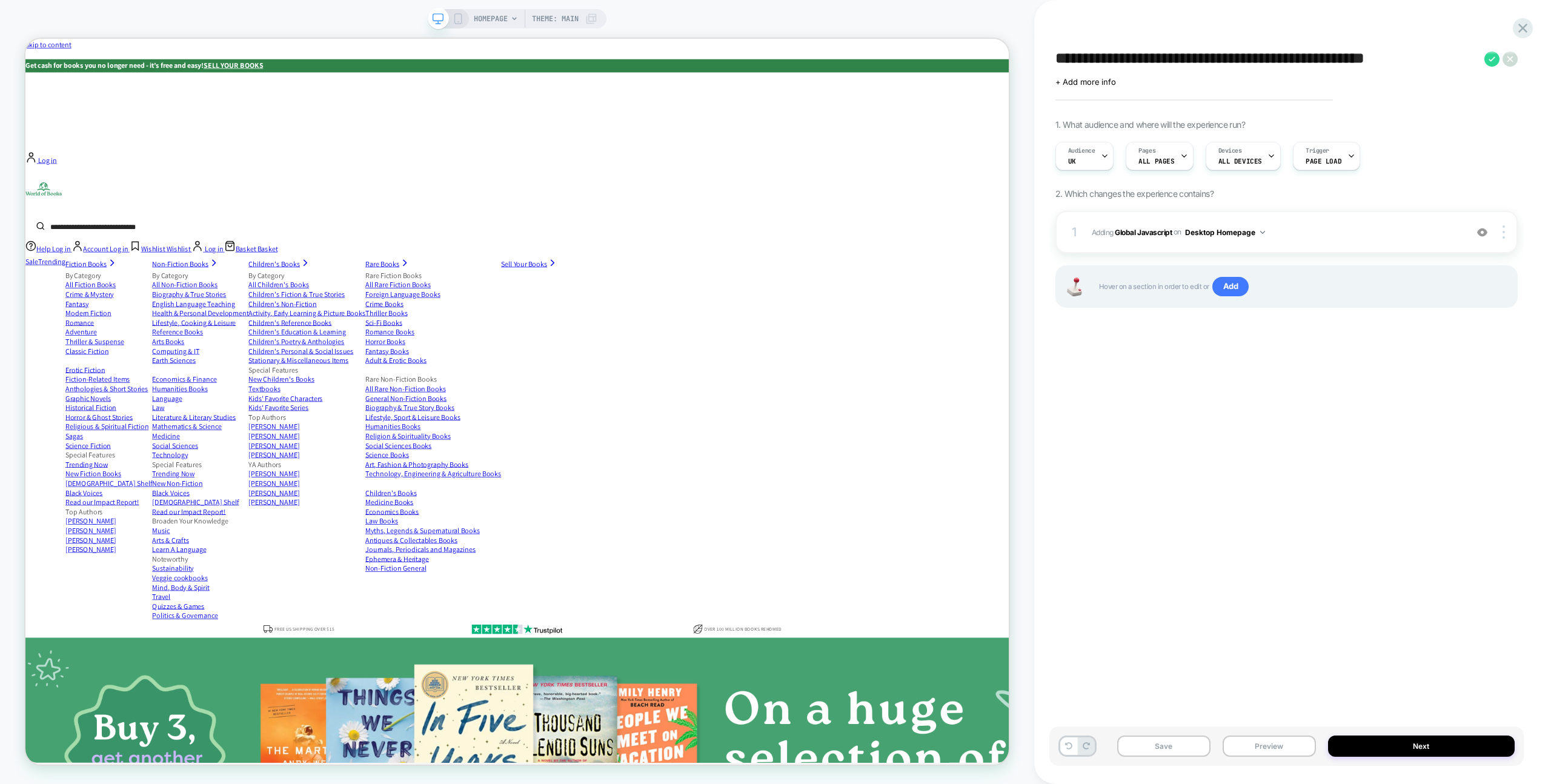
drag, startPoint x: 1305, startPoint y: 60, endPoint x: 1486, endPoint y: 103, distance: 186.0
click at [1458, 60] on textarea "**********" at bounding box center [1267, 59] width 423 height 18
type textarea "**********"
click at [1492, 57] on icon at bounding box center [1492, 59] width 15 height 15
click at [1159, 745] on button "Save" at bounding box center [1164, 746] width 93 height 21
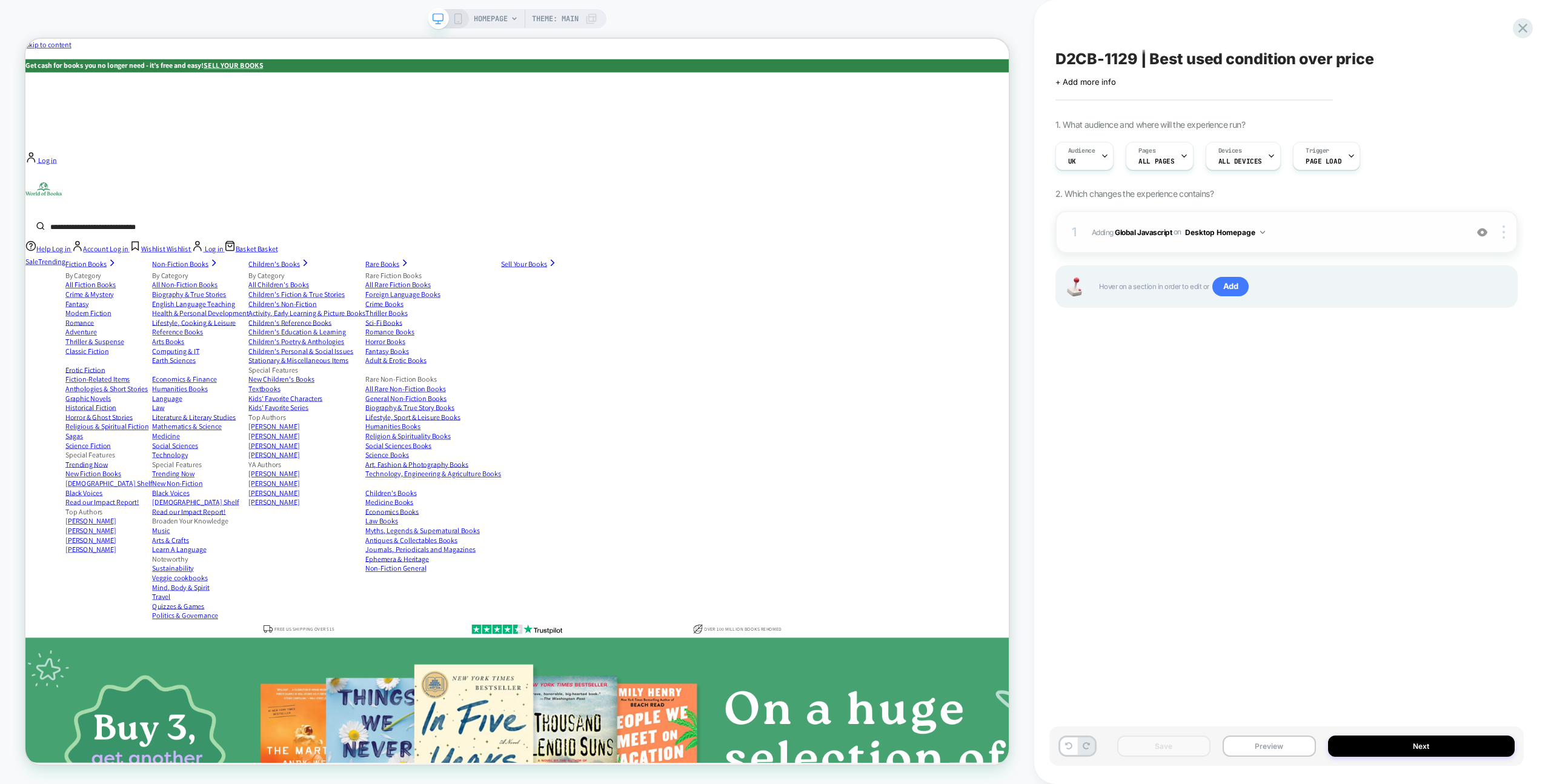
click at [1249, 235] on button "Desktop Homepage" at bounding box center [1225, 232] width 80 height 15
click at [1510, 225] on div at bounding box center [1505, 232] width 23 height 13
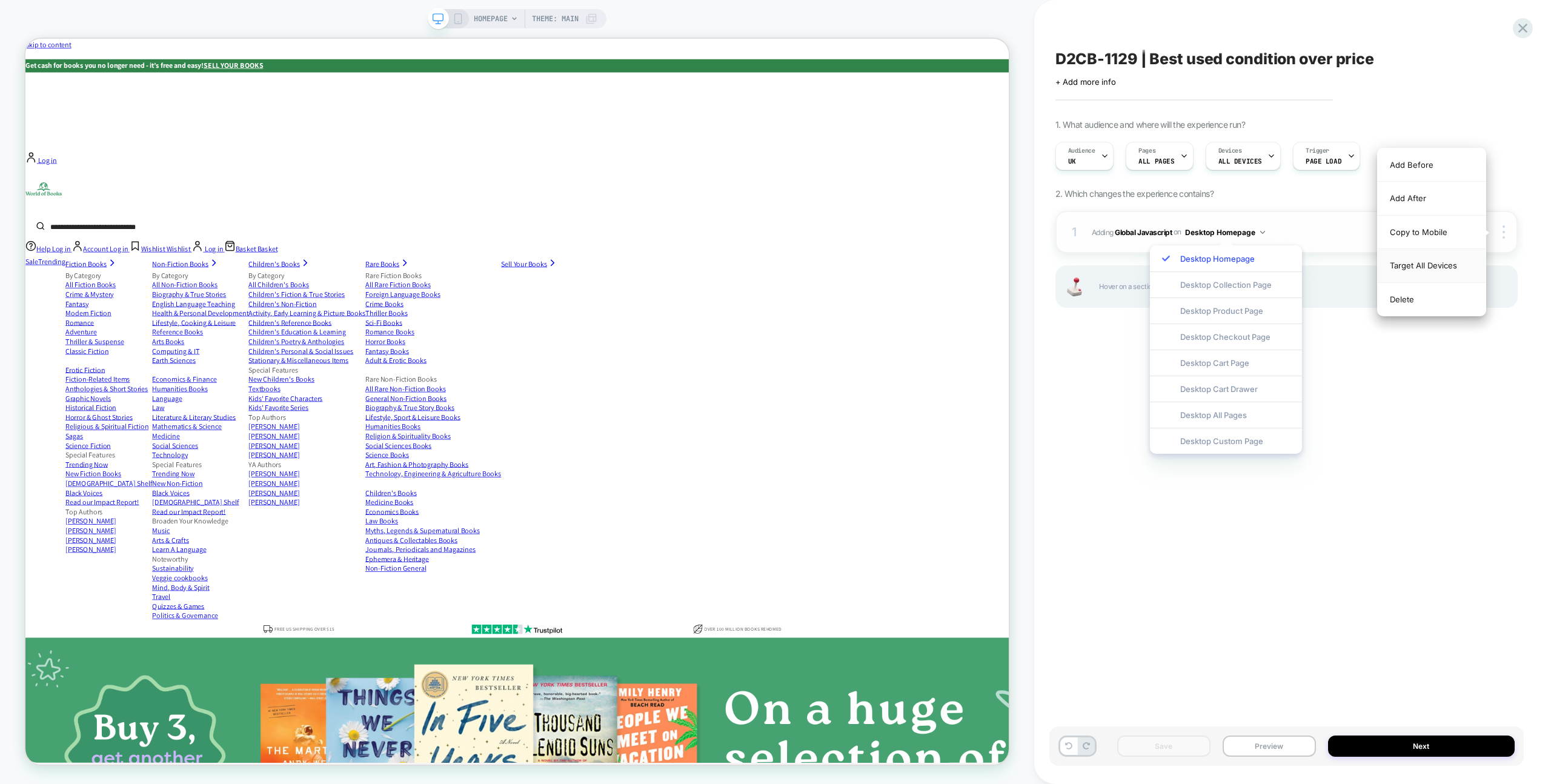
click at [1447, 266] on div "Target All Devices" at bounding box center [1431, 265] width 108 height 33
click at [1240, 283] on div "All Devices Collection Page" at bounding box center [1231, 284] width 162 height 26
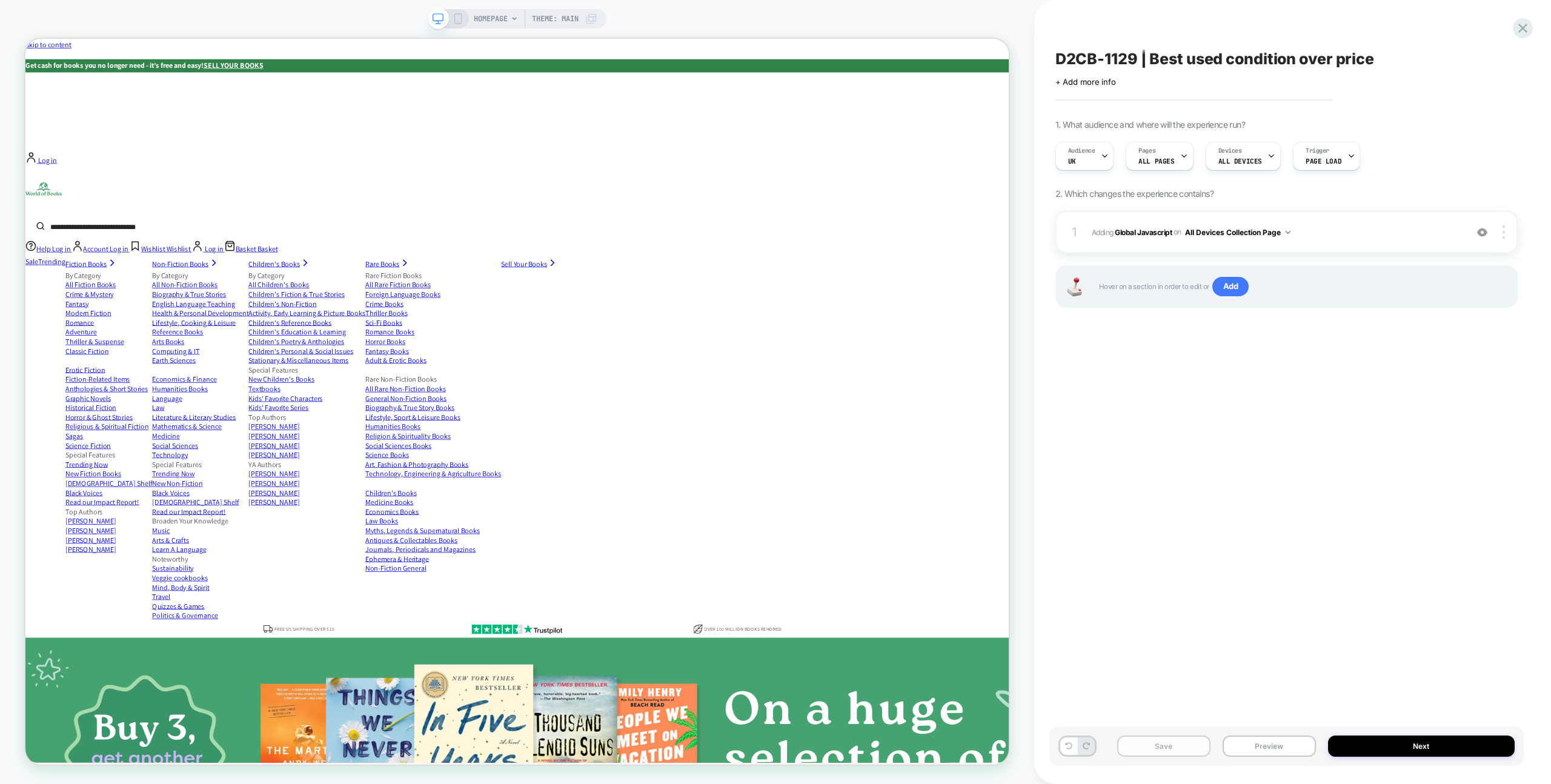
click at [1181, 751] on button "Save" at bounding box center [1164, 746] width 93 height 21
click at [1530, 32] on icon at bounding box center [1523, 28] width 16 height 16
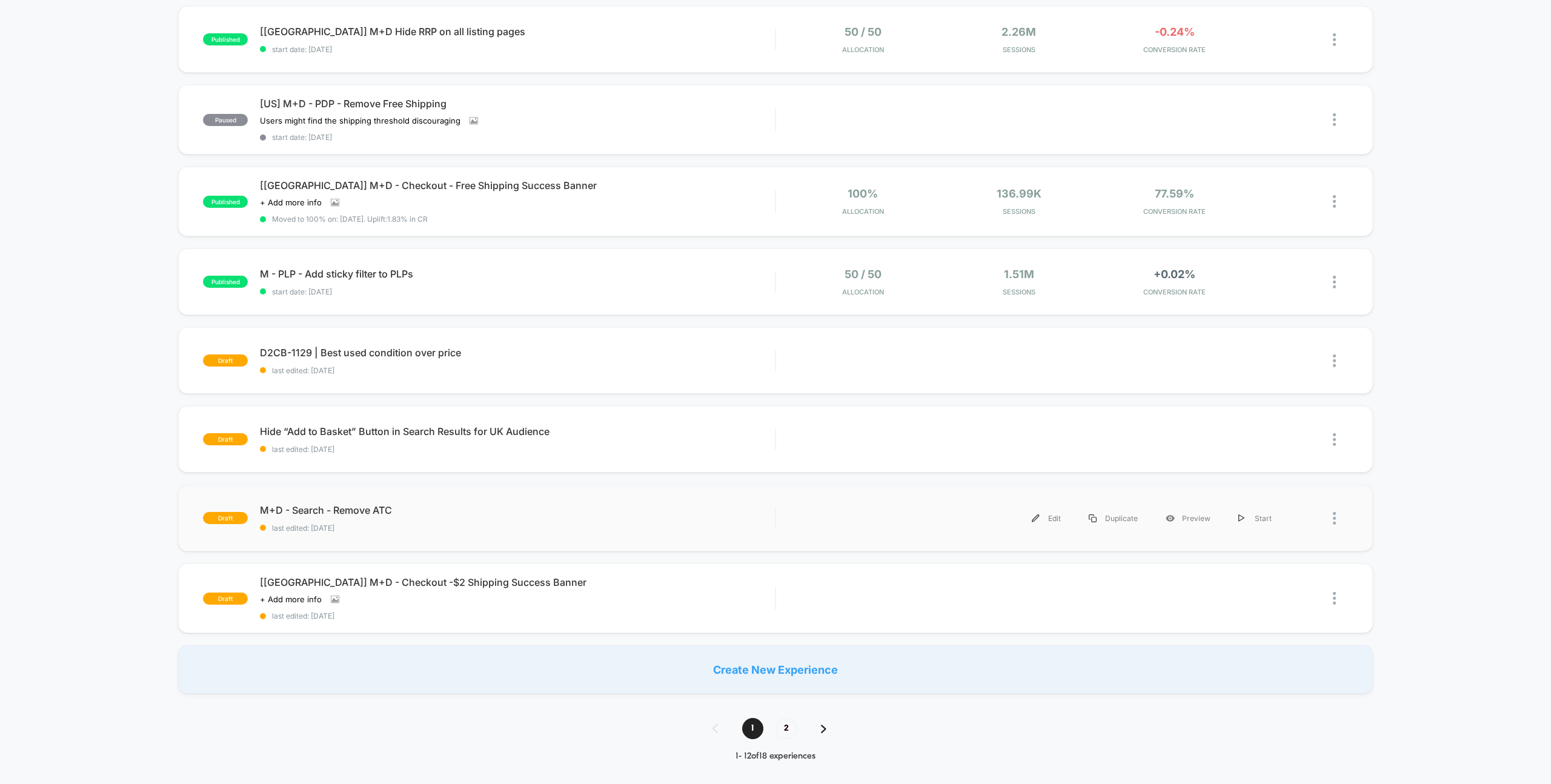
scroll to position [468, 0]
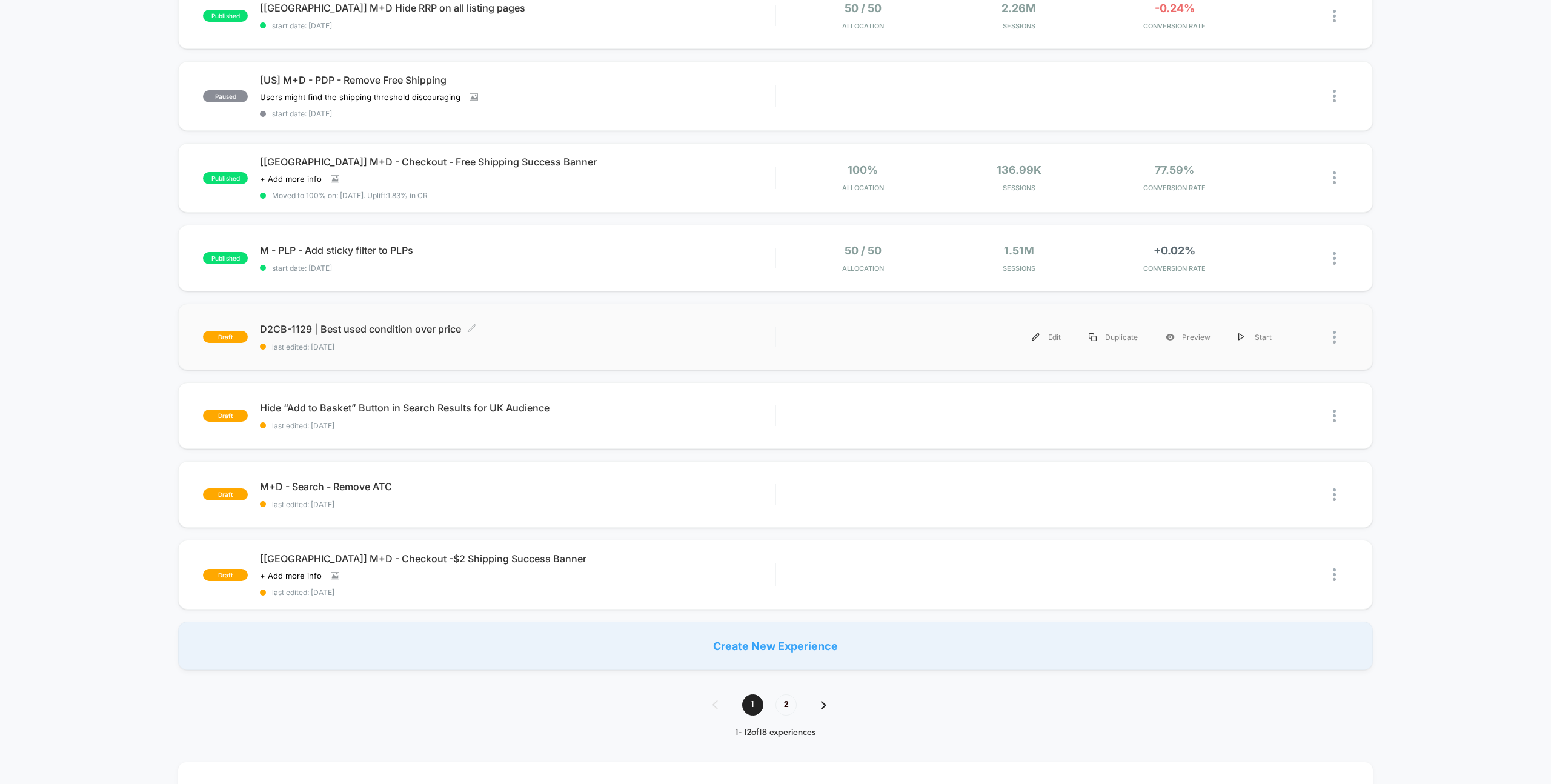
click at [388, 327] on span "D2CB-1129 | Best used condition over price Click to edit experience details" at bounding box center [518, 329] width 515 height 12
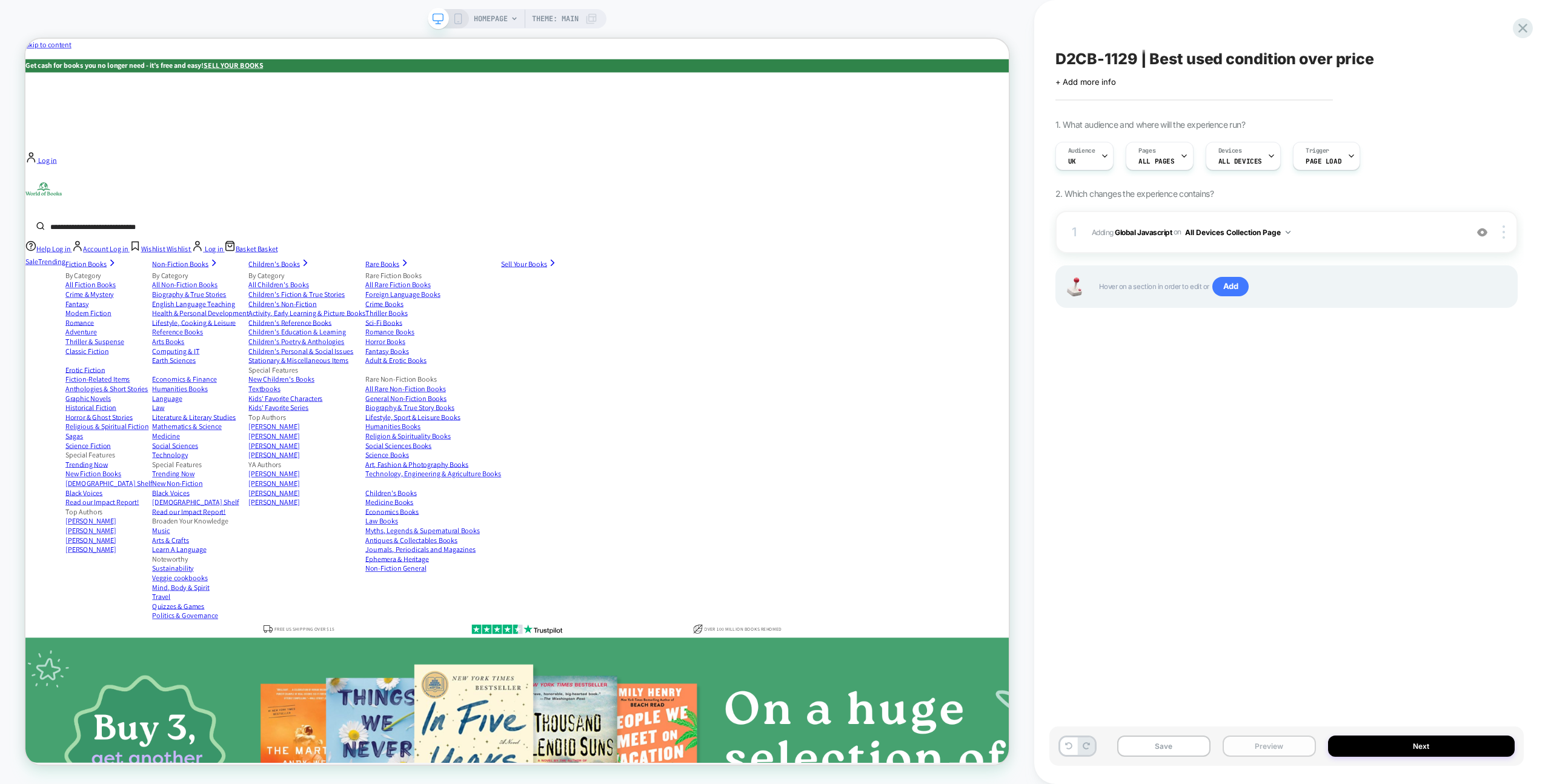
click at [1289, 743] on button "Preview" at bounding box center [1270, 746] width 93 height 21
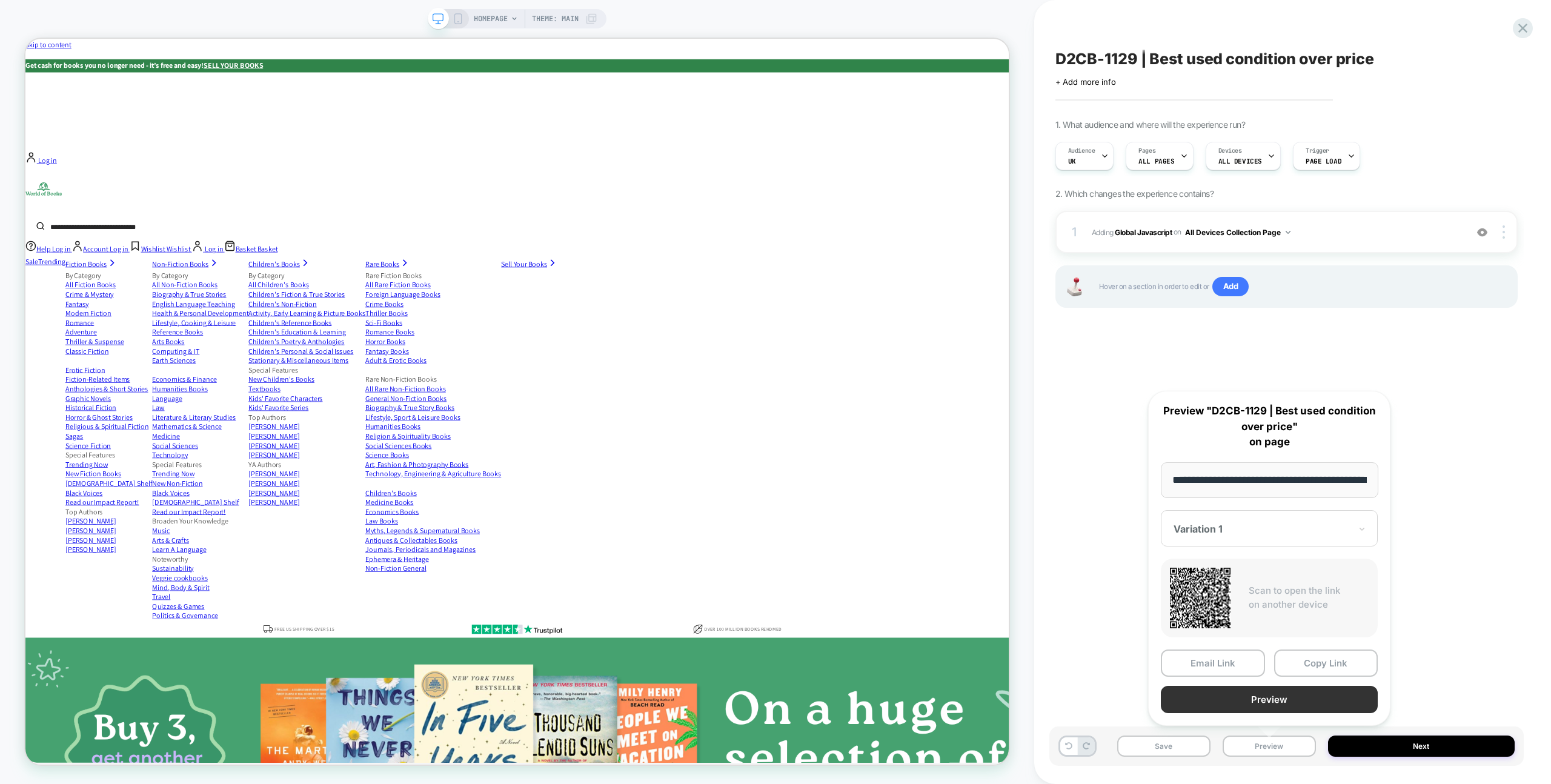
click at [1260, 697] on button "Preview" at bounding box center [1270, 699] width 217 height 27
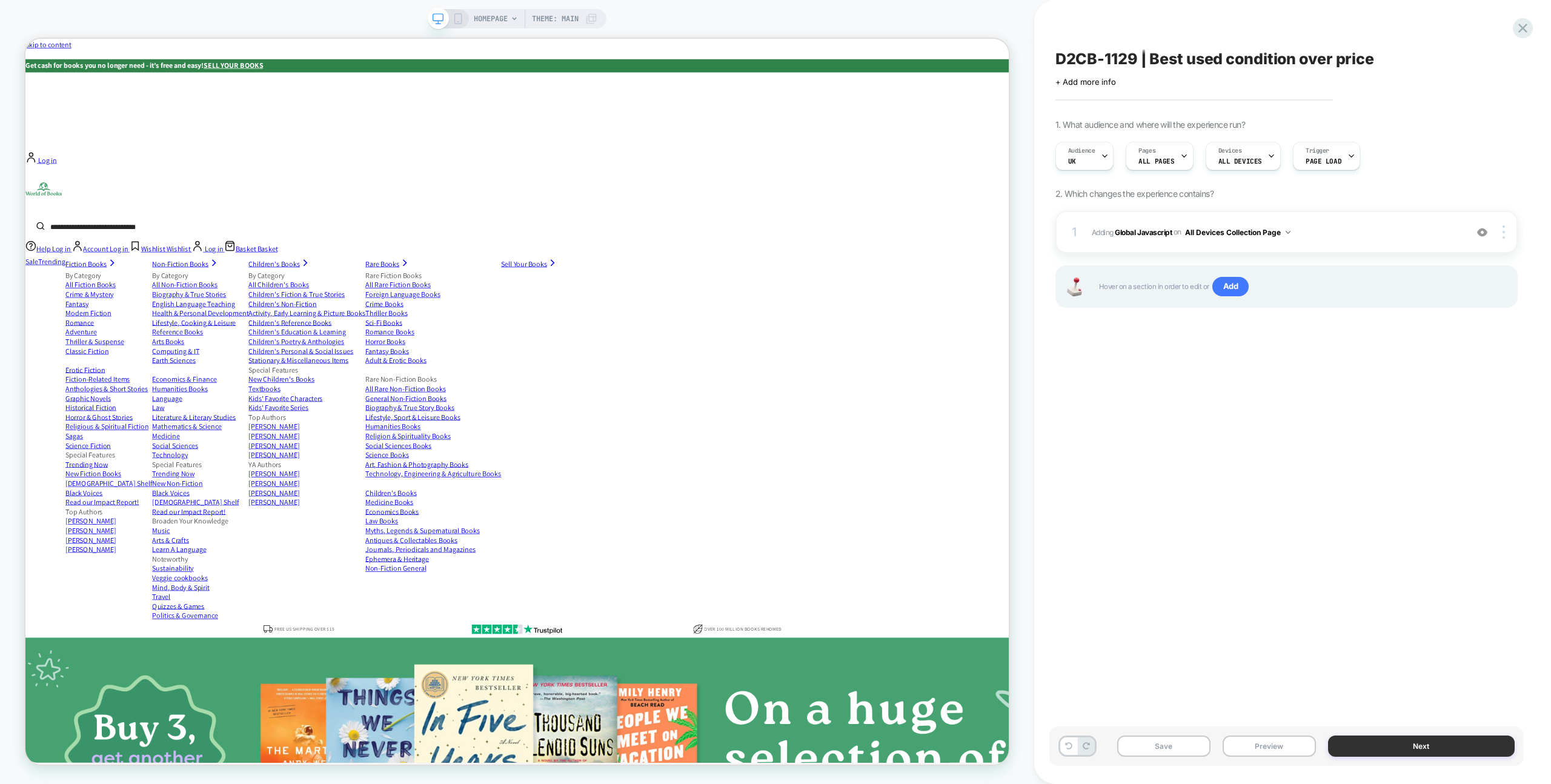
click at [1435, 749] on button "Next" at bounding box center [1421, 746] width 186 height 21
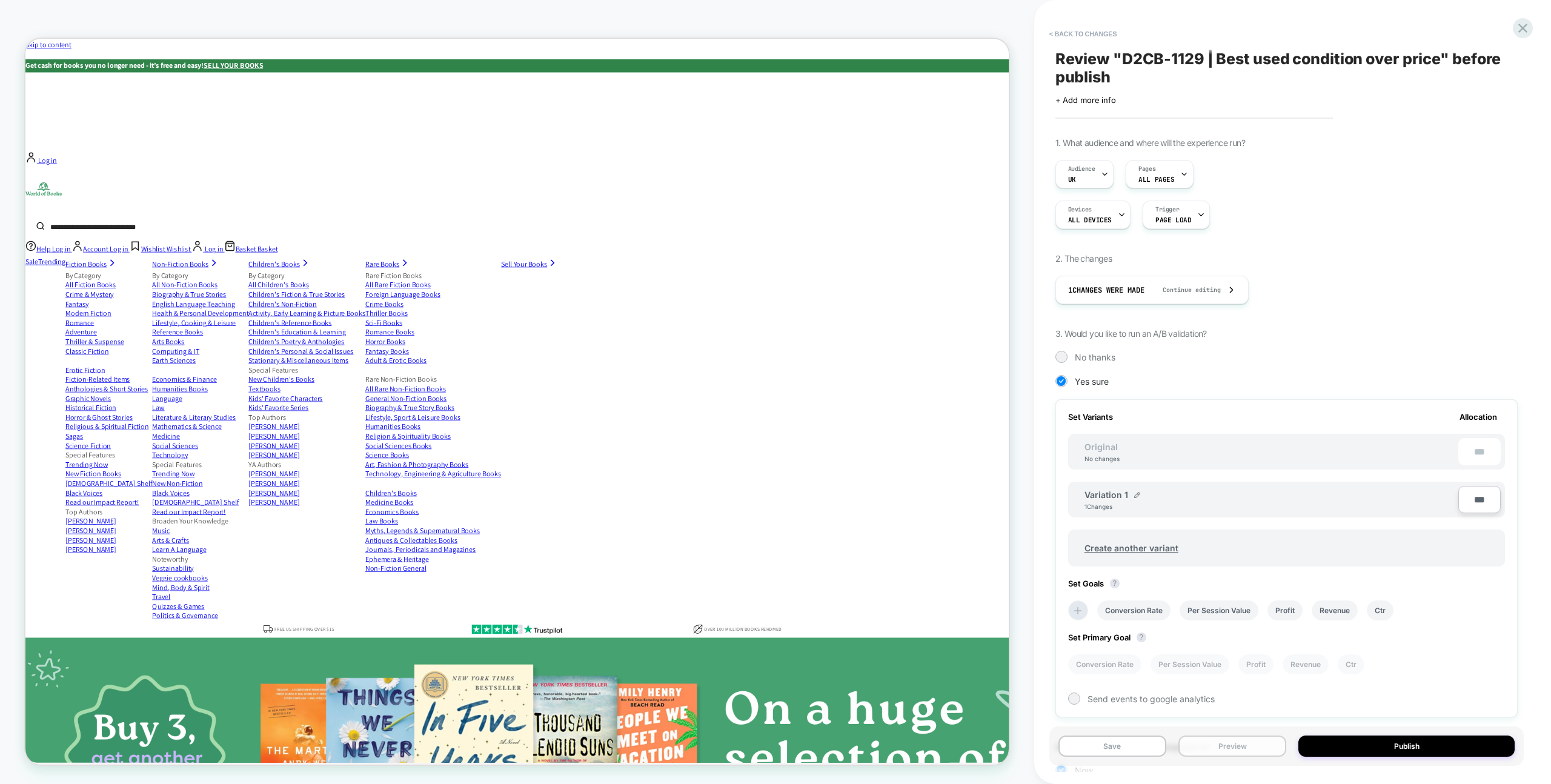
click at [1262, 748] on button "Preview" at bounding box center [1232, 746] width 108 height 21
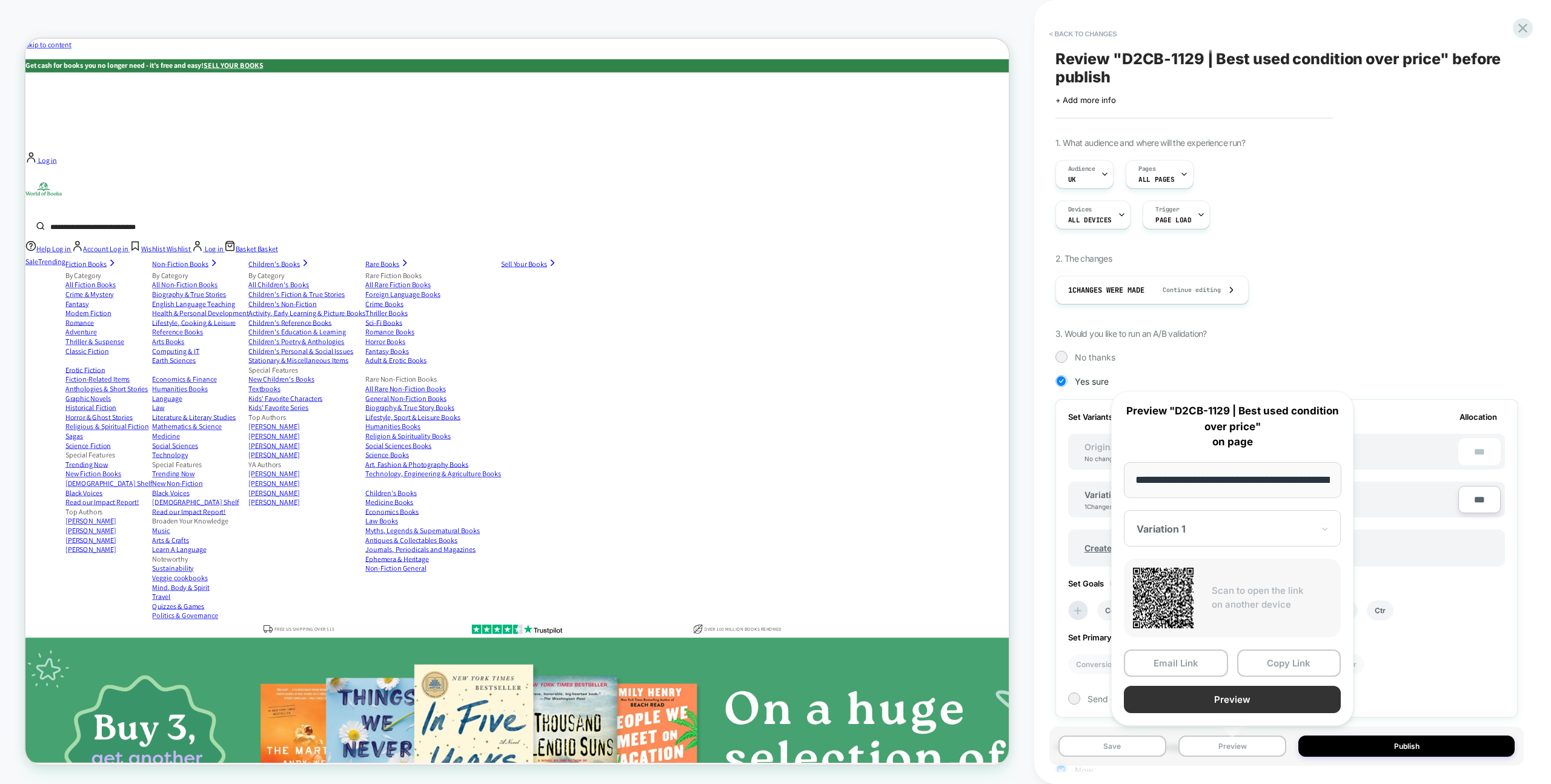
click at [1239, 695] on button "Preview" at bounding box center [1232, 699] width 217 height 27
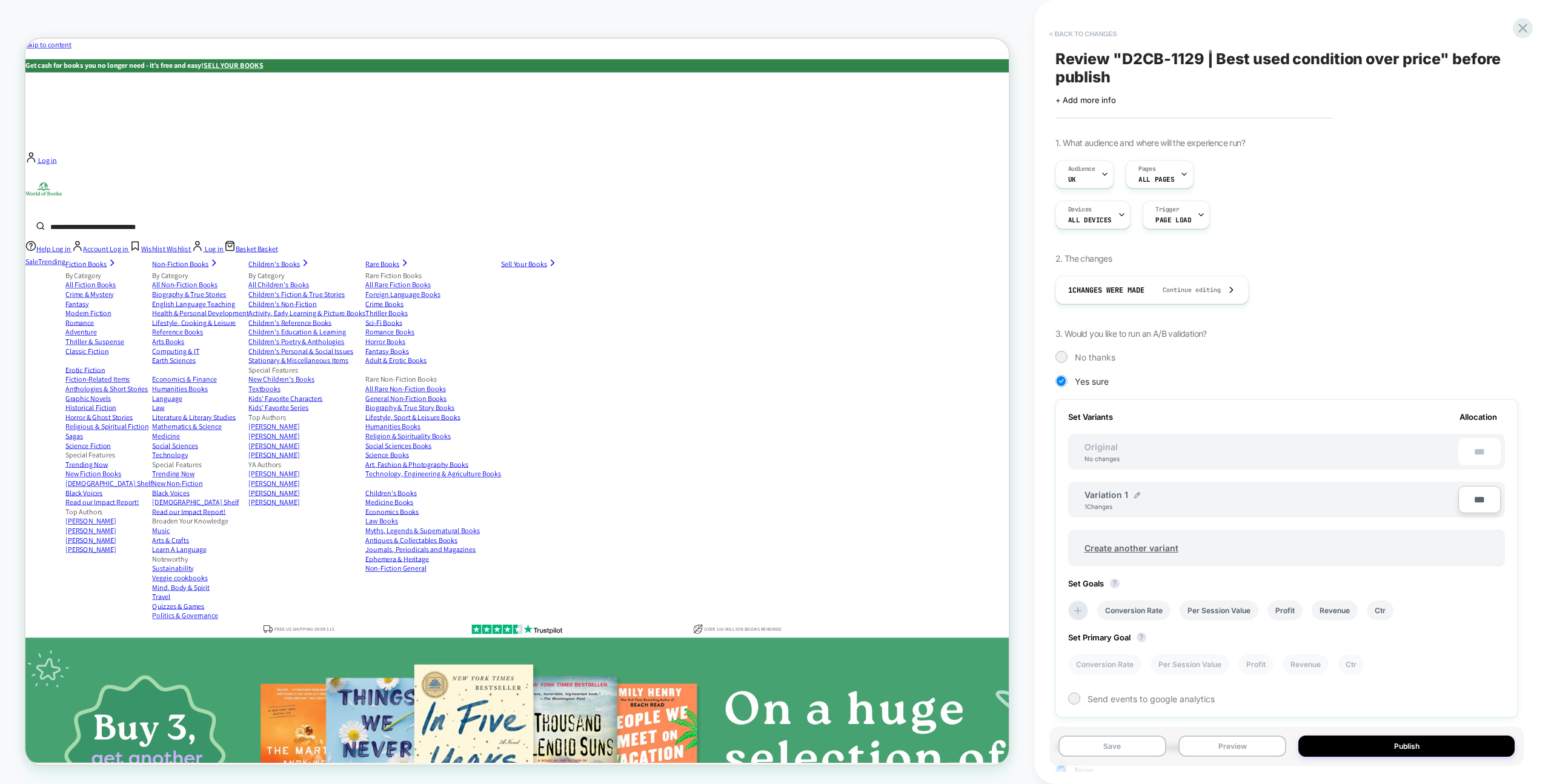
click at [1076, 32] on button "< Back to changes" at bounding box center [1083, 33] width 80 height 20
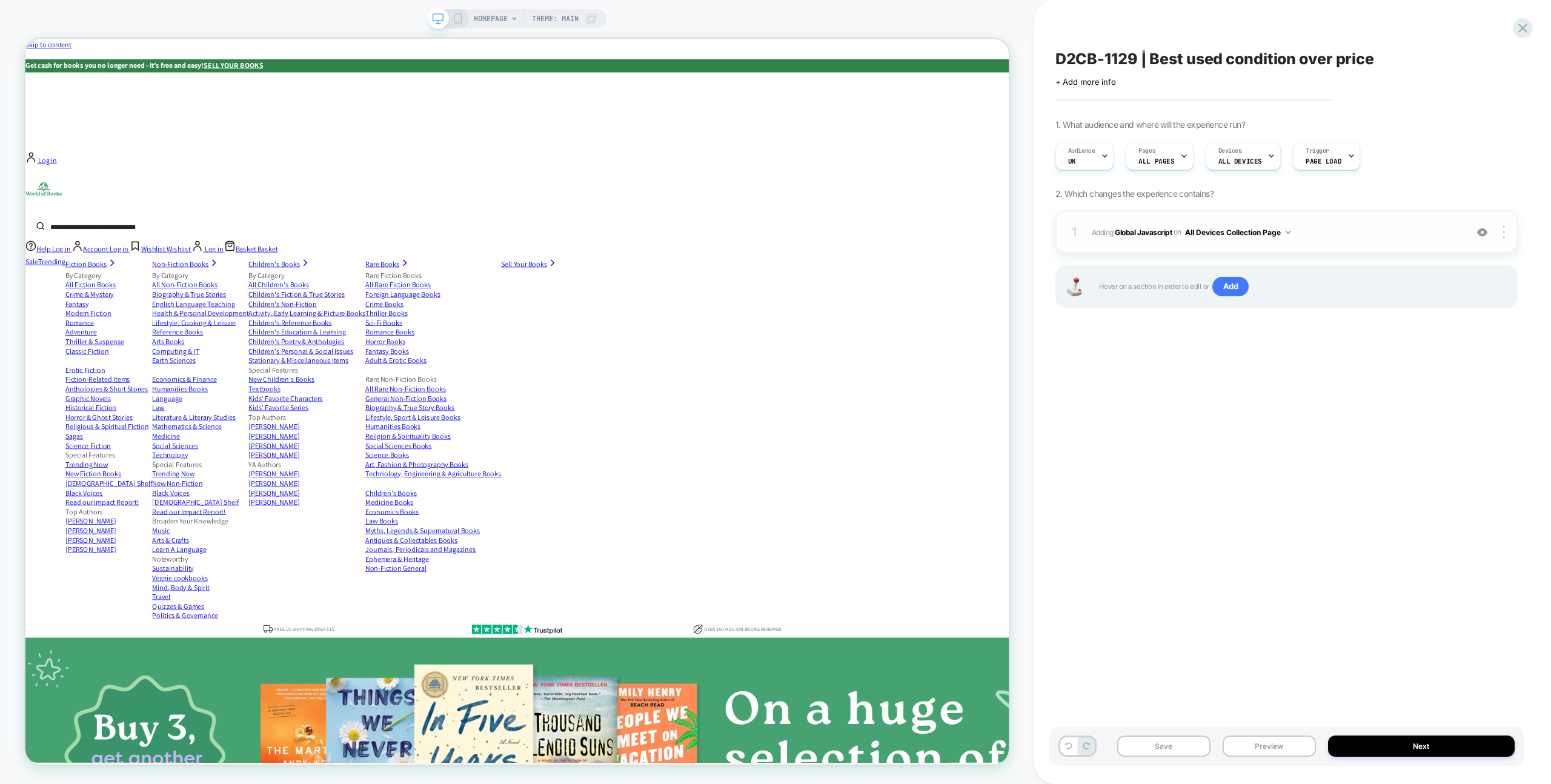
click at [1238, 236] on button "All Devices Collection Page" at bounding box center [1237, 232] width 105 height 15
click at [1245, 421] on div "All Devices All Pages" at bounding box center [1240, 414] width 162 height 26
click at [1149, 746] on button "Save" at bounding box center [1164, 746] width 93 height 21
click at [1400, 742] on button "Next" at bounding box center [1421, 746] width 186 height 21
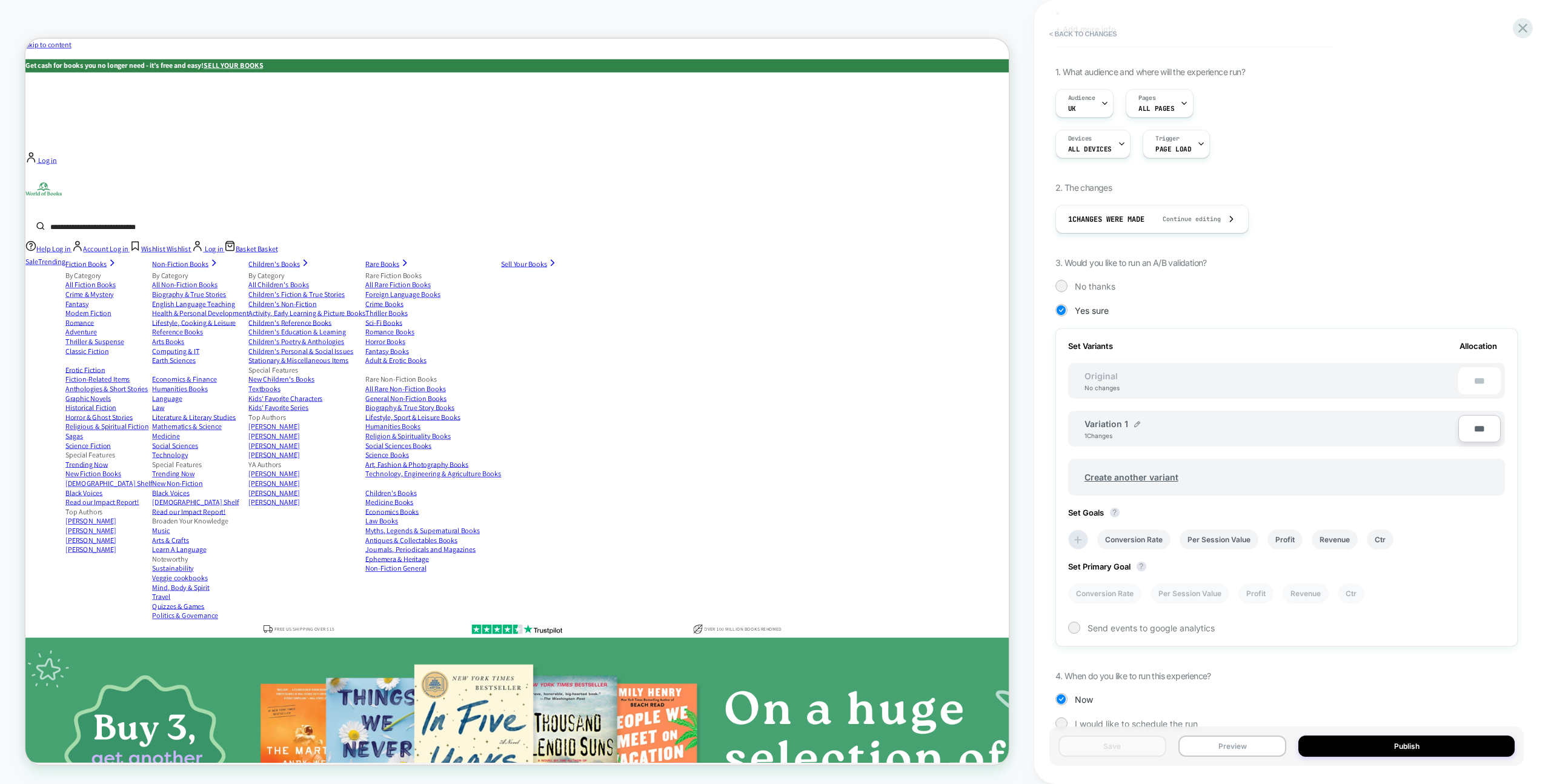
scroll to position [72, 0]
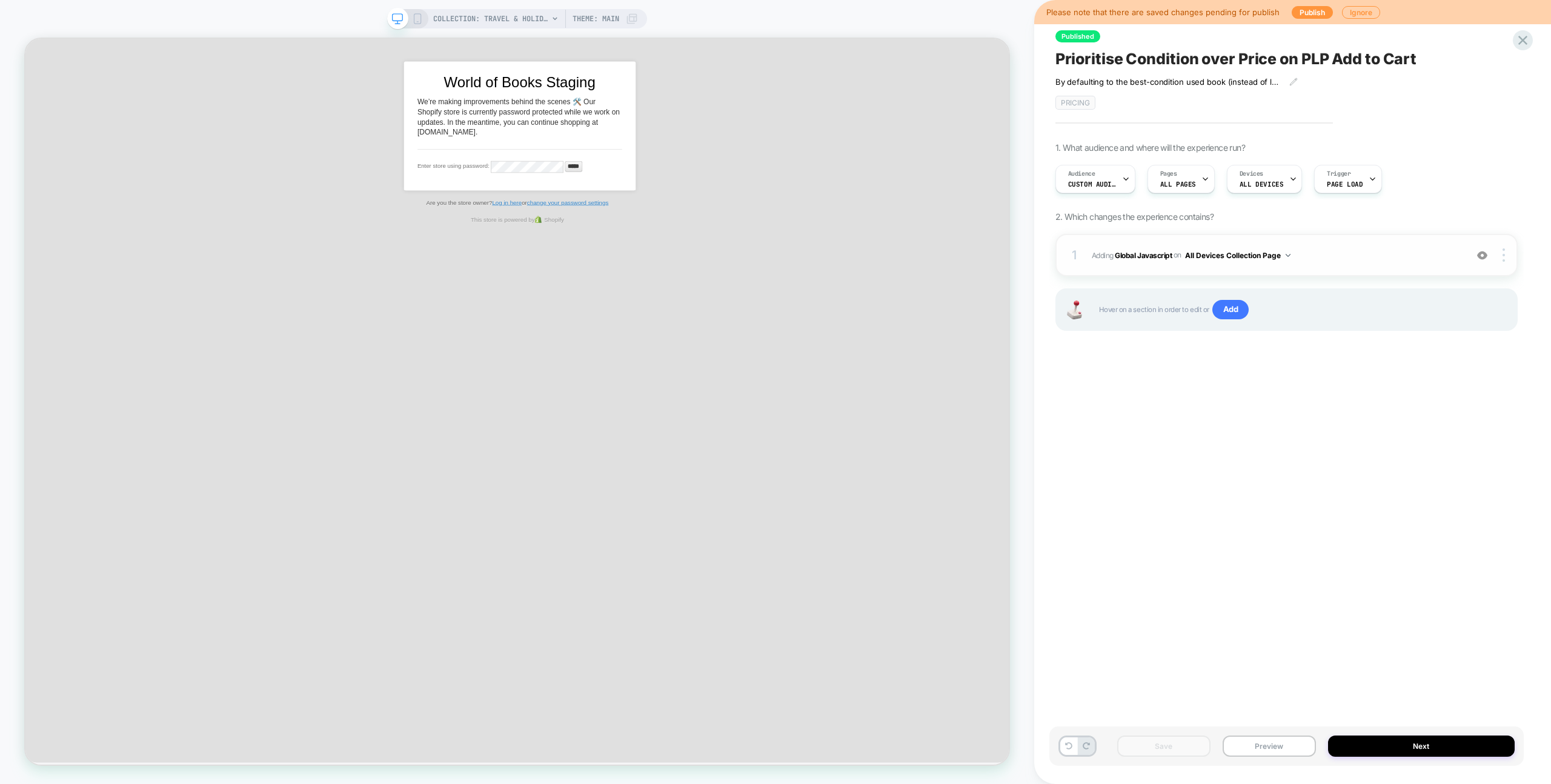
click at [1263, 253] on button "All Devices Collection Page" at bounding box center [1237, 256] width 105 height 15
click at [1265, 434] on div "All Devices All Pages" at bounding box center [1240, 437] width 162 height 26
click at [1159, 761] on div "Save Preview Next" at bounding box center [1287, 746] width 474 height 40
click at [1161, 756] on button "Save" at bounding box center [1164, 746] width 93 height 21
